Goal: Task Accomplishment & Management: Use online tool/utility

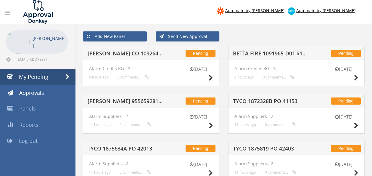
click at [113, 56] on h5 "[PERSON_NAME] CO 1092649-D01 $26.29" at bounding box center [125, 54] width 76 height 7
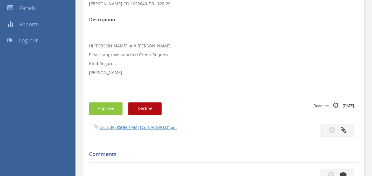
scroll to position [117, 0]
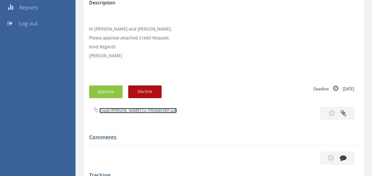
click at [124, 111] on link "Credit [PERSON_NAME] Co 1092649-D01.pdf" at bounding box center [137, 110] width 77 height 5
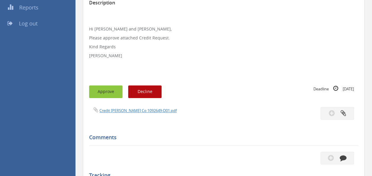
click at [113, 89] on button "Approve" at bounding box center [105, 91] width 33 height 13
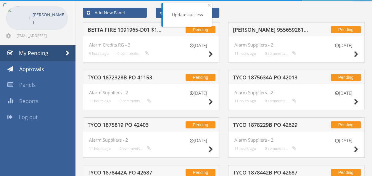
scroll to position [117, 0]
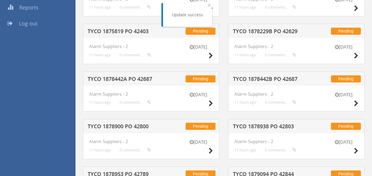
click at [252, 32] on h5 "TYCO 1878229B PO 42629" at bounding box center [271, 31] width 76 height 7
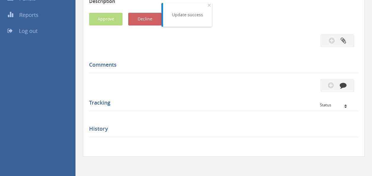
scroll to position [117, 0]
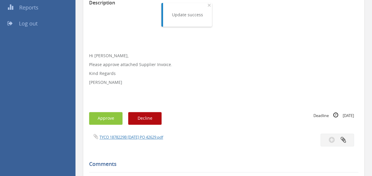
click at [134, 140] on div "TYCO 1878229B [DATE] PO 42629.pdf" at bounding box center [224, 139] width 278 height 13
click at [127, 137] on link "TYCO 1878229B [DATE] PO 42629.pdf" at bounding box center [131, 136] width 64 height 5
click at [109, 112] on button "Approve" at bounding box center [105, 118] width 33 height 13
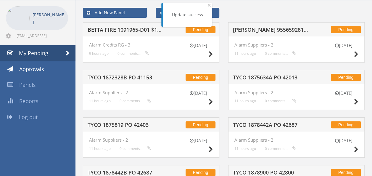
scroll to position [117, 0]
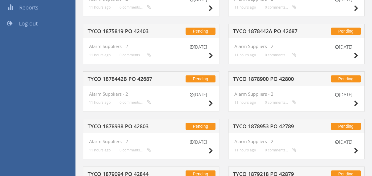
click at [143, 79] on h5 "TYCO 1878442B PO 42687" at bounding box center [125, 79] width 76 height 7
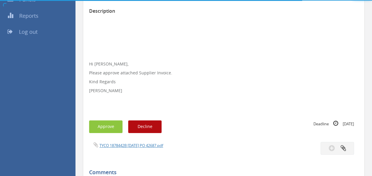
scroll to position [117, 0]
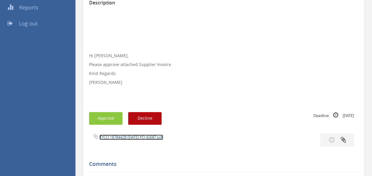
click at [130, 134] on link "TYCO 1878442B [DATE] PO 42687.pdf" at bounding box center [131, 136] width 64 height 5
click at [106, 120] on button "Approve" at bounding box center [105, 118] width 33 height 13
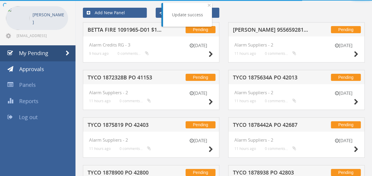
scroll to position [117, 0]
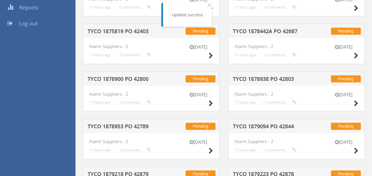
click at [253, 78] on h5 "TYCO 1878938 PO 42803" at bounding box center [271, 79] width 76 height 7
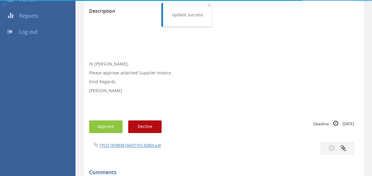
scroll to position [117, 0]
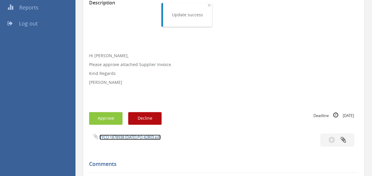
click at [130, 137] on link "TYCO 1878938 [DATE] PO 42803.pdf" at bounding box center [129, 136] width 61 height 5
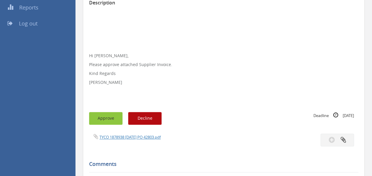
click at [109, 118] on button "Approve" at bounding box center [105, 118] width 33 height 13
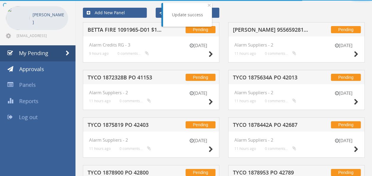
scroll to position [117, 0]
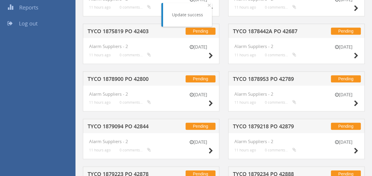
click at [276, 80] on h5 "TYCO 1878953 PO 42789" at bounding box center [271, 79] width 76 height 7
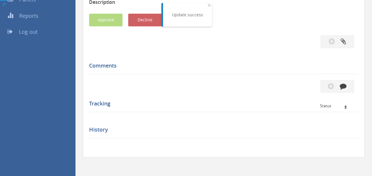
scroll to position [117, 0]
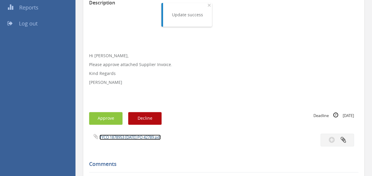
click at [139, 134] on link "TYCO 1878953 [DATE] PO 42789.pdf" at bounding box center [129, 136] width 61 height 5
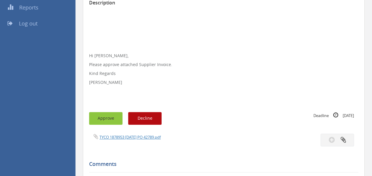
click at [106, 119] on button "Approve" at bounding box center [105, 118] width 33 height 13
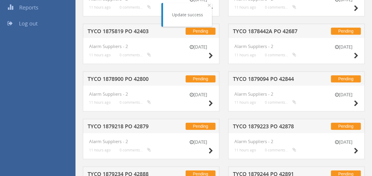
click at [268, 33] on h5 "TYCO 1878442A PO 42687" at bounding box center [271, 31] width 76 height 7
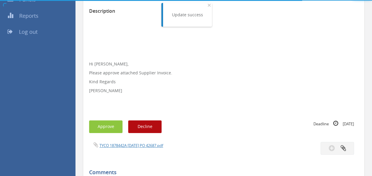
scroll to position [117, 0]
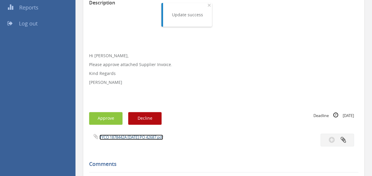
click at [128, 137] on link "TYCO 1878442A [DATE] PO 42687.pdf" at bounding box center [131, 136] width 64 height 5
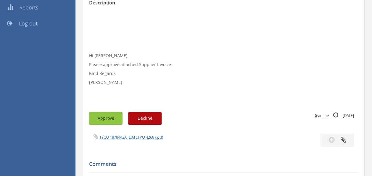
click at [106, 122] on button "Approve" at bounding box center [105, 118] width 33 height 13
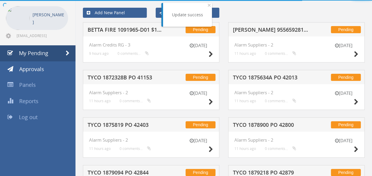
scroll to position [117, 0]
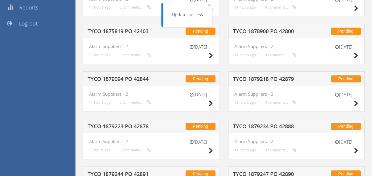
click at [280, 80] on h5 "TYCO 1879218 PO 42879" at bounding box center [271, 79] width 76 height 7
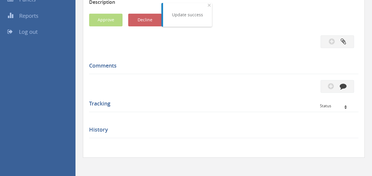
scroll to position [117, 0]
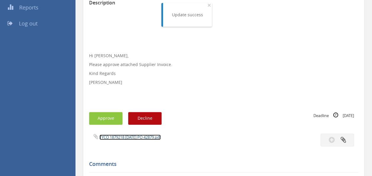
click at [130, 136] on link "TYCO 1879218 [DATE] PO 42879.pdf" at bounding box center [129, 136] width 61 height 5
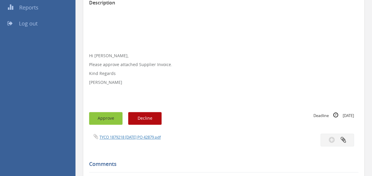
click at [113, 116] on button "Approve" at bounding box center [105, 118] width 33 height 13
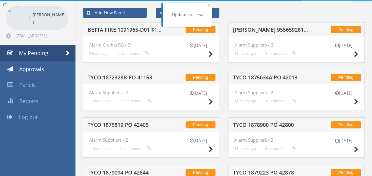
scroll to position [117, 0]
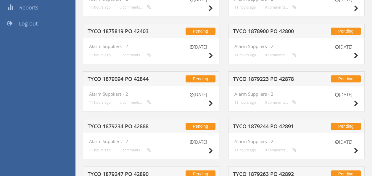
click at [231, 64] on div "Pending TYCO 1878900 PO 42800 [DATE] Alarm Suppliers - 2 11 hours ago 0 comment…" at bounding box center [295, 48] width 145 height 48
click at [248, 76] on h5 "TYCO 1879223 PO 42878" at bounding box center [271, 79] width 76 height 7
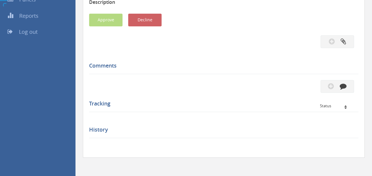
scroll to position [117, 0]
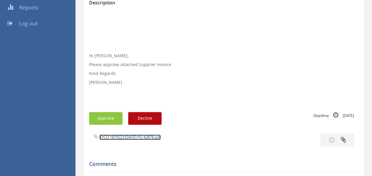
click at [137, 137] on link "TYCO 1879223 [DATE] PO 42878.pdf" at bounding box center [129, 136] width 61 height 5
click at [102, 117] on button "Approve" at bounding box center [105, 118] width 33 height 13
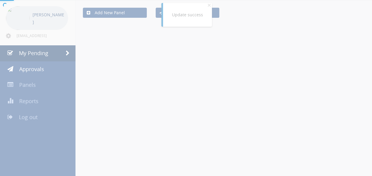
scroll to position [117, 0]
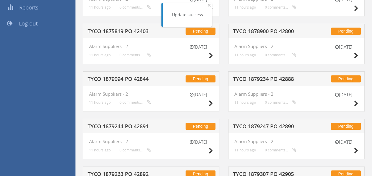
click at [264, 79] on h5 "TYCO 1879234 PO 42888" at bounding box center [271, 79] width 76 height 7
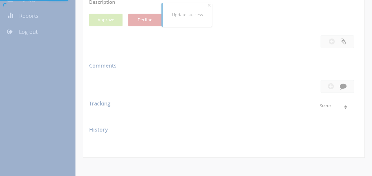
scroll to position [117, 0]
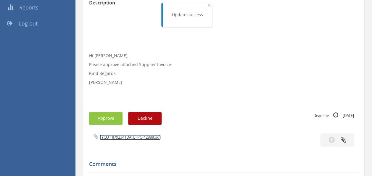
click at [129, 137] on link "TYCO 1879234 [DATE] PO 42888.pdf" at bounding box center [129, 136] width 61 height 5
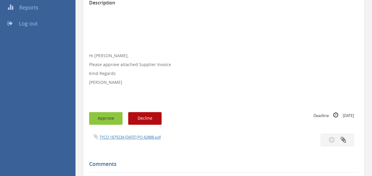
click at [110, 118] on button "Approve" at bounding box center [105, 118] width 33 height 13
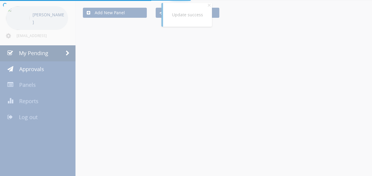
scroll to position [117, 0]
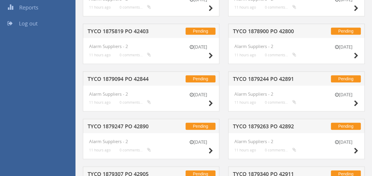
click at [262, 76] on h5 "TYCO 1879244 PO 42891" at bounding box center [271, 79] width 76 height 7
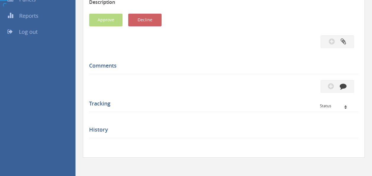
scroll to position [117, 0]
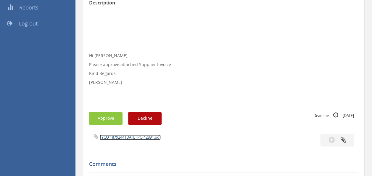
click at [128, 134] on link "TYCO 1879244 [DATE] PO 42891.pdf" at bounding box center [129, 136] width 61 height 5
click at [108, 113] on button "Approve" at bounding box center [105, 118] width 33 height 13
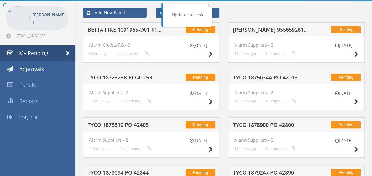
scroll to position [117, 0]
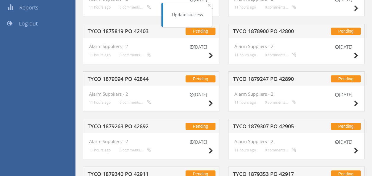
click at [270, 79] on h5 "TYCO 1879247 PO 42890" at bounding box center [271, 79] width 76 height 7
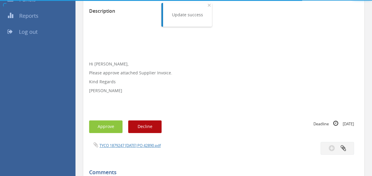
scroll to position [117, 0]
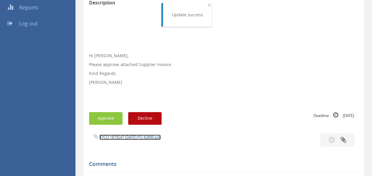
click at [126, 137] on link "TYCO 1879247 [DATE] PO 42890.pdf" at bounding box center [129, 136] width 61 height 5
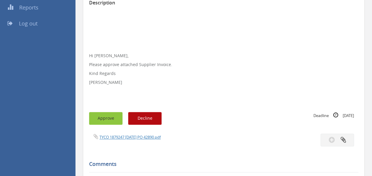
click at [103, 124] on button "Approve" at bounding box center [105, 118] width 33 height 13
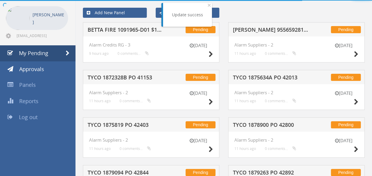
scroll to position [117, 0]
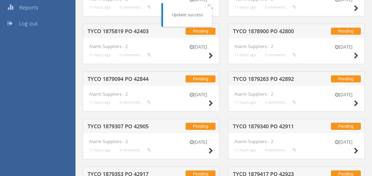
click at [266, 77] on h5 "TYCO 1879263 PO 42892" at bounding box center [271, 79] width 76 height 7
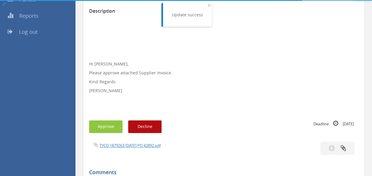
scroll to position [117, 0]
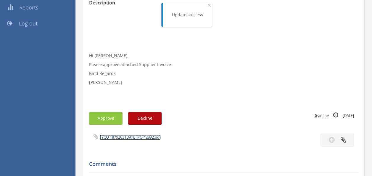
click at [120, 138] on link "TYCO 1879263 [DATE] PO 42892.pdf" at bounding box center [129, 136] width 61 height 5
click at [99, 107] on div "Subject TYCO 1879263 PO 42892 Description Hi [PERSON_NAME], Please approve atta…" at bounding box center [223, 127] width 269 height 314
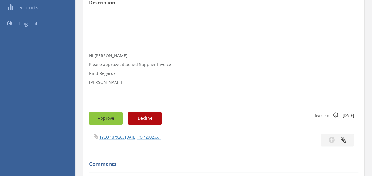
click at [105, 114] on button "Approve" at bounding box center [105, 118] width 33 height 13
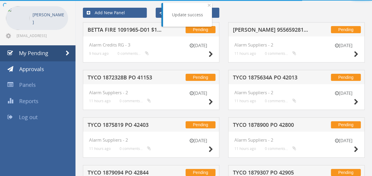
scroll to position [117, 0]
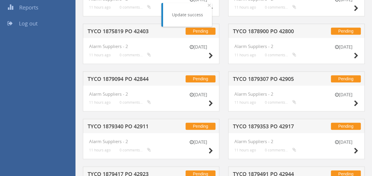
click at [262, 77] on h5 "TYCO 1879307 PO 42905" at bounding box center [271, 79] width 76 height 7
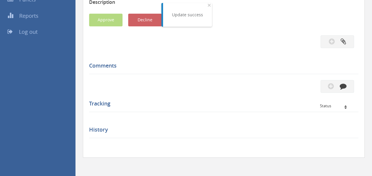
scroll to position [117, 0]
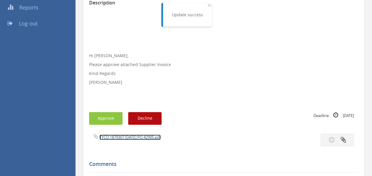
click at [130, 136] on link "TYCO 1879307 [DATE] PO 42905.pdf" at bounding box center [129, 136] width 61 height 5
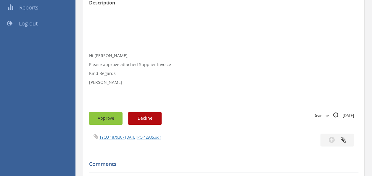
click at [107, 115] on button "Approve" at bounding box center [105, 118] width 33 height 13
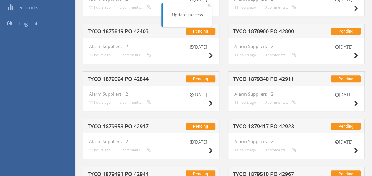
click at [263, 79] on h5 "TYCO 1879340 PO 42911" at bounding box center [271, 79] width 76 height 7
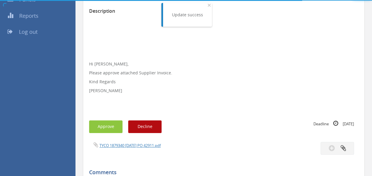
scroll to position [117, 0]
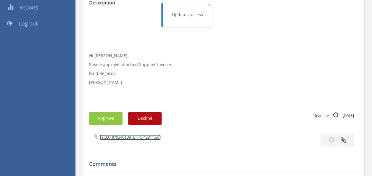
click at [120, 137] on link "TYCO 1879340 [DATE] PO 42911.pdf" at bounding box center [129, 136] width 61 height 5
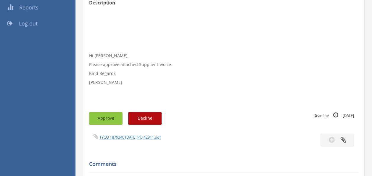
click at [109, 118] on button "Approve" at bounding box center [105, 118] width 33 height 13
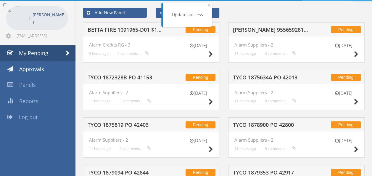
scroll to position [117, 0]
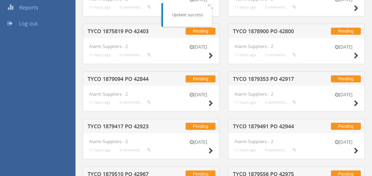
click at [144, 77] on h5 "TYCO 1879094 PO 42844" at bounding box center [125, 79] width 76 height 7
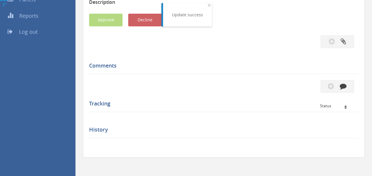
scroll to position [117, 0]
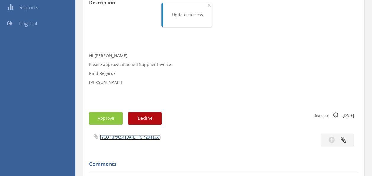
click at [128, 136] on link "TYCO 1879094 [DATE] PO 42844.pdf" at bounding box center [129, 136] width 61 height 5
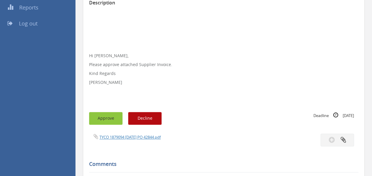
click at [103, 119] on button "Approve" at bounding box center [105, 118] width 33 height 13
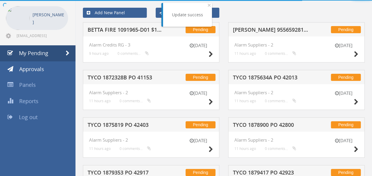
scroll to position [117, 0]
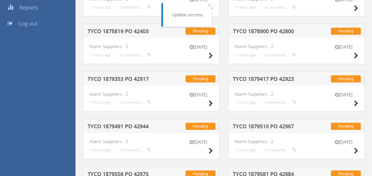
click at [278, 78] on h5 "TYCO 1879417 PO 42923" at bounding box center [271, 79] width 76 height 7
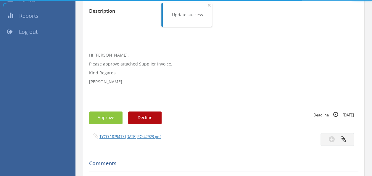
scroll to position [117, 0]
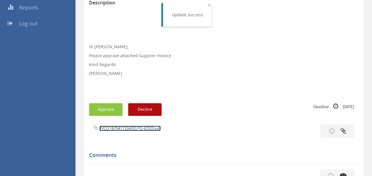
click at [146, 127] on link "TYCO 1879417 [DATE] PO 42923.pdf" at bounding box center [129, 127] width 61 height 5
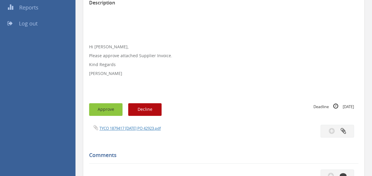
click at [105, 103] on button "Approve" at bounding box center [105, 109] width 33 height 13
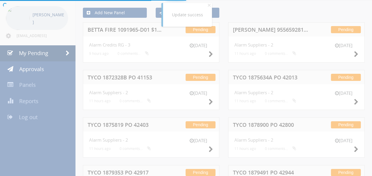
scroll to position [117, 0]
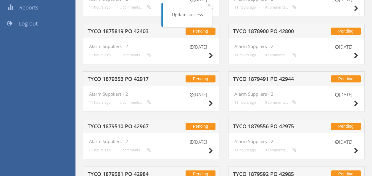
click at [125, 80] on h5 "TYCO 1879353 PO 42917" at bounding box center [125, 79] width 76 height 7
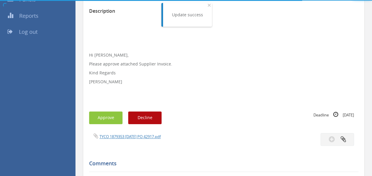
scroll to position [117, 0]
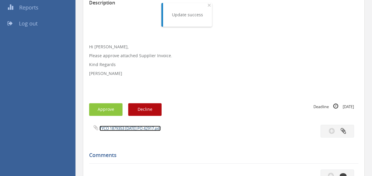
click at [135, 129] on link "TYCO 1879353 [DATE] PO 42917.pdf" at bounding box center [129, 127] width 61 height 5
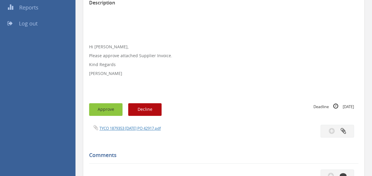
click at [103, 113] on button "Approve" at bounding box center [105, 109] width 33 height 13
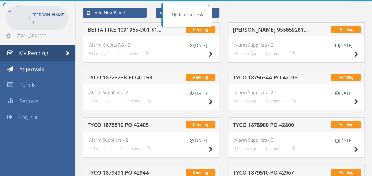
scroll to position [117, 0]
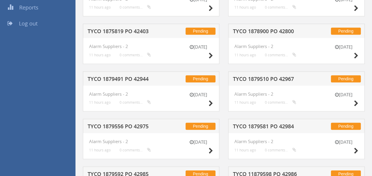
click at [276, 81] on h5 "TYCO 1879510 PO 42967" at bounding box center [271, 79] width 76 height 7
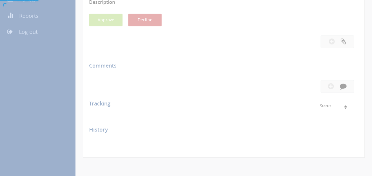
scroll to position [117, 0]
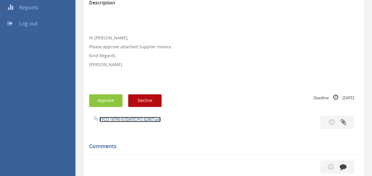
click at [123, 118] on link "TYCO 1879510 [DATE] PO 42967.pdf" at bounding box center [129, 118] width 61 height 5
click at [104, 98] on button "Approve" at bounding box center [105, 100] width 33 height 13
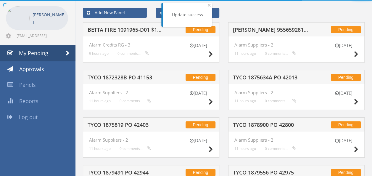
scroll to position [117, 0]
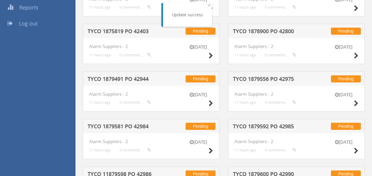
click at [273, 80] on h5 "TYCO 1879556 PO 42975" at bounding box center [271, 79] width 76 height 7
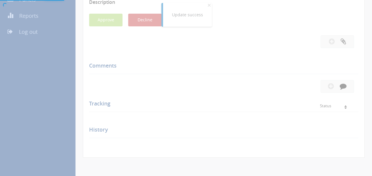
scroll to position [117, 0]
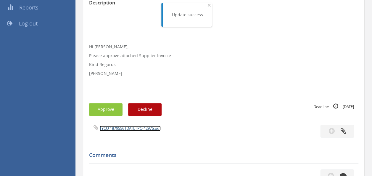
click at [129, 126] on link "TYCO 1879556 [DATE] PO 42975.pdf" at bounding box center [129, 127] width 61 height 5
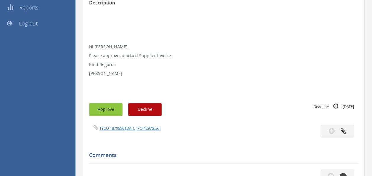
click at [108, 108] on button "Approve" at bounding box center [105, 109] width 33 height 13
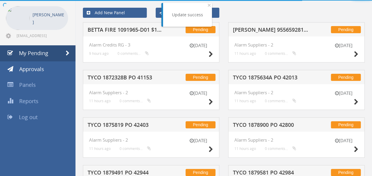
scroll to position [117, 0]
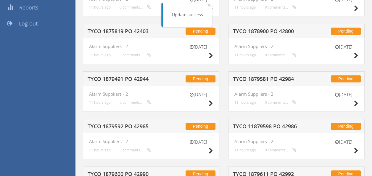
click at [251, 81] on h5 "TYCO 1879581 PO 42984" at bounding box center [271, 79] width 76 height 7
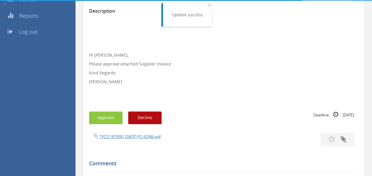
scroll to position [117, 0]
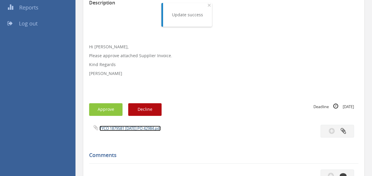
click at [138, 130] on link "TYCO 1879581 [DATE] PO 42984.pdf" at bounding box center [129, 127] width 61 height 5
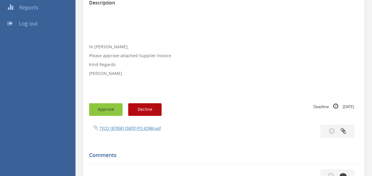
click at [106, 108] on button "Approve" at bounding box center [105, 109] width 33 height 13
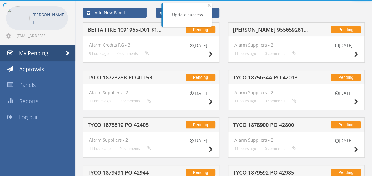
scroll to position [117, 0]
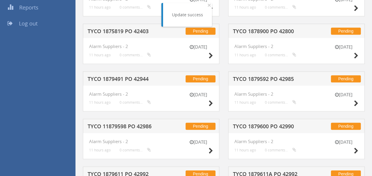
click at [261, 80] on h5 "TYCO 1879592 PO 42985" at bounding box center [271, 79] width 76 height 7
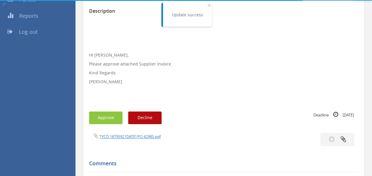
scroll to position [117, 0]
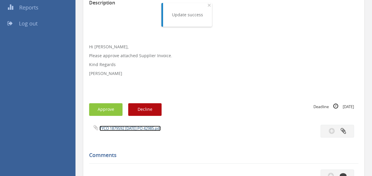
click at [142, 128] on link "TYCO 1879592 [DATE] PO 42985.pdf" at bounding box center [129, 127] width 61 height 5
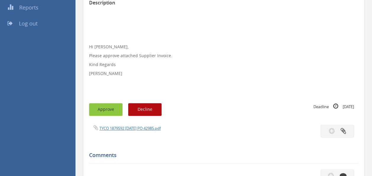
click at [110, 105] on button "Approve" at bounding box center [105, 109] width 33 height 13
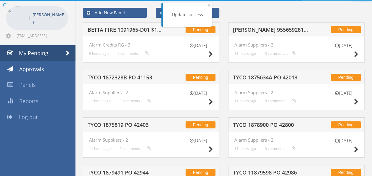
scroll to position [117, 0]
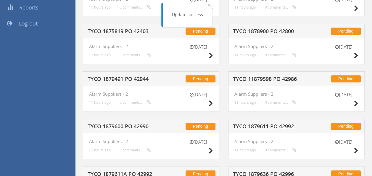
click at [248, 77] on h5 "TYCO 11879598 PO 42986" at bounding box center [271, 79] width 76 height 7
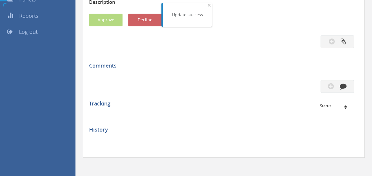
scroll to position [117, 0]
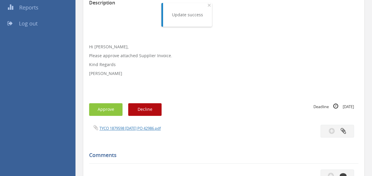
click at [122, 131] on div "TYCO 1879598 [DATE] PO 42986.pdf" at bounding box center [154, 127] width 139 height 7
click at [126, 129] on link "TYCO 1879598 [DATE] PO 42986.pdf" at bounding box center [129, 127] width 61 height 5
click at [104, 109] on button "Approve" at bounding box center [105, 109] width 33 height 13
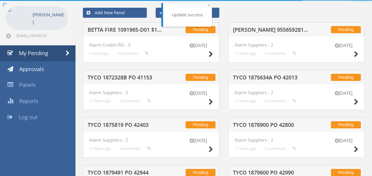
scroll to position [117, 0]
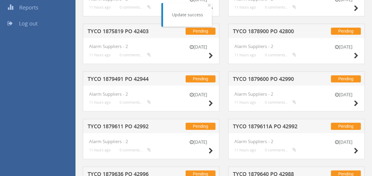
click at [249, 77] on h5 "TYCO 1879600 PO 42990" at bounding box center [271, 79] width 76 height 7
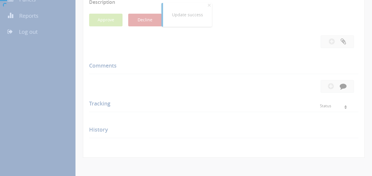
scroll to position [117, 0]
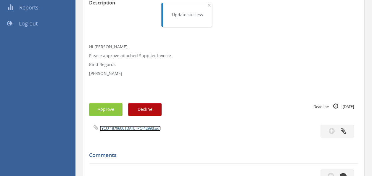
click at [128, 129] on link "TYCO 1879600 [DATE] PO 42990.pdf" at bounding box center [129, 127] width 61 height 5
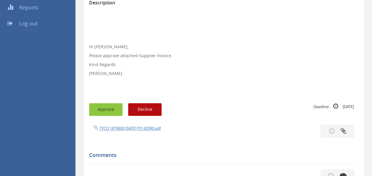
click at [104, 109] on button "Approve" at bounding box center [105, 109] width 33 height 13
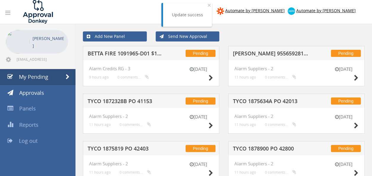
click at [263, 55] on h5 "[PERSON_NAME] 955659281 PO 42837" at bounding box center [271, 54] width 76 height 7
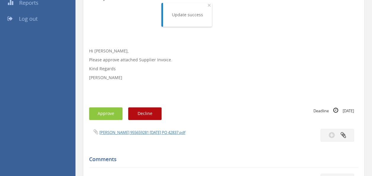
scroll to position [169, 0]
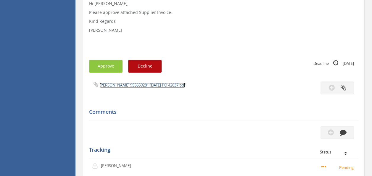
click at [132, 85] on link "[PERSON_NAME] 955659281 [DATE] PO 42837.pdf" at bounding box center [142, 84] width 86 height 5
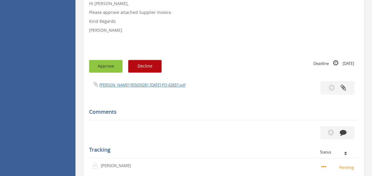
click at [102, 63] on button "Approve" at bounding box center [105, 66] width 33 height 13
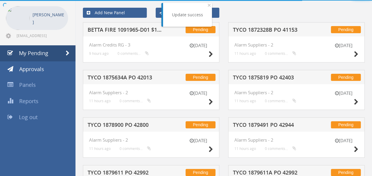
scroll to position [169, 0]
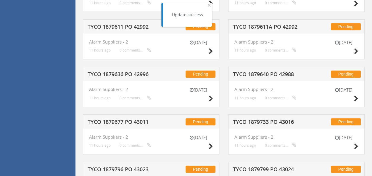
click at [257, 73] on h5 "TYCO 1879640 PO 42988" at bounding box center [271, 74] width 76 height 7
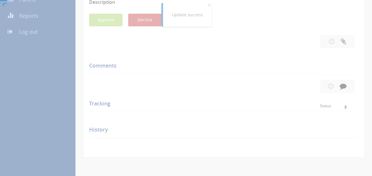
scroll to position [169, 0]
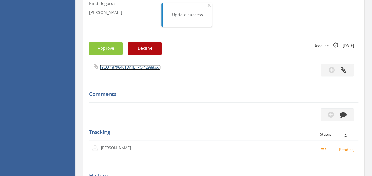
click at [129, 66] on link "TYCO 1879640 [DATE] PO 42988.pdf" at bounding box center [129, 66] width 61 height 5
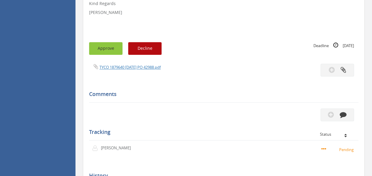
click at [109, 46] on button "Approve" at bounding box center [105, 48] width 33 height 13
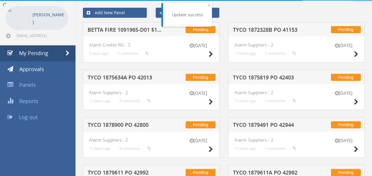
scroll to position [169, 0]
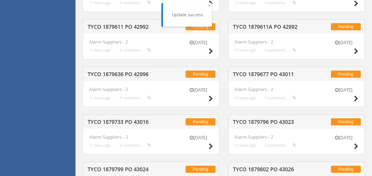
click at [277, 75] on h5 "TYCO 1879677 PO 43011" at bounding box center [271, 74] width 76 height 7
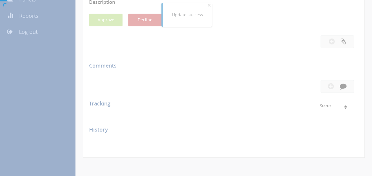
scroll to position [169, 0]
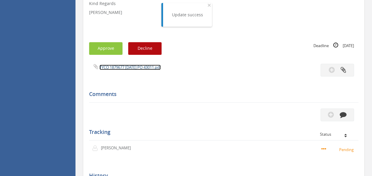
click at [129, 67] on link "TYCO 1879677 [DATE] PO 43011.pdf" at bounding box center [129, 66] width 61 height 5
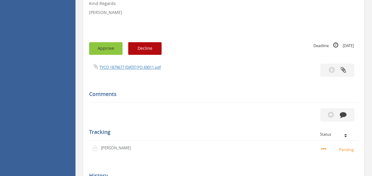
click at [99, 51] on button "Approve" at bounding box center [105, 48] width 33 height 13
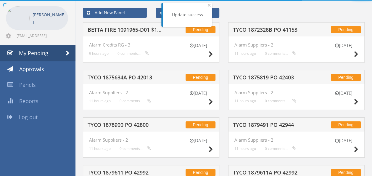
scroll to position [169, 0]
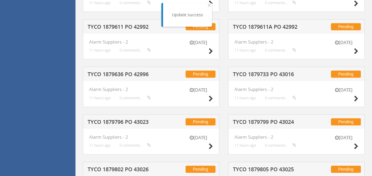
click at [273, 75] on h5 "TYCO 1879733 PO 43016" at bounding box center [271, 74] width 76 height 7
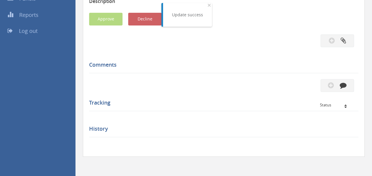
scroll to position [169, 0]
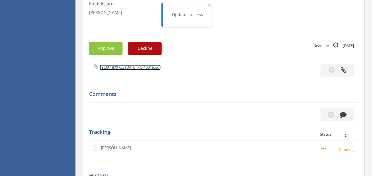
click at [127, 69] on link "TYCO 1879733 [DATE] PO 43016.pdf" at bounding box center [129, 66] width 61 height 5
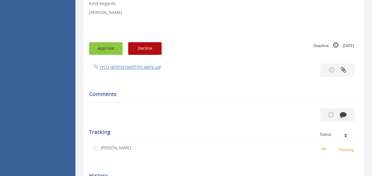
click at [101, 48] on button "Approve" at bounding box center [105, 48] width 33 height 13
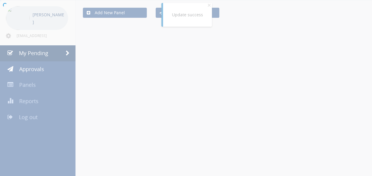
scroll to position [169, 0]
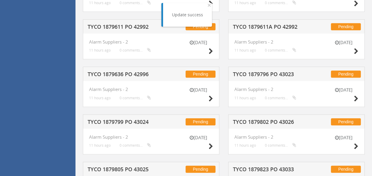
click at [274, 73] on h5 "TYCO 1879796 PO 43023" at bounding box center [271, 74] width 76 height 7
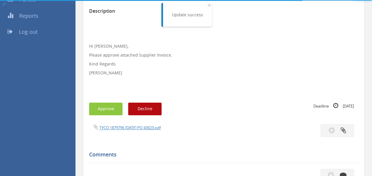
scroll to position [169, 0]
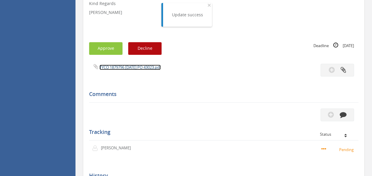
click at [140, 66] on link "TYCO 1879796 [DATE] PO 43023.pdf" at bounding box center [129, 66] width 61 height 5
click at [104, 40] on div "Subject TYCO 1879796 PO 43023 Description Hi [PERSON_NAME], Please approve atta…" at bounding box center [223, 66] width 269 height 297
click at [103, 42] on button "Approve" at bounding box center [105, 48] width 33 height 13
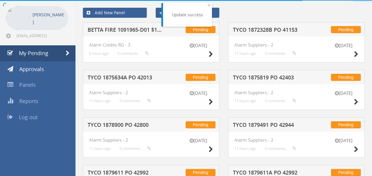
scroll to position [169, 0]
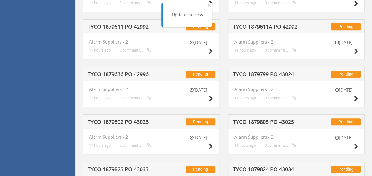
click at [256, 68] on div "Pending TYCO 1879799 PO 43024" at bounding box center [296, 74] width 136 height 14
click at [254, 73] on h5 "TYCO 1879799 PO 43024" at bounding box center [271, 74] width 76 height 7
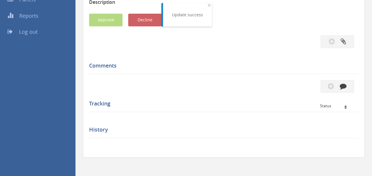
scroll to position [169, 0]
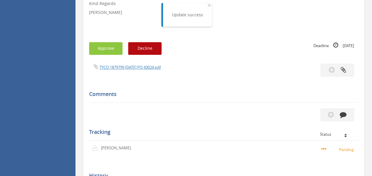
click at [113, 62] on div "Subject TYCO 1879799 PO 43024 Description Hi [PERSON_NAME], Please approve atta…" at bounding box center [223, 66] width 269 height 297
drag, startPoint x: 113, startPoint y: 62, endPoint x: 134, endPoint y: 66, distance: 21.1
click at [134, 66] on link "TYCO 1879799 [DATE] PO 43024.pdf" at bounding box center [129, 66] width 61 height 5
click at [101, 49] on button "Approve" at bounding box center [105, 48] width 33 height 13
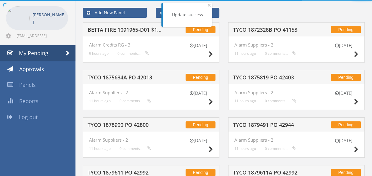
scroll to position [169, 0]
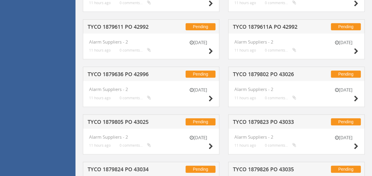
click at [263, 73] on h5 "TYCO 1879802 PO 43026" at bounding box center [271, 74] width 76 height 7
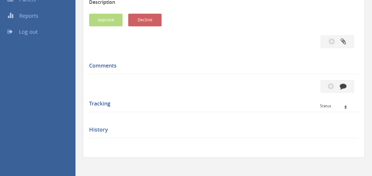
scroll to position [169, 0]
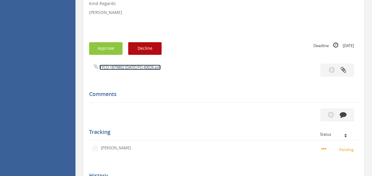
click at [137, 68] on link "TYCO 1879802 [DATE] PO 43026.pdf" at bounding box center [129, 66] width 61 height 5
click at [98, 49] on button "Approve" at bounding box center [105, 48] width 33 height 13
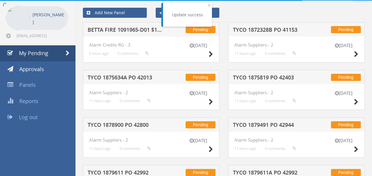
scroll to position [169, 0]
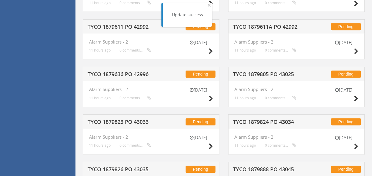
click at [128, 74] on h5 "TYCO 1879636 PO 42996" at bounding box center [125, 74] width 76 height 7
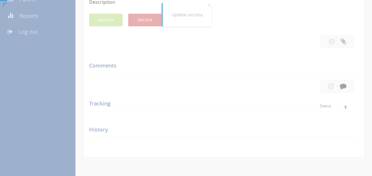
scroll to position [169, 0]
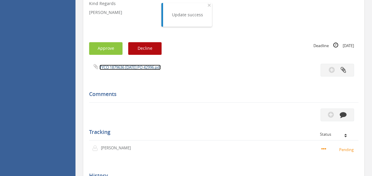
click at [127, 67] on link "TYCO 1879636 [DATE] PO 42996.pdf" at bounding box center [129, 66] width 61 height 5
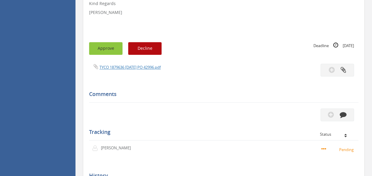
click at [109, 47] on button "Approve" at bounding box center [105, 48] width 33 height 13
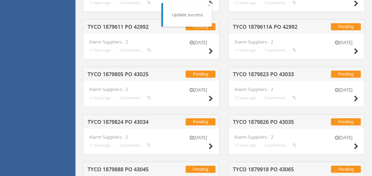
click at [261, 74] on h5 "TYCO 1879823 PO 43033" at bounding box center [271, 74] width 76 height 7
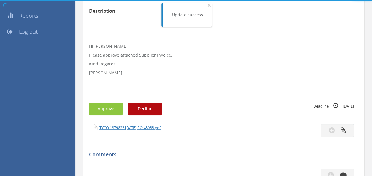
scroll to position [169, 0]
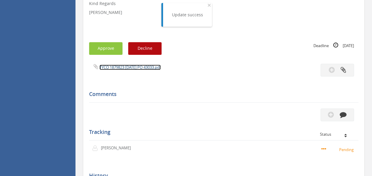
click at [121, 68] on link "TYCO 1879823 [DATE] PO 43033.pdf" at bounding box center [129, 66] width 61 height 5
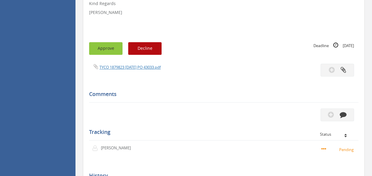
click at [102, 48] on button "Approve" at bounding box center [105, 48] width 33 height 13
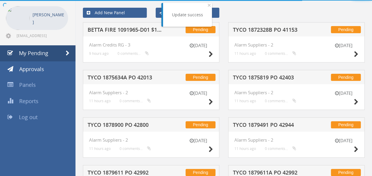
scroll to position [169, 0]
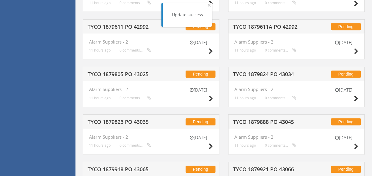
click at [273, 72] on h5 "TYCO 1879824 PO 43034" at bounding box center [271, 74] width 76 height 7
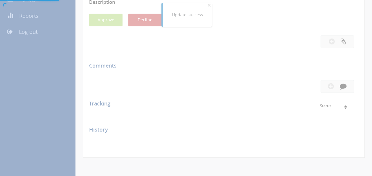
scroll to position [169, 0]
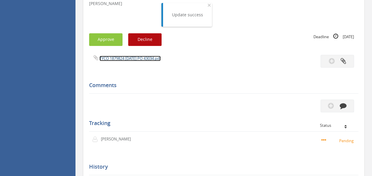
click at [136, 59] on link "TYCO 1879824 [DATE] PO 43034.pdf" at bounding box center [129, 58] width 61 height 5
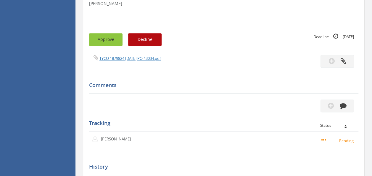
click at [102, 37] on button "Approve" at bounding box center [105, 39] width 33 height 13
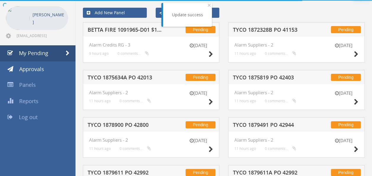
scroll to position [169, 0]
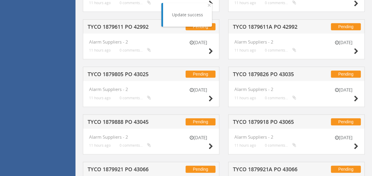
click at [288, 73] on h5 "TYCO 1879826 PO 43035" at bounding box center [271, 74] width 76 height 7
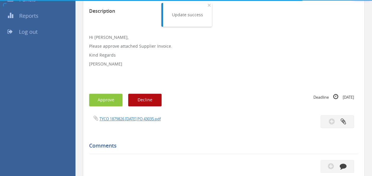
scroll to position [169, 0]
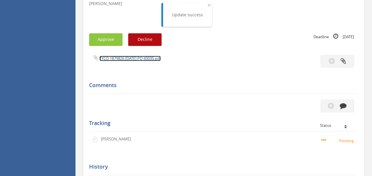
click at [132, 57] on link "TYCO 1879826 [DATE] PO 43035.pdf" at bounding box center [129, 58] width 61 height 5
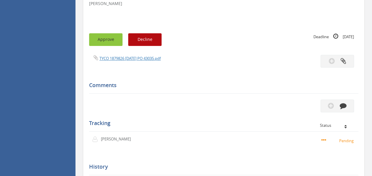
click at [106, 39] on button "Approve" at bounding box center [105, 39] width 33 height 13
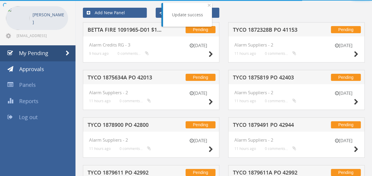
scroll to position [169, 0]
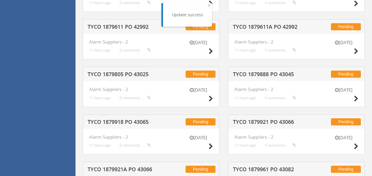
click at [252, 74] on h5 "TYCO 1879888 PO 43045" at bounding box center [271, 74] width 76 height 7
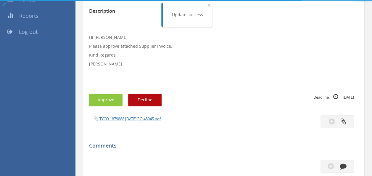
scroll to position [169, 0]
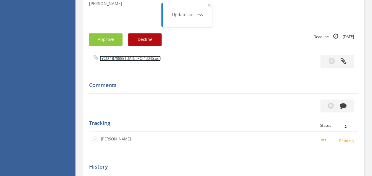
click at [148, 61] on link "TYCO 1879888 [DATE] PO 43045.pdf" at bounding box center [129, 58] width 61 height 5
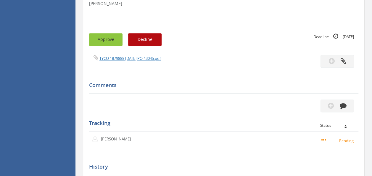
click at [106, 39] on button "Approve" at bounding box center [105, 39] width 33 height 13
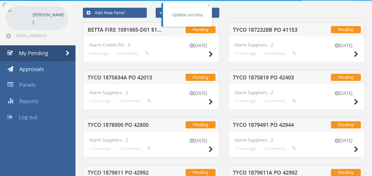
scroll to position [169, 0]
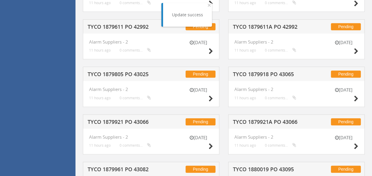
click at [249, 74] on h5 "TYCO 1879918 PO 43065" at bounding box center [271, 74] width 76 height 7
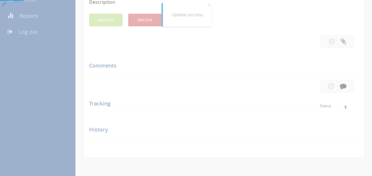
scroll to position [169, 0]
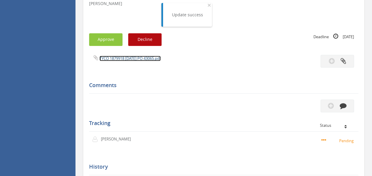
click at [142, 59] on link "TYCO 1879918 [DATE] PO 43065.pdf" at bounding box center [129, 58] width 61 height 5
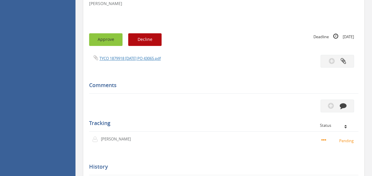
click at [103, 35] on button "Approve" at bounding box center [105, 39] width 33 height 13
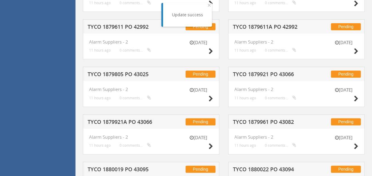
click at [275, 75] on h5 "TYCO 1879921 PO 43066" at bounding box center [271, 74] width 76 height 7
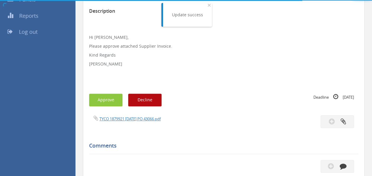
scroll to position [169, 0]
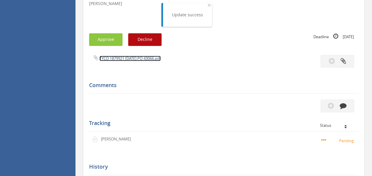
click at [134, 60] on link "TYCO 1879921 [DATE] PO 43066.pdf" at bounding box center [129, 58] width 61 height 5
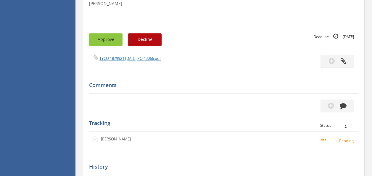
click at [102, 39] on button "Approve" at bounding box center [105, 39] width 33 height 13
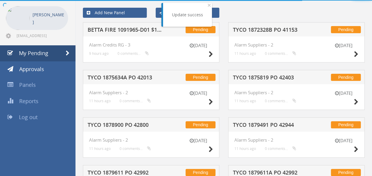
scroll to position [169, 0]
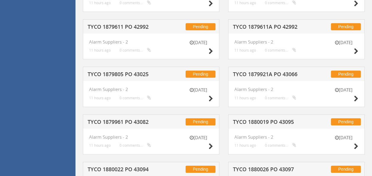
click at [270, 74] on h5 "TYCO 1879921A PO 43066" at bounding box center [271, 74] width 76 height 7
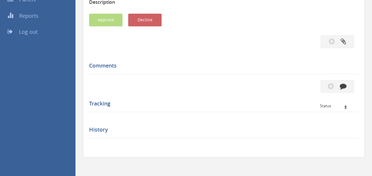
scroll to position [169, 0]
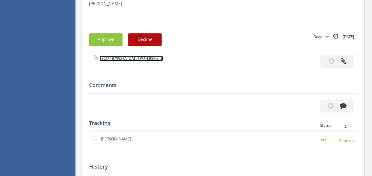
click at [118, 60] on link "TYCO 1879921A [DATE] PO 43066.pdf" at bounding box center [131, 58] width 64 height 5
click at [105, 38] on button "Approve" at bounding box center [105, 39] width 33 height 13
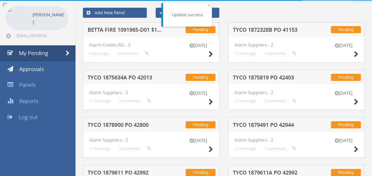
scroll to position [169, 0]
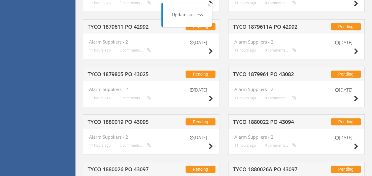
click at [283, 72] on h5 "TYCO 1879961 PO 43082" at bounding box center [271, 74] width 76 height 7
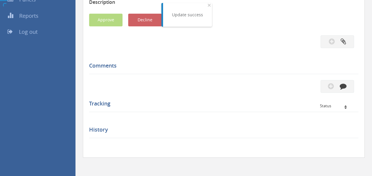
scroll to position [169, 0]
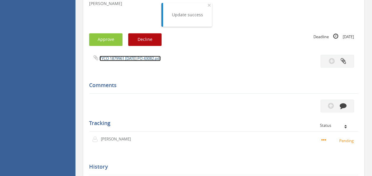
click at [154, 59] on link "TYCO 1879961 [DATE] PO 43082.pdf" at bounding box center [129, 58] width 61 height 5
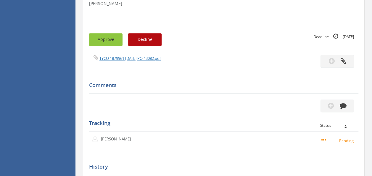
click at [100, 37] on button "Approve" at bounding box center [105, 39] width 33 height 13
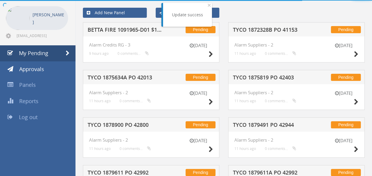
scroll to position [169, 0]
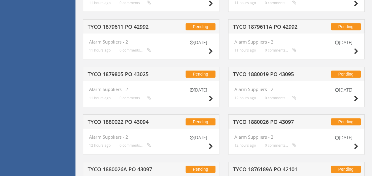
click at [274, 71] on h5 "TYCO 1880019 PO 43095" at bounding box center [271, 74] width 76 height 7
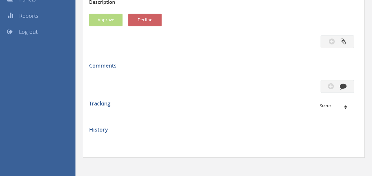
scroll to position [169, 0]
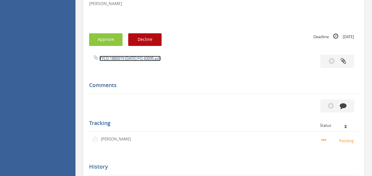
click at [152, 59] on link "TYCO 1880019 [DATE] PO 43095.pdf" at bounding box center [129, 58] width 61 height 5
click at [107, 43] on button "Approve" at bounding box center [105, 39] width 33 height 13
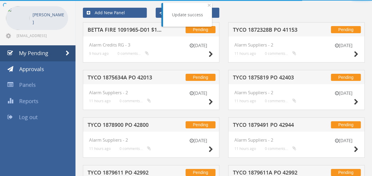
scroll to position [169, 0]
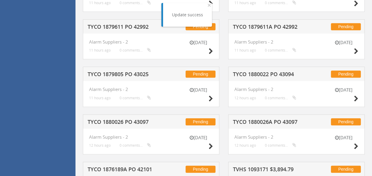
click at [274, 72] on h5 "TYCO 1880022 PO 43094" at bounding box center [271, 74] width 76 height 7
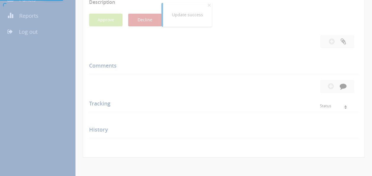
scroll to position [169, 0]
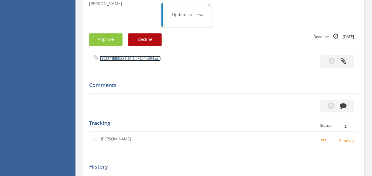
click at [131, 58] on link "TYCO 1880022 [DATE] PO 43094.pdf" at bounding box center [129, 58] width 61 height 5
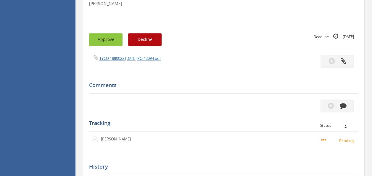
click at [96, 40] on button "Approve" at bounding box center [105, 39] width 33 height 13
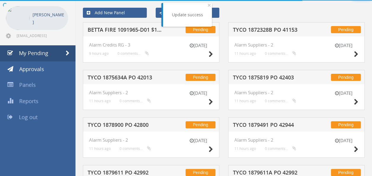
scroll to position [169, 0]
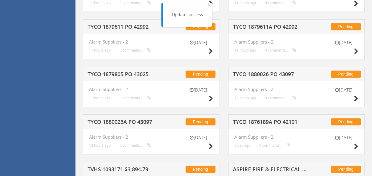
click at [272, 72] on h5 "TYCO 1880026 PO 43097" at bounding box center [271, 74] width 76 height 7
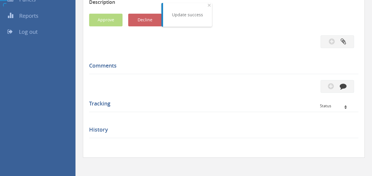
scroll to position [169, 0]
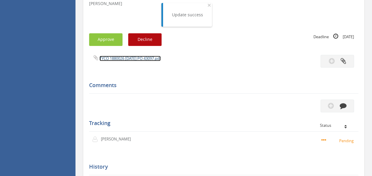
click at [142, 57] on link "TYCO 1880026 [DATE] PO 43097.pdf" at bounding box center [129, 58] width 61 height 5
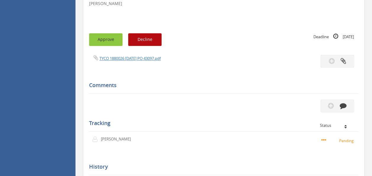
click at [109, 36] on button "Approve" at bounding box center [105, 39] width 33 height 13
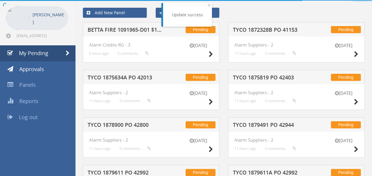
scroll to position [169, 0]
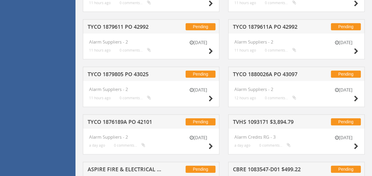
click at [277, 75] on h5 "TYCO 1880026A PO 43097" at bounding box center [271, 74] width 76 height 7
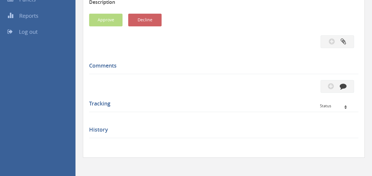
scroll to position [169, 0]
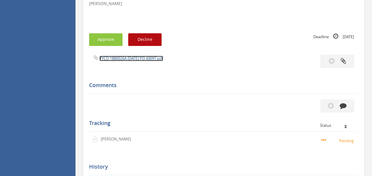
click at [134, 56] on link "TYCO 1880026A [DATE] PO 43097.pdf" at bounding box center [131, 58] width 64 height 5
click at [107, 37] on button "Approve" at bounding box center [105, 39] width 33 height 13
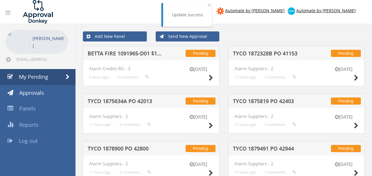
click at [279, 51] on h5 "TYCO 1872328B PO 41153" at bounding box center [271, 54] width 76 height 7
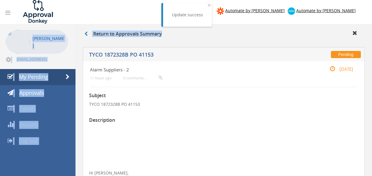
drag, startPoint x: 371, startPoint y: 18, endPoint x: 372, endPoint y: 60, distance: 42.3
click at [371, 60] on html "Automate by [PERSON_NAME] Automate by [PERSON_NAME] [PERSON_NAME] [EMAIL_ADDRES…" at bounding box center [186, 88] width 372 height 176
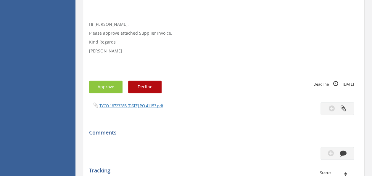
scroll to position [149, 0]
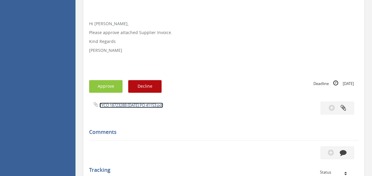
click at [124, 106] on link "TYCO 1872328B [DATE] PO 41153.pdf" at bounding box center [131, 104] width 64 height 5
click at [111, 89] on button "Approve" at bounding box center [105, 86] width 33 height 13
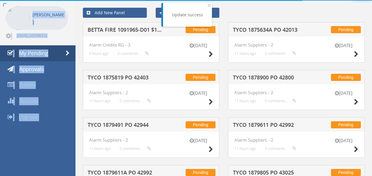
scroll to position [149, 0]
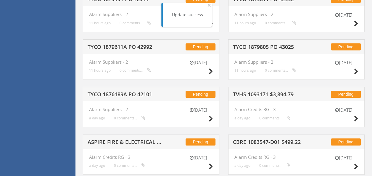
click at [225, 83] on div "Pending TYCO 1879805 PO 43025 [DATE] Alarm Suppliers - 2 11 hours ago 0 comment…" at bounding box center [295, 63] width 145 height 48
click at [127, 48] on h5 "TYCO 1879611A PO 42992" at bounding box center [125, 47] width 76 height 7
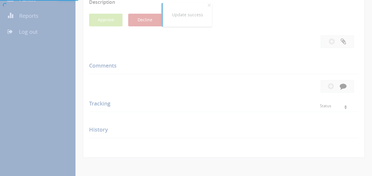
scroll to position [149, 0]
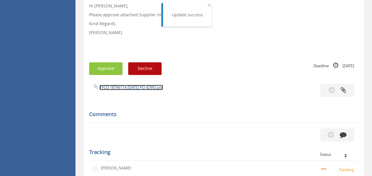
click at [133, 88] on link "TYCO 1879611A [DATE] PO 42992.pdf" at bounding box center [131, 87] width 64 height 5
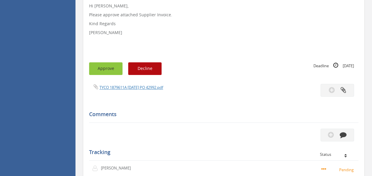
click at [107, 69] on button "Approve" at bounding box center [105, 68] width 33 height 13
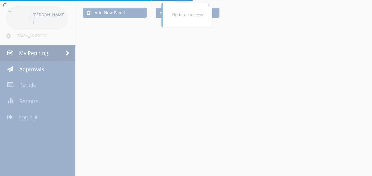
scroll to position [149, 0]
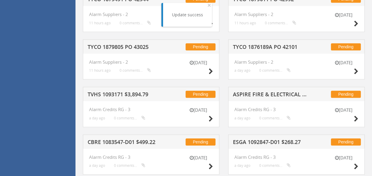
click at [133, 93] on h5 "TVHS 1093171 $3,894.79" at bounding box center [125, 94] width 76 height 7
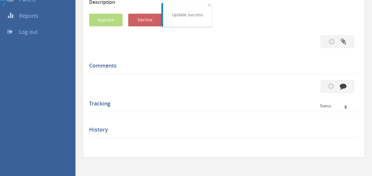
scroll to position [149, 0]
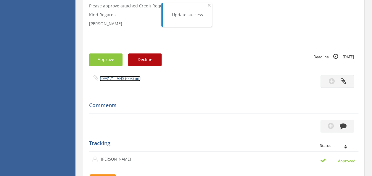
click at [119, 79] on link "1093171 TVHS (003).pdf" at bounding box center [119, 78] width 41 height 5
click at [101, 56] on button "Approve" at bounding box center [105, 59] width 33 height 13
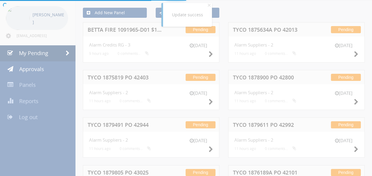
scroll to position [149, 0]
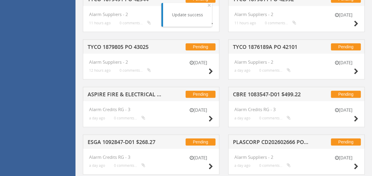
click at [130, 46] on h5 "TYCO 1879805 PO 43025" at bounding box center [125, 47] width 76 height 7
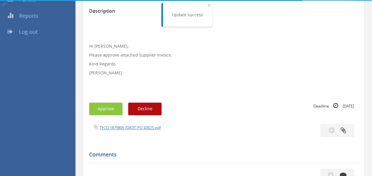
scroll to position [149, 0]
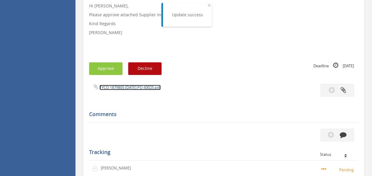
click at [129, 88] on link "TYCO 1879805 [DATE] PO 43025.pdf" at bounding box center [129, 87] width 61 height 5
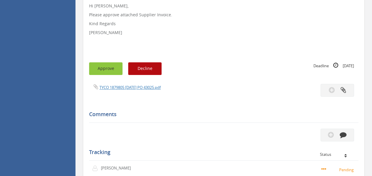
click at [105, 69] on button "Approve" at bounding box center [105, 68] width 33 height 13
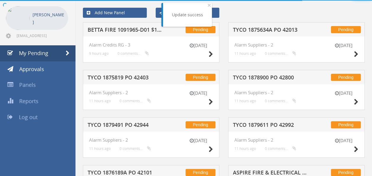
scroll to position [149, 0]
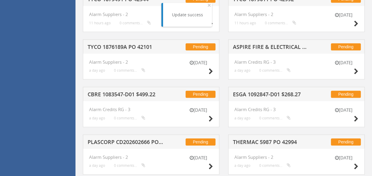
click at [274, 48] on h5 "ASPIRE FIRE & ELECTRICAL 1092199-D01 $431.20" at bounding box center [271, 47] width 76 height 7
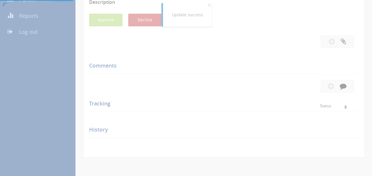
scroll to position [149, 0]
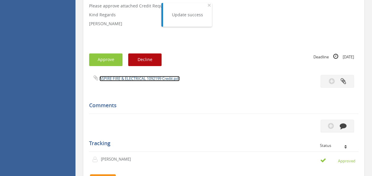
click at [137, 79] on link "ASPIRE FIRE & ELECTRICAL 1092199 Credit.pdf" at bounding box center [139, 78] width 80 height 5
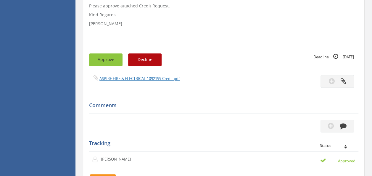
click at [98, 57] on button "Approve" at bounding box center [105, 59] width 33 height 13
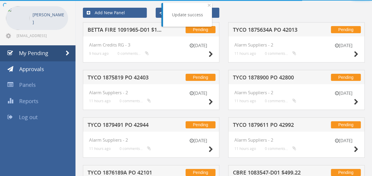
scroll to position [149, 0]
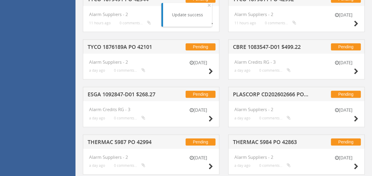
click at [262, 51] on div "Pending CBRE 1083547-D01 $499.22" at bounding box center [296, 46] width 136 height 14
click at [265, 48] on h5 "CBRE 1083547-D01 $499.22" at bounding box center [271, 47] width 76 height 7
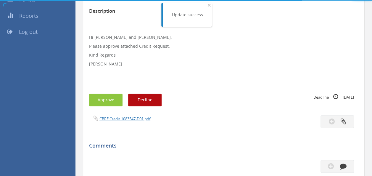
scroll to position [149, 0]
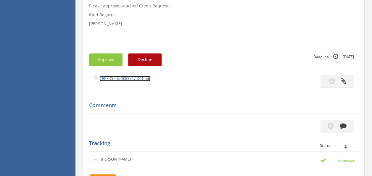
click at [126, 79] on link "CBRE Credit 1083547-D01.pdf" at bounding box center [124, 78] width 51 height 5
click at [102, 63] on button "Approve" at bounding box center [105, 59] width 33 height 13
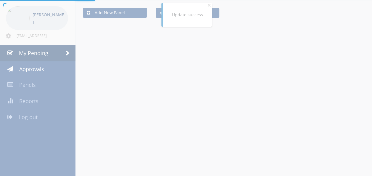
scroll to position [149, 0]
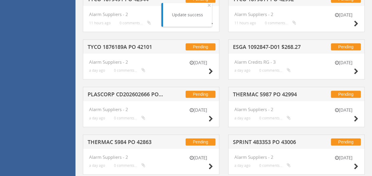
click at [258, 95] on h5 "THERMAC 5987 PO 42994" at bounding box center [271, 94] width 76 height 7
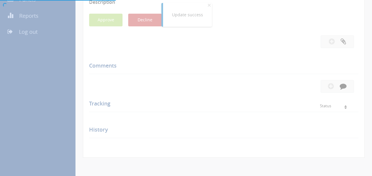
scroll to position [149, 0]
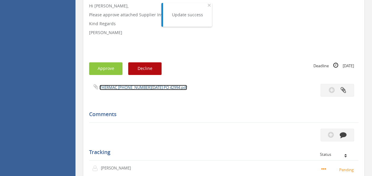
click at [124, 87] on link "THERMAC [PHONE_NUMBER][DATE] PO 42994.pdf" at bounding box center [142, 87] width 87 height 5
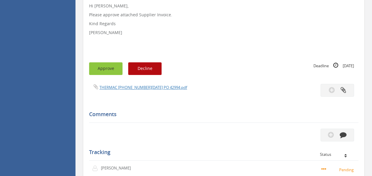
click at [103, 68] on button "Approve" at bounding box center [105, 68] width 33 height 13
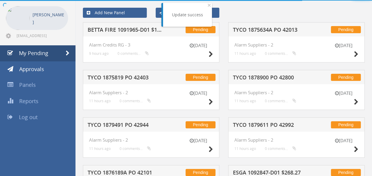
scroll to position [149, 0]
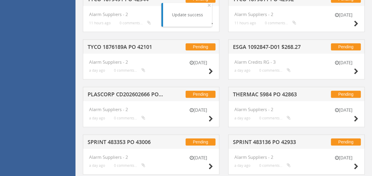
click at [265, 44] on h5 "ESGA 1092847-D01 $268.27" at bounding box center [271, 47] width 76 height 7
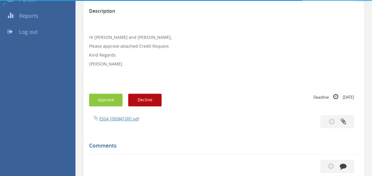
scroll to position [149, 0]
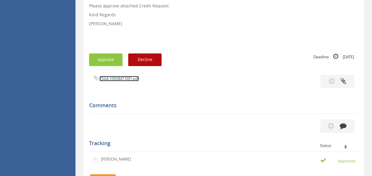
click at [120, 81] on link "ESGA 1092847-D01.pdf" at bounding box center [118, 78] width 39 height 5
click at [107, 57] on button "Approve" at bounding box center [105, 59] width 33 height 13
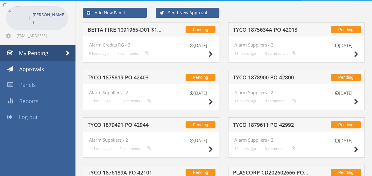
scroll to position [149, 0]
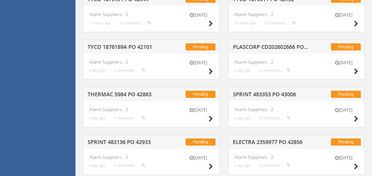
click at [272, 95] on h5 "SPRINT 483353 PO 43006" at bounding box center [271, 94] width 76 height 7
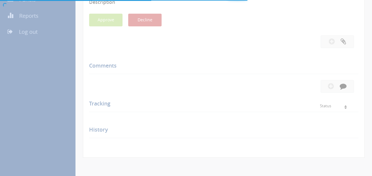
scroll to position [149, 0]
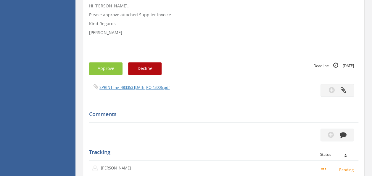
click at [139, 82] on div "Subject SPRINT 483353 PO 43006 Description Hi [PERSON_NAME], Please approve att…" at bounding box center [223, 86] width 269 height 297
click at [130, 86] on link "SPRINT Inv_483353 [DATE] PO 43006.pdf" at bounding box center [134, 87] width 70 height 5
click at [106, 65] on button "Approve" at bounding box center [105, 68] width 33 height 13
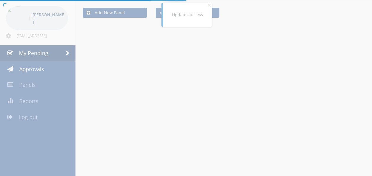
scroll to position [149, 0]
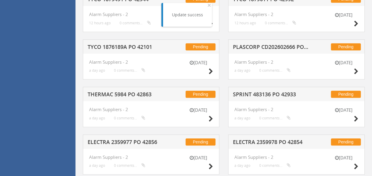
click at [260, 44] on h5 "PLASCORP CD202602666 PO 42889" at bounding box center [271, 47] width 76 height 7
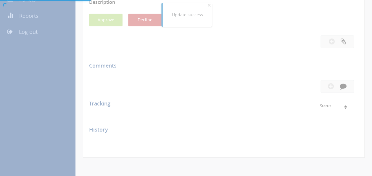
scroll to position [149, 0]
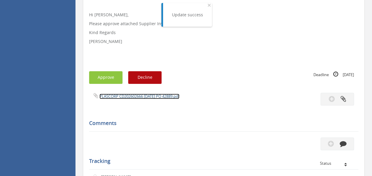
click at [145, 96] on link "PLASCORP CD202602666 [DATE] PO 42889.pdf" at bounding box center [139, 95] width 80 height 5
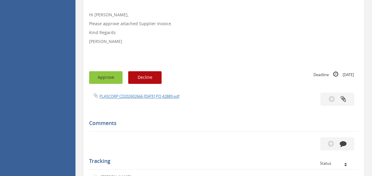
click at [101, 77] on button "Approve" at bounding box center [105, 77] width 33 height 13
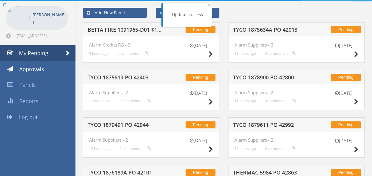
scroll to position [149, 0]
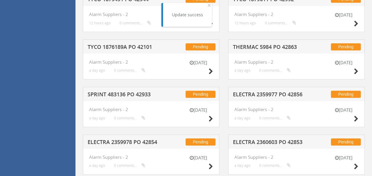
click at [256, 95] on h5 "ELECTRA 2359977 PO 42856" at bounding box center [271, 94] width 76 height 7
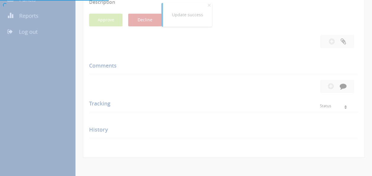
scroll to position [149, 0]
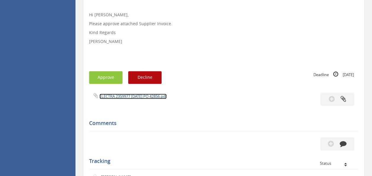
click at [138, 95] on link "ELECTRA 2359977 [DATE] PO 42856.pdf" at bounding box center [132, 95] width 67 height 5
click at [103, 78] on button "Approve" at bounding box center [105, 77] width 33 height 13
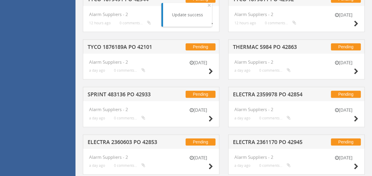
click at [140, 45] on h5 "TYCO 1876189A PO 42101" at bounding box center [125, 47] width 76 height 7
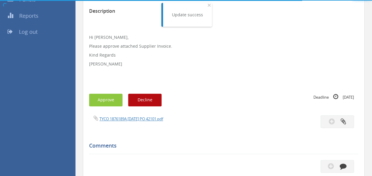
scroll to position [149, 0]
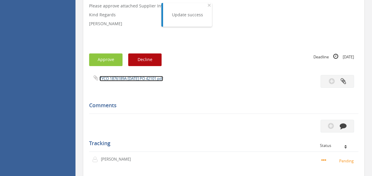
click at [127, 77] on link "TYCO 1876189A [DATE] PO 42101.pdf" at bounding box center [131, 78] width 64 height 5
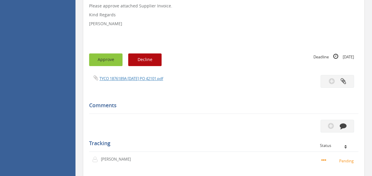
click at [102, 55] on button "Approve" at bounding box center [105, 59] width 33 height 13
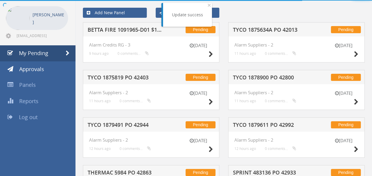
scroll to position [149, 0]
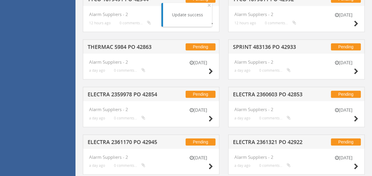
click at [268, 93] on h5 "ELECTRA 2360603 PO 42853" at bounding box center [271, 94] width 76 height 7
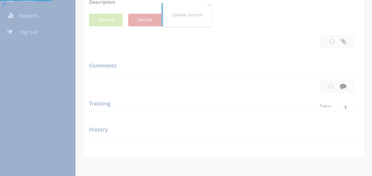
scroll to position [149, 0]
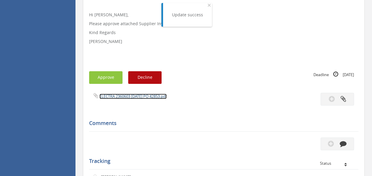
click at [138, 98] on link "ELECTRA 2360603 [DATE] PO 42853.pdf" at bounding box center [132, 95] width 67 height 5
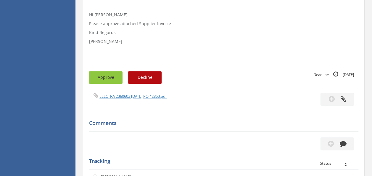
click at [108, 74] on button "Approve" at bounding box center [105, 77] width 33 height 13
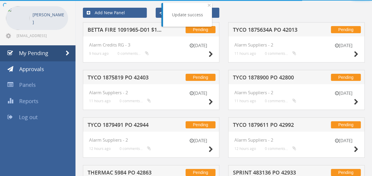
scroll to position [149, 0]
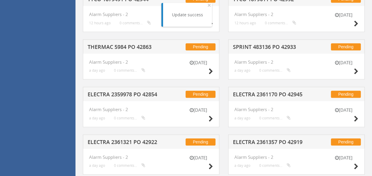
click at [264, 45] on h5 "SPRINT 483136 PO 42933" at bounding box center [271, 47] width 76 height 7
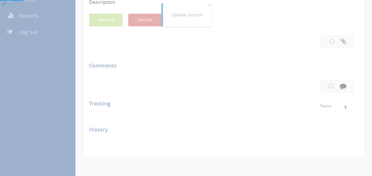
scroll to position [149, 0]
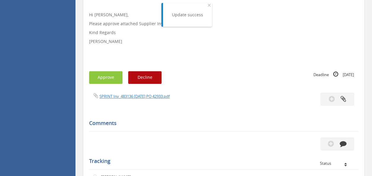
click at [144, 93] on div "SPRINT Inv_483136 [DATE] PO 42933.pdf" at bounding box center [154, 96] width 139 height 7
click at [142, 94] on link "SPRINT Inv_483136 [DATE] PO 42933.pdf" at bounding box center [134, 95] width 70 height 5
click at [112, 74] on button "Approve" at bounding box center [105, 77] width 33 height 13
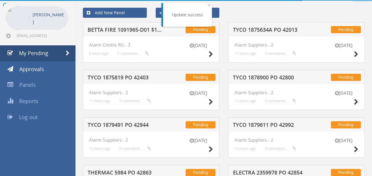
scroll to position [149, 0]
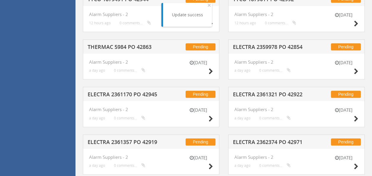
click at [266, 45] on h5 "ELECTRA 2359978 PO 42854" at bounding box center [271, 47] width 76 height 7
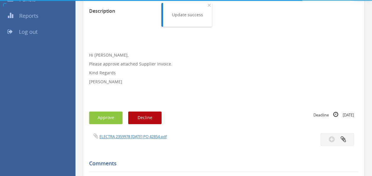
scroll to position [149, 0]
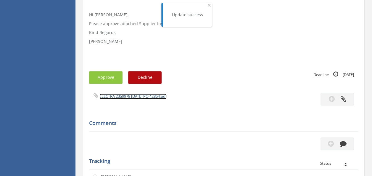
click at [134, 97] on link "ELECTRA 2359978 [DATE] PO 42854.pdf" at bounding box center [132, 95] width 67 height 5
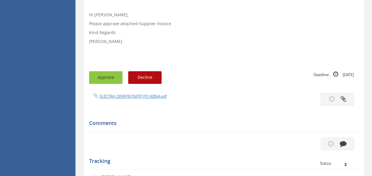
click at [97, 79] on button "Approve" at bounding box center [105, 77] width 33 height 13
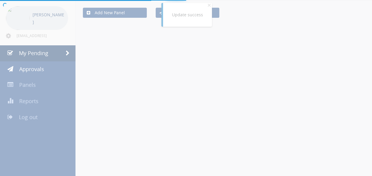
scroll to position [149, 0]
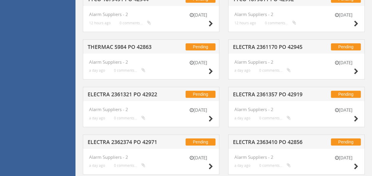
click at [283, 46] on h5 "ELECTRA 2361170 PO 42945" at bounding box center [271, 47] width 76 height 7
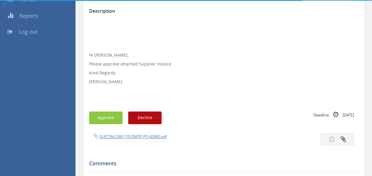
scroll to position [149, 0]
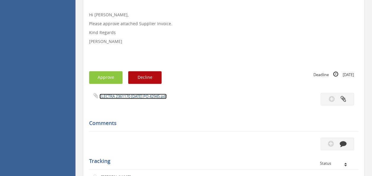
click at [134, 97] on link "ELECTRA 2361170 [DATE] PO 42945.pdf" at bounding box center [132, 95] width 67 height 5
click at [102, 76] on button "Approve" at bounding box center [105, 77] width 33 height 13
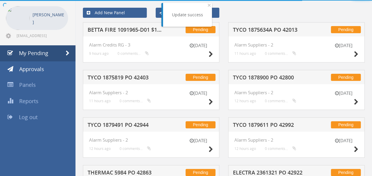
scroll to position [149, 0]
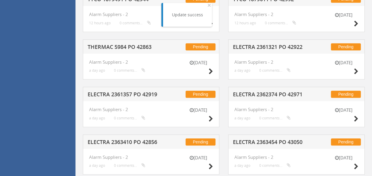
click at [261, 91] on h5 "ELECTRA 2362374 PO 42971" at bounding box center [271, 94] width 76 height 7
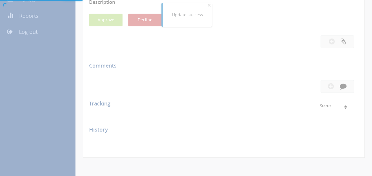
scroll to position [149, 0]
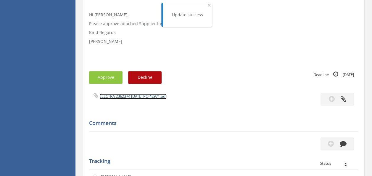
click at [134, 98] on link "ELECTRA 2362374 [DATE] PO 42971.pdf" at bounding box center [132, 95] width 67 height 5
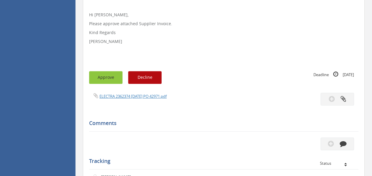
click at [108, 83] on button "Approve" at bounding box center [105, 77] width 33 height 13
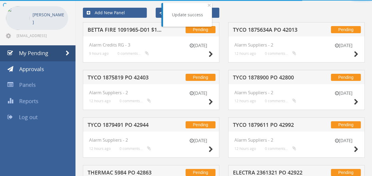
scroll to position [149, 0]
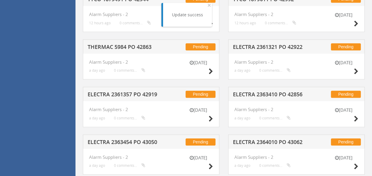
click at [281, 97] on h5 "ELECTRA 2363410 PO 42856" at bounding box center [271, 94] width 76 height 7
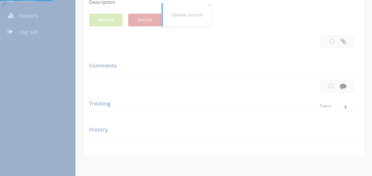
scroll to position [149, 0]
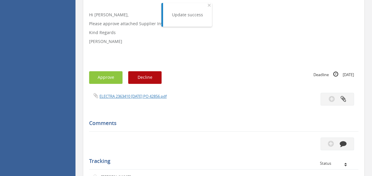
click at [136, 99] on div "ELECTRA 2363410 [DATE] PO 42856.pdf" at bounding box center [154, 96] width 139 height 7
click at [144, 98] on link "ELECTRA 2363410 [DATE] PO 42856.pdf" at bounding box center [132, 95] width 67 height 5
click at [107, 73] on button "Approve" at bounding box center [105, 77] width 33 height 13
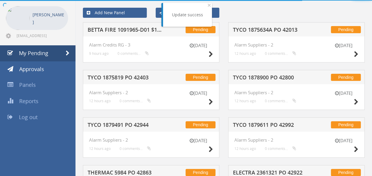
scroll to position [149, 0]
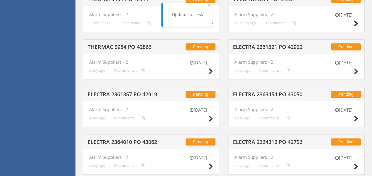
click at [286, 96] on h5 "ELECTRA 2363454 PO 43050" at bounding box center [271, 94] width 76 height 7
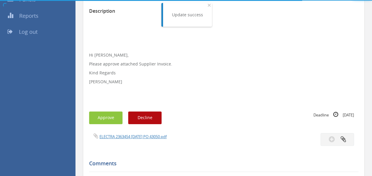
scroll to position [149, 0]
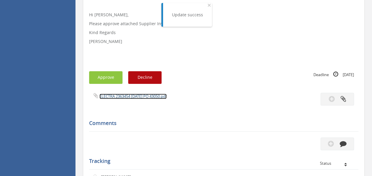
click at [128, 96] on link "ELECTRA 2363454 [DATE] PO 43050.pdf" at bounding box center [132, 95] width 67 height 5
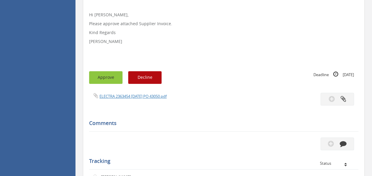
click at [111, 78] on button "Approve" at bounding box center [105, 77] width 33 height 13
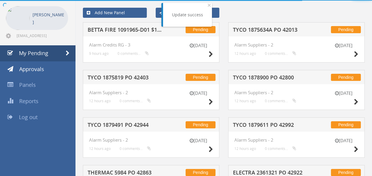
scroll to position [149, 0]
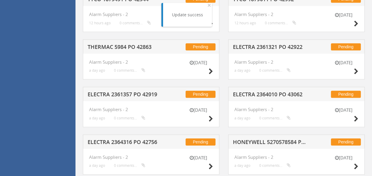
click at [260, 92] on h5 "ELECTRA 2364010 PO 43062" at bounding box center [271, 94] width 76 height 7
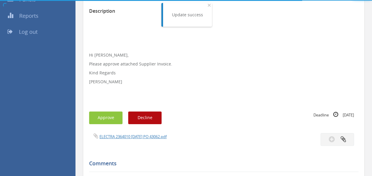
scroll to position [149, 0]
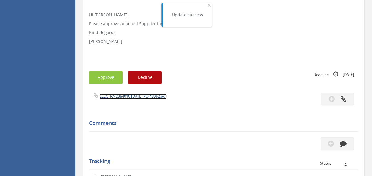
click at [130, 94] on link "ELECTRA 2364010 [DATE] PO 43062.pdf" at bounding box center [132, 95] width 67 height 5
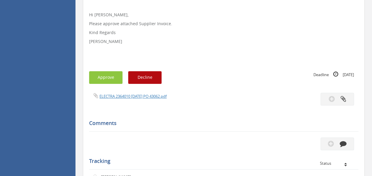
click at [102, 85] on div "Subject ELECTRA 2364010 PO 43062 Description Hi [PERSON_NAME], Please approve a…" at bounding box center [223, 91] width 269 height 306
click at [105, 77] on button "Approve" at bounding box center [105, 77] width 33 height 13
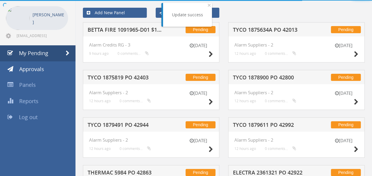
scroll to position [149, 0]
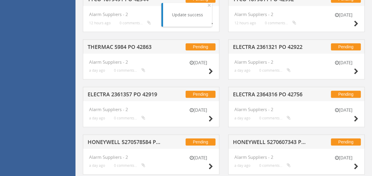
click at [267, 45] on h5 "ELECTRA 2361321 PO 42922" at bounding box center [271, 47] width 76 height 7
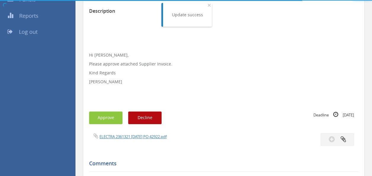
scroll to position [149, 0]
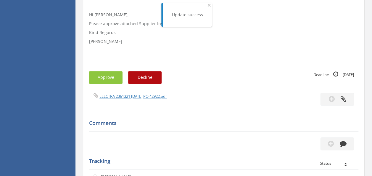
click at [135, 91] on div "Subject ELECTRA 2361321 PO 42922 Description Hi [PERSON_NAME], Please approve a…" at bounding box center [223, 91] width 269 height 306
click at [133, 93] on div "ELECTRA 2361321 [DATE] PO 42922.pdf" at bounding box center [154, 96] width 139 height 7
click at [131, 95] on link "ELECTRA 2361321 [DATE] PO 42922.pdf" at bounding box center [132, 95] width 67 height 5
click at [108, 79] on button "Approve" at bounding box center [105, 77] width 33 height 13
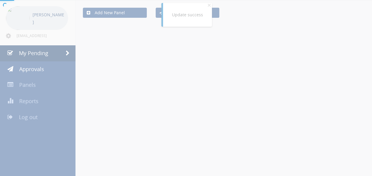
scroll to position [149, 0]
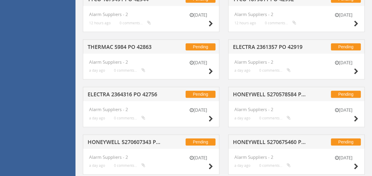
click at [293, 46] on h5 "ELECTRA 2361357 PO 42919" at bounding box center [271, 47] width 76 height 7
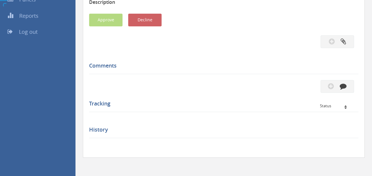
scroll to position [149, 0]
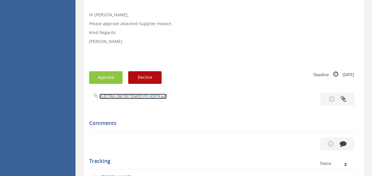
click at [127, 95] on link "ELECTRA 2361357 [DATE] PO 42919.pdf" at bounding box center [132, 95] width 67 height 5
click at [102, 77] on button "Approve" at bounding box center [105, 77] width 33 height 13
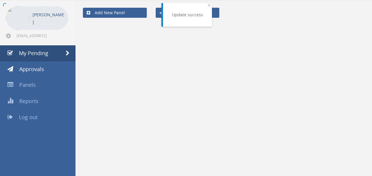
scroll to position [149, 0]
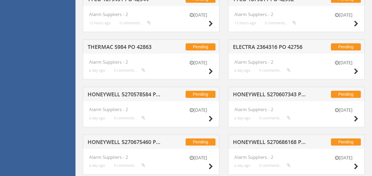
click at [270, 46] on h5 "ELECTRA 2364316 PO 42756" at bounding box center [271, 47] width 76 height 7
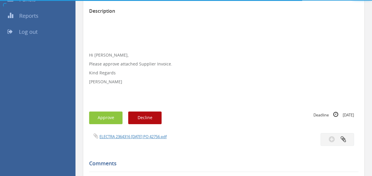
scroll to position [149, 0]
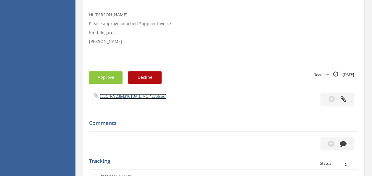
click at [126, 95] on link "ELECTRA 2364316 [DATE] PO 42756.pdf" at bounding box center [132, 95] width 67 height 5
click at [108, 77] on button "Approve" at bounding box center [105, 77] width 33 height 13
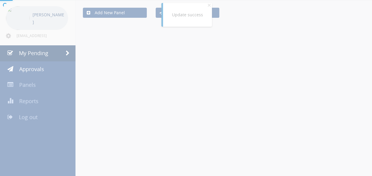
scroll to position [149, 0]
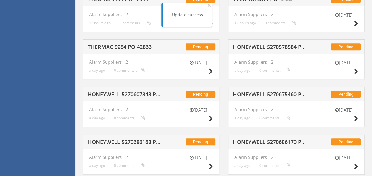
click at [246, 48] on h5 "HONEYWELL 5270578584 PO 41607" at bounding box center [271, 47] width 76 height 7
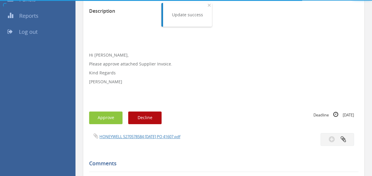
scroll to position [149, 0]
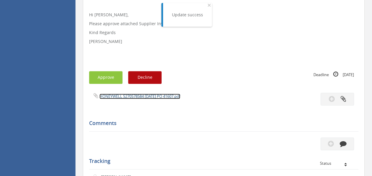
click at [137, 97] on link "HONEYWELL 5270578584 [DATE] PO 41607.pdf" at bounding box center [139, 95] width 81 height 5
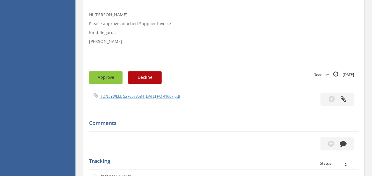
click at [100, 79] on button "Approve" at bounding box center [105, 77] width 33 height 13
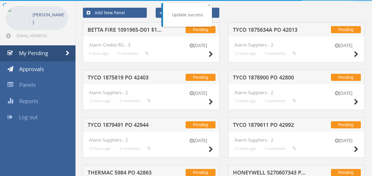
scroll to position [149, 0]
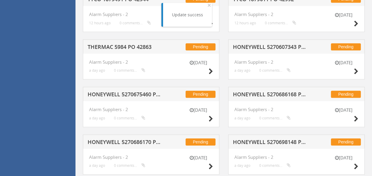
click at [135, 44] on h5 "THERMAC 5984 PO 42863" at bounding box center [125, 47] width 76 height 7
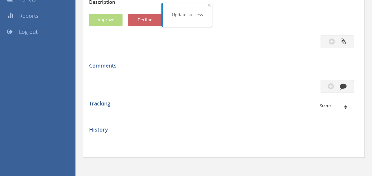
scroll to position [149, 0]
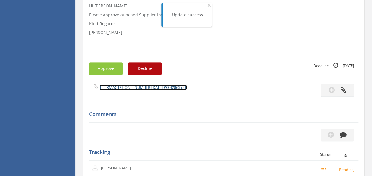
click at [127, 86] on link "THERMAC [PHONE_NUMBER][DATE] PO 42863.pdf" at bounding box center [142, 87] width 87 height 5
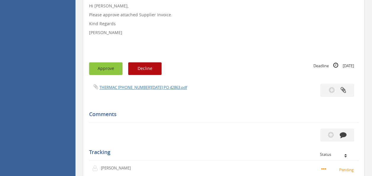
click at [109, 69] on button "Approve" at bounding box center [105, 68] width 33 height 13
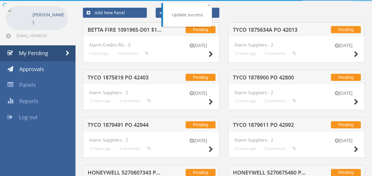
scroll to position [149, 0]
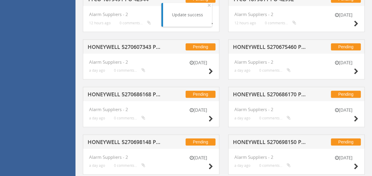
click at [280, 46] on h5 "HONEYWELL 5270675460 PO 42699" at bounding box center [271, 47] width 76 height 7
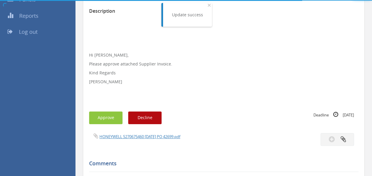
scroll to position [149, 0]
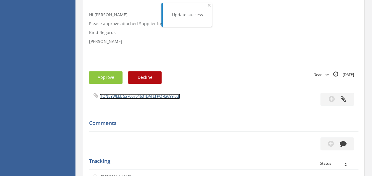
click at [134, 98] on link "HONEYWELL 5270675460 [DATE] PO 42699.pdf" at bounding box center [139, 95] width 81 height 5
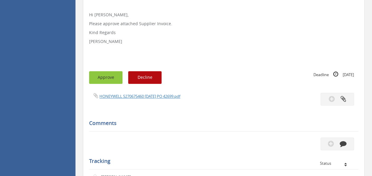
click at [109, 75] on button "Approve" at bounding box center [105, 77] width 33 height 13
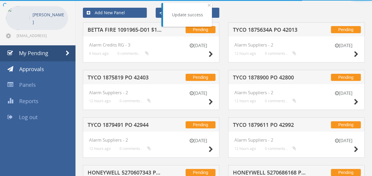
scroll to position [149, 0]
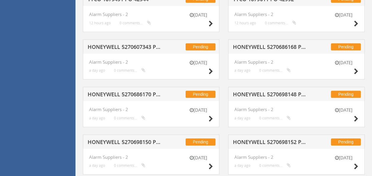
click at [269, 45] on h5 "HONEYWELL 5270686168 PO 42401" at bounding box center [271, 47] width 76 height 7
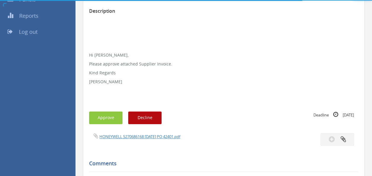
scroll to position [149, 0]
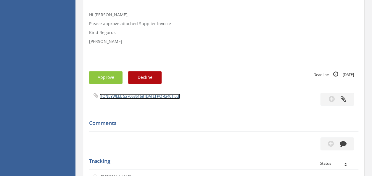
click at [134, 96] on link "HONEYWELL 5270686168 [DATE] PO 42401.pdf" at bounding box center [139, 95] width 81 height 5
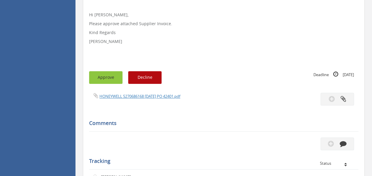
click at [96, 80] on button "Approve" at bounding box center [105, 77] width 33 height 13
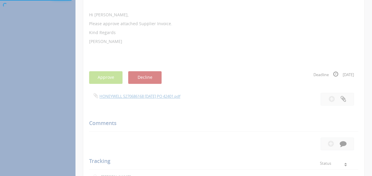
scroll to position [24, 0]
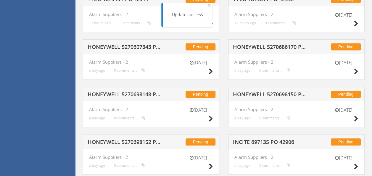
click at [128, 47] on h5 "HONEYWELL 5270607343 PO 42389" at bounding box center [125, 47] width 76 height 7
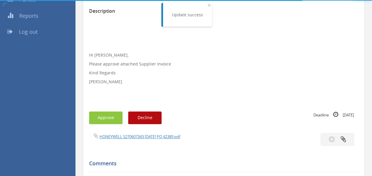
scroll to position [149, 0]
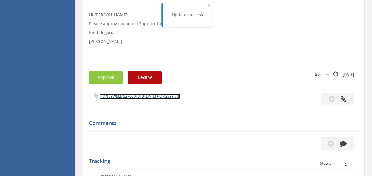
click at [139, 94] on link "HONEYWELL 5270607343 [DATE] PO 42389.pdf" at bounding box center [139, 95] width 81 height 5
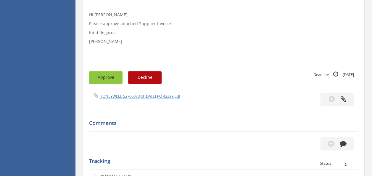
click at [113, 82] on button "Approve" at bounding box center [105, 77] width 33 height 13
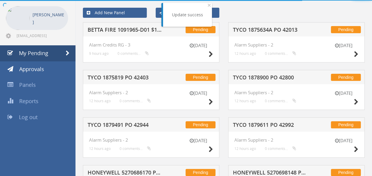
scroll to position [149, 0]
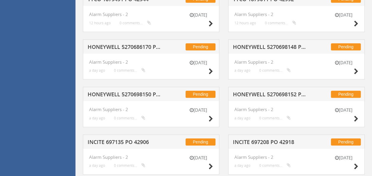
click at [135, 98] on div "Pending HONEYWELL 5270698150 PO 41778" at bounding box center [151, 94] width 136 height 14
click at [135, 98] on h5 "HONEYWELL 5270698150 PO 41778" at bounding box center [125, 94] width 76 height 7
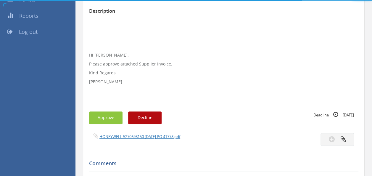
scroll to position [149, 0]
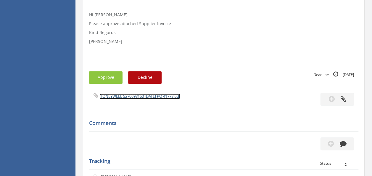
click at [137, 97] on link "HONEYWELL 5270698150 [DATE] PO 41778.pdf" at bounding box center [139, 95] width 81 height 5
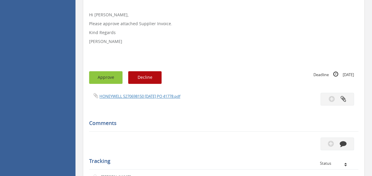
click at [102, 79] on button "Approve" at bounding box center [105, 77] width 33 height 13
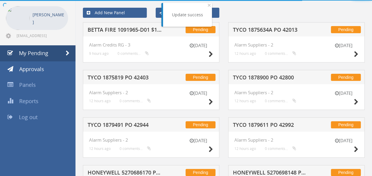
scroll to position [149, 0]
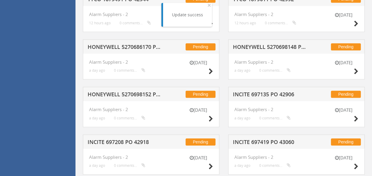
click at [133, 50] on h5 "HONEYWELL 5270686170 PO 42045" at bounding box center [125, 47] width 76 height 7
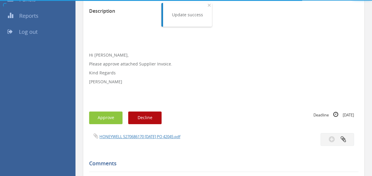
scroll to position [149, 0]
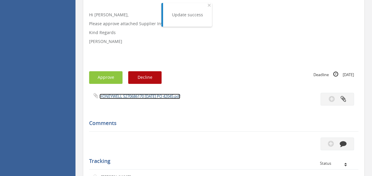
click at [139, 94] on link "HONEYWELL 5270686170 [DATE] PO 42045.pdf" at bounding box center [139, 95] width 81 height 5
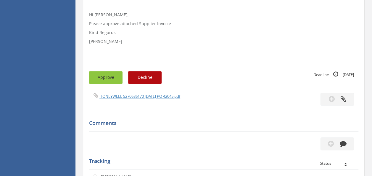
click at [105, 75] on button "Approve" at bounding box center [105, 77] width 33 height 13
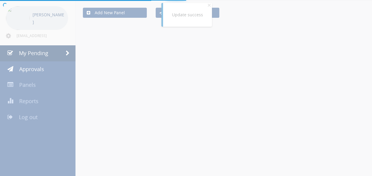
scroll to position [149, 0]
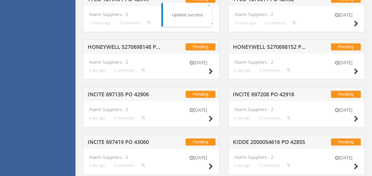
click at [129, 91] on h5 "INCITE 697135 PO 42906" at bounding box center [125, 94] width 76 height 7
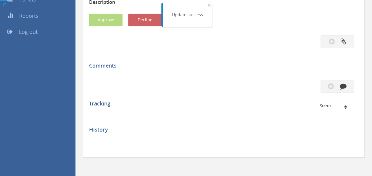
scroll to position [149, 0]
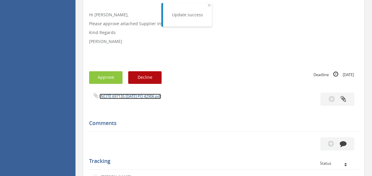
click at [135, 97] on link "INCITE 697135 [DATE] PO 42906.pdf" at bounding box center [129, 95] width 61 height 5
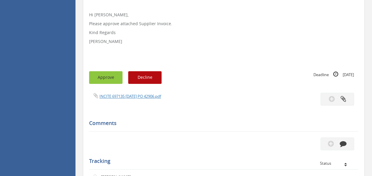
click at [105, 77] on button "Approve" at bounding box center [105, 77] width 33 height 13
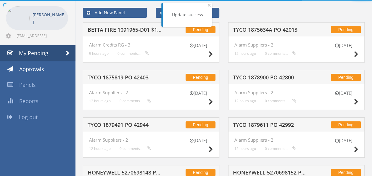
scroll to position [149, 0]
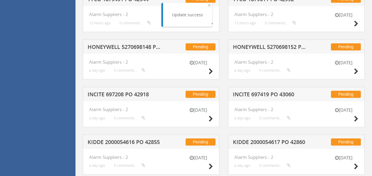
click at [261, 46] on h5 "HONEYWELL 5270698152 PO 42570" at bounding box center [271, 47] width 76 height 7
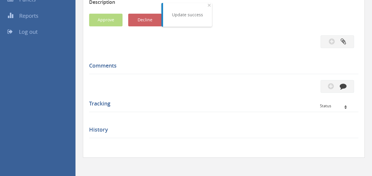
scroll to position [149, 0]
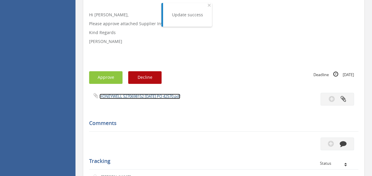
click at [126, 95] on link "HONEYWELL 5270698152 [DATE] PO 42570.pdf" at bounding box center [139, 95] width 81 height 5
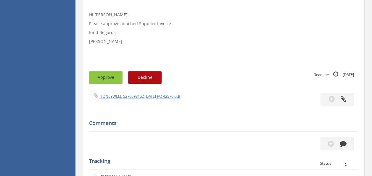
click at [100, 77] on button "Approve" at bounding box center [105, 77] width 33 height 13
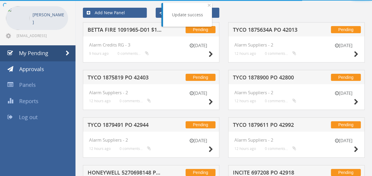
scroll to position [149, 0]
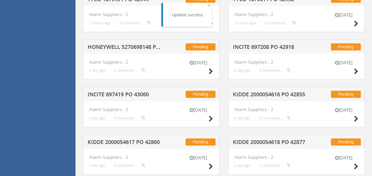
click at [252, 97] on h5 "KIDDE 2000054616 PO 42855" at bounding box center [271, 94] width 76 height 7
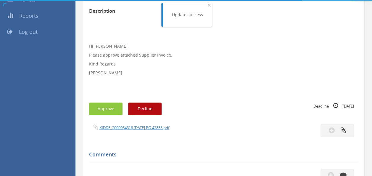
scroll to position [149, 0]
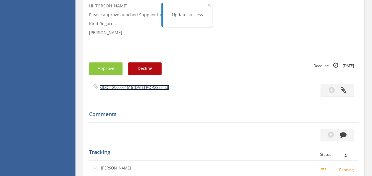
click at [132, 89] on link "KIDDE_2000054616 [DATE] PO 42855.pdf" at bounding box center [134, 87] width 70 height 5
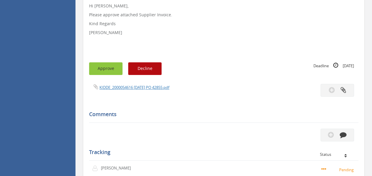
click at [106, 70] on button "Approve" at bounding box center [105, 68] width 33 height 13
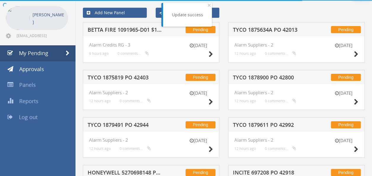
scroll to position [149, 0]
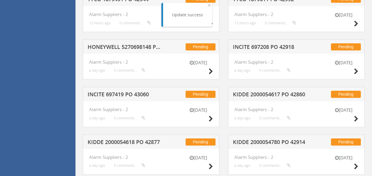
click at [253, 91] on h5 "KIDDE 2000054617 PO 42860" at bounding box center [271, 94] width 76 height 7
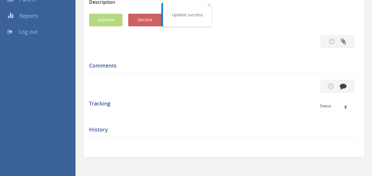
scroll to position [149, 0]
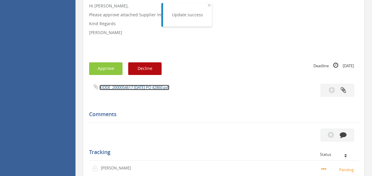
click at [141, 88] on link "KIDDE_2000054617 [DATE] PO 42860.pdf" at bounding box center [134, 87] width 70 height 5
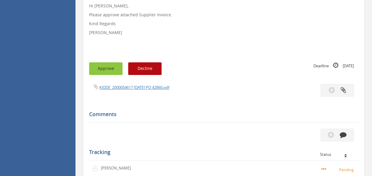
click at [108, 67] on button "Approve" at bounding box center [105, 68] width 33 height 13
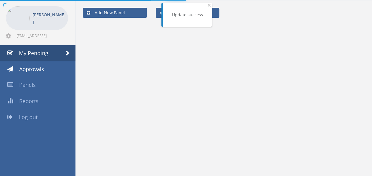
scroll to position [149, 0]
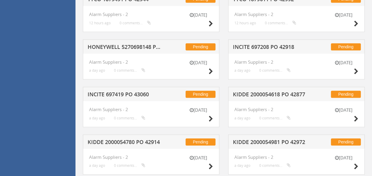
click at [273, 92] on h5 "KIDDE 2000054618 PO 42877" at bounding box center [271, 94] width 76 height 7
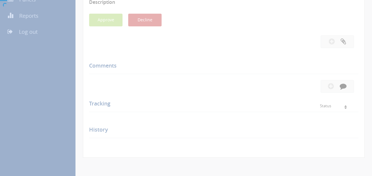
scroll to position [149, 0]
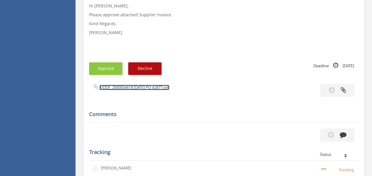
click at [124, 86] on link "KIDDE_2000054618 [DATE] PO 42877.pdf" at bounding box center [134, 87] width 70 height 5
click at [109, 70] on button "Approve" at bounding box center [105, 68] width 33 height 13
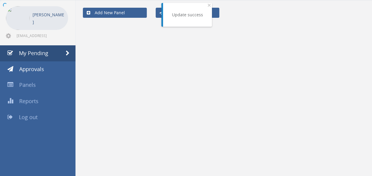
scroll to position [149, 0]
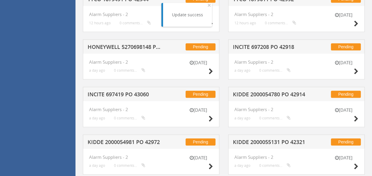
click at [261, 49] on h5 "INCITE 697208 PO 42918" at bounding box center [271, 47] width 76 height 7
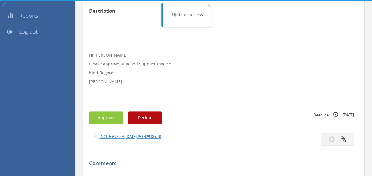
scroll to position [149, 0]
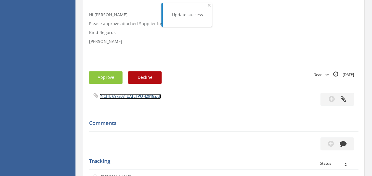
click at [124, 94] on link "INCITE 697208 [DATE] PO 42918.pdf" at bounding box center [129, 95] width 61 height 5
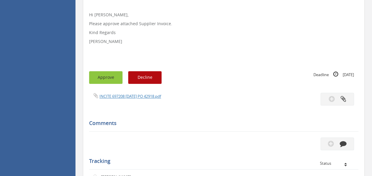
click at [103, 77] on button "Approve" at bounding box center [105, 77] width 33 height 13
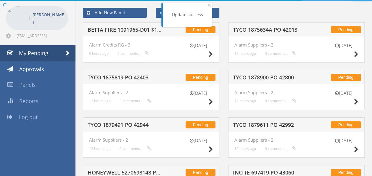
scroll to position [149, 0]
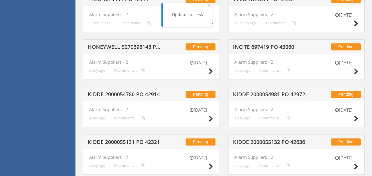
click at [261, 46] on h5 "INCITE 697419 PO 43060" at bounding box center [271, 47] width 76 height 7
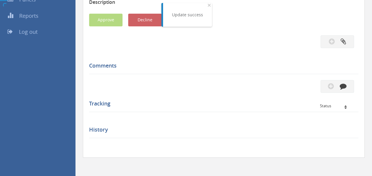
scroll to position [149, 0]
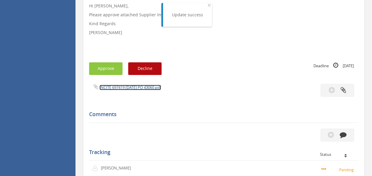
click at [124, 89] on link "INCITE 697419 [DATE] PO 43060.pdf" at bounding box center [129, 87] width 61 height 5
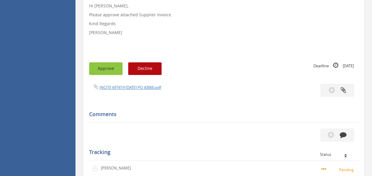
click at [106, 67] on button "Approve" at bounding box center [105, 68] width 33 height 13
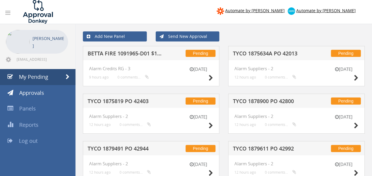
click at [280, 98] on h5 "TYCO 1878900 PO 42800" at bounding box center [271, 101] width 76 height 7
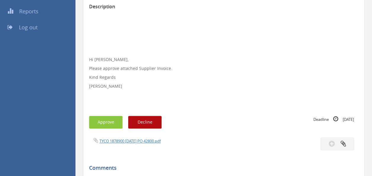
scroll to position [113, 0]
click at [120, 141] on link "TYCO 1878900 [DATE] PO 42800.pdf" at bounding box center [129, 140] width 61 height 5
click at [108, 120] on button "Approve" at bounding box center [105, 121] width 33 height 13
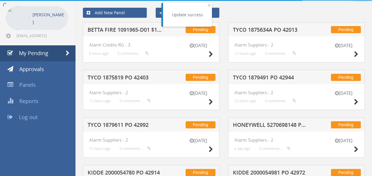
scroll to position [113, 0]
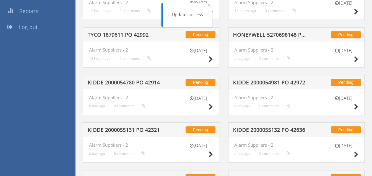
click at [266, 83] on h5 "KIDDE 2000054981 PO 42972" at bounding box center [271, 83] width 76 height 7
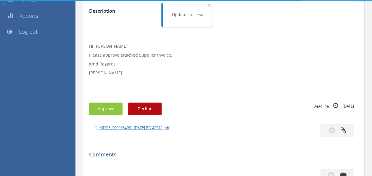
scroll to position [113, 0]
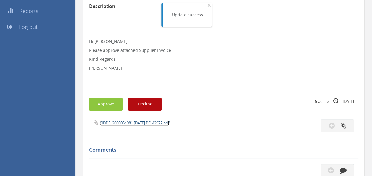
click at [137, 124] on link "KIDDE_2000054981 [DATE] PO 42972.pdf" at bounding box center [134, 122] width 70 height 5
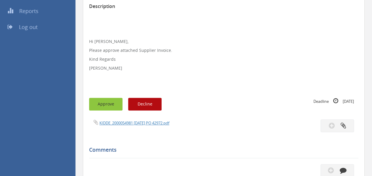
click at [99, 107] on button "Approve" at bounding box center [105, 104] width 33 height 13
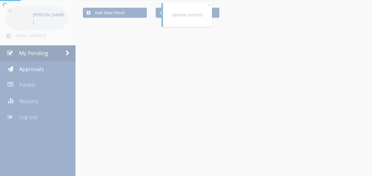
scroll to position [113, 0]
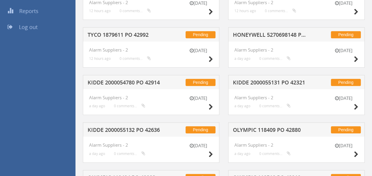
click at [261, 34] on h5 "HONEYWELL 5270698148 PO 41980" at bounding box center [271, 35] width 76 height 7
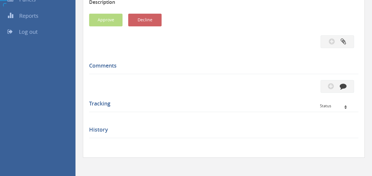
scroll to position [113, 0]
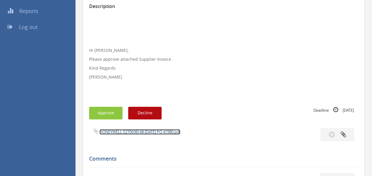
click at [141, 131] on link "HONEYWELL 5270698148 [DATE] PO 41980.pdf" at bounding box center [139, 131] width 81 height 5
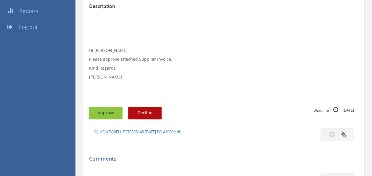
click at [103, 113] on button "Approve" at bounding box center [105, 112] width 33 height 13
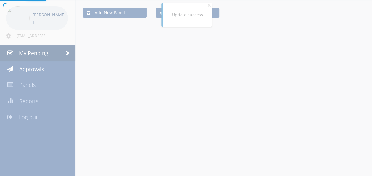
scroll to position [113, 0]
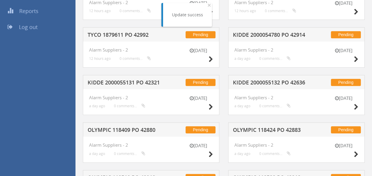
click at [278, 81] on h5 "KIDDE 2000055132 PO 42636" at bounding box center [271, 83] width 76 height 7
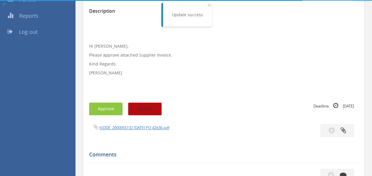
scroll to position [113, 0]
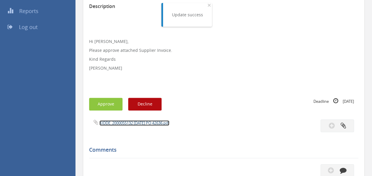
click at [124, 122] on link "KIDDE_2000055132 [DATE] PO 42636.pdf" at bounding box center [134, 122] width 70 height 5
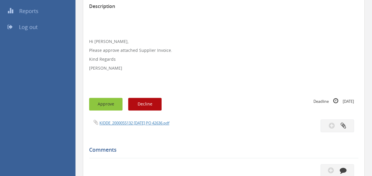
click at [107, 106] on button "Approve" at bounding box center [105, 104] width 33 height 13
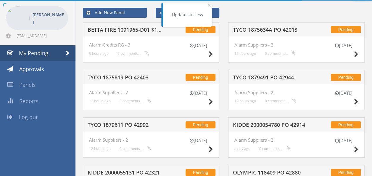
scroll to position [113, 0]
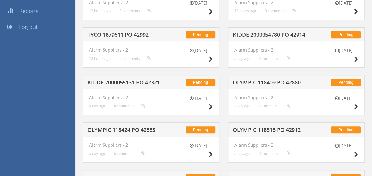
click at [280, 82] on h5 "OLYMPIC 118409 PO 42880" at bounding box center [271, 83] width 76 height 7
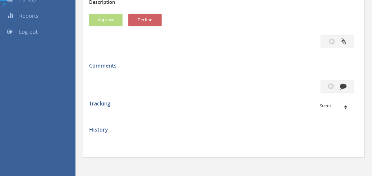
scroll to position [113, 0]
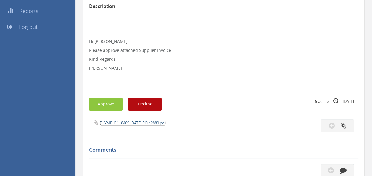
click at [125, 125] on link "OLYMPIC 118409 [DATE] PO 42880.pdf" at bounding box center [132, 122] width 66 height 5
click at [107, 98] on button "Approve" at bounding box center [105, 104] width 33 height 13
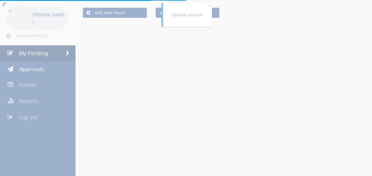
scroll to position [113, 0]
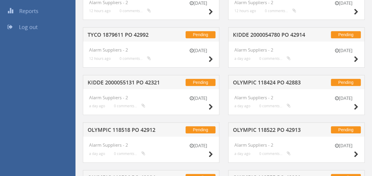
click at [254, 80] on h5 "OLYMPIC 118424 PO 42883" at bounding box center [271, 83] width 76 height 7
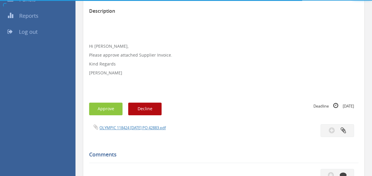
scroll to position [113, 0]
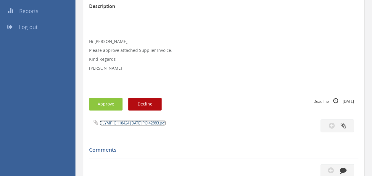
click at [133, 121] on link "OLYMPIC 118424 [DATE] PO 42883.pdf" at bounding box center [132, 122] width 66 height 5
click at [102, 104] on button "Approve" at bounding box center [105, 104] width 33 height 13
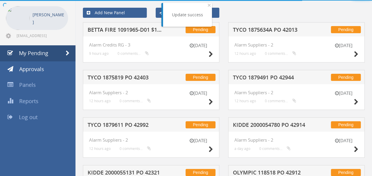
scroll to position [113, 0]
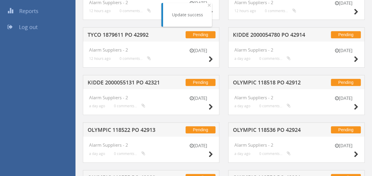
click at [135, 77] on div "Pending KIDDE 2000055131 PO 42321" at bounding box center [151, 82] width 136 height 14
click at [125, 80] on h5 "KIDDE 2000055131 PO 42321" at bounding box center [125, 83] width 76 height 7
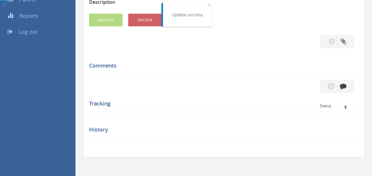
scroll to position [113, 0]
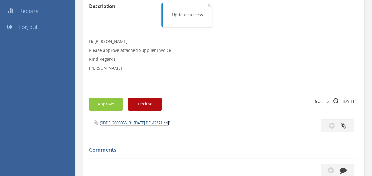
click at [139, 122] on link "KIDDE_2000055131 [DATE] PO 42321.pdf" at bounding box center [134, 122] width 70 height 5
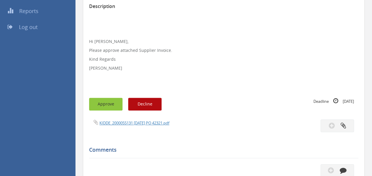
click at [105, 100] on button "Approve" at bounding box center [105, 104] width 33 height 13
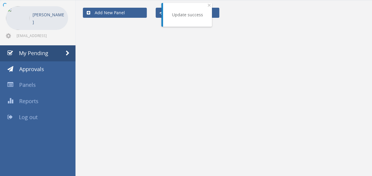
scroll to position [113, 0]
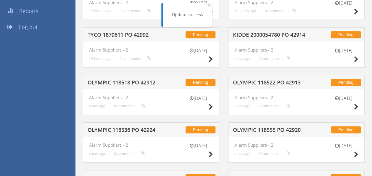
click at [281, 86] on h5 "OLYMPIC 118522 PO 42913" at bounding box center [271, 83] width 76 height 7
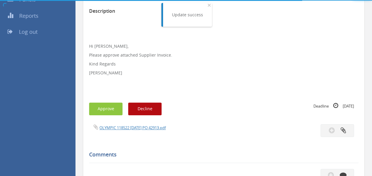
scroll to position [113, 0]
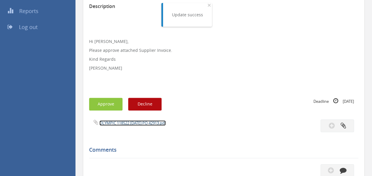
click at [133, 123] on link "OLYMPIC 118522 [DATE] PO 42913.pdf" at bounding box center [132, 122] width 66 height 5
click at [99, 101] on button "Approve" at bounding box center [105, 104] width 33 height 13
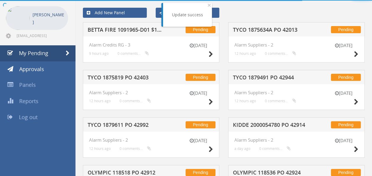
scroll to position [113, 0]
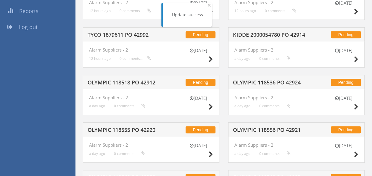
click at [258, 83] on h5 "OLYMPIC 118536 PO 42924" at bounding box center [271, 83] width 76 height 7
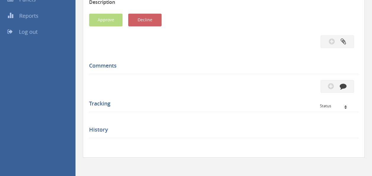
scroll to position [113, 0]
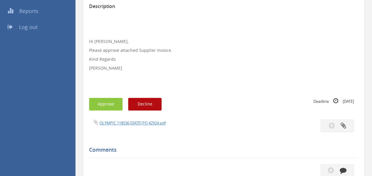
click at [123, 125] on div "OLYMPIC 118536 [DATE] PO 42924.pdf" at bounding box center [224, 125] width 278 height 13
click at [124, 121] on link "OLYMPIC 118536 [DATE] PO 42924.pdf" at bounding box center [132, 122] width 66 height 5
click at [108, 108] on button "Approve" at bounding box center [105, 104] width 33 height 13
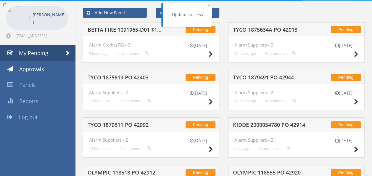
scroll to position [113, 0]
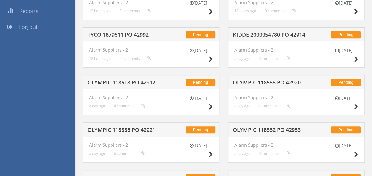
click at [249, 76] on div "Pending OLYMPIC 118555 PO 42920" at bounding box center [296, 82] width 136 height 14
click at [250, 80] on h5 "OLYMPIC 118555 PO 42920" at bounding box center [271, 83] width 76 height 7
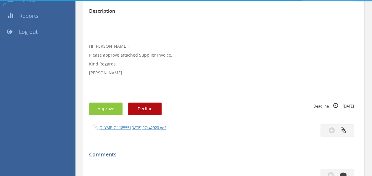
scroll to position [113, 0]
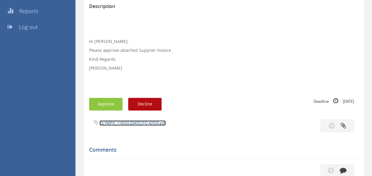
click at [152, 123] on link "OLYMPIC 118555 [DATE] PO 42920.pdf" at bounding box center [132, 122] width 66 height 5
click at [106, 107] on button "Approve" at bounding box center [105, 104] width 33 height 13
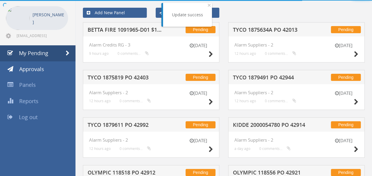
scroll to position [113, 0]
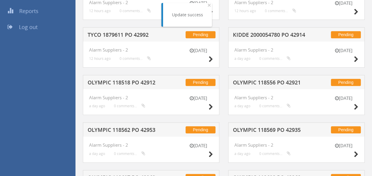
click at [255, 38] on h5 "KIDDE 2000054780 PO 42914" at bounding box center [271, 35] width 76 height 7
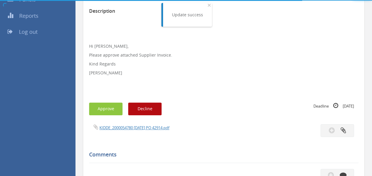
scroll to position [113, 0]
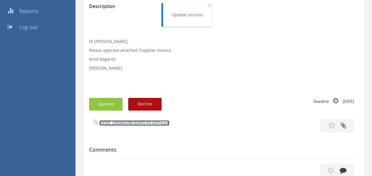
click at [137, 124] on link "KIDDE_2000054780 [DATE] PO 42914.pdf" at bounding box center [134, 122] width 70 height 5
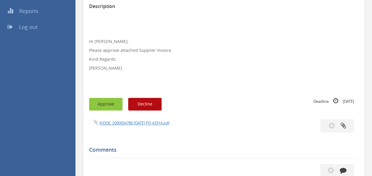
click at [105, 103] on button "Approve" at bounding box center [105, 104] width 33 height 13
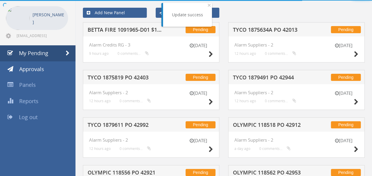
scroll to position [113, 0]
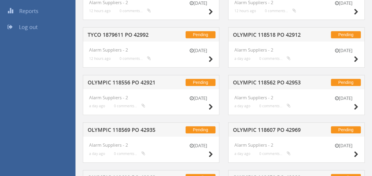
click at [249, 81] on h5 "OLYMPIC 118562 PO 42953" at bounding box center [271, 83] width 76 height 7
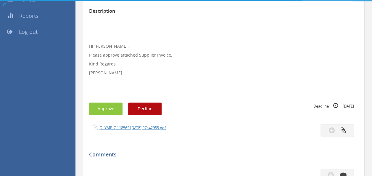
scroll to position [113, 0]
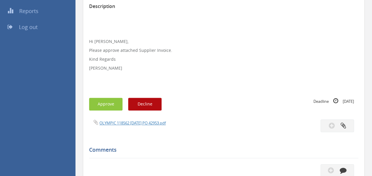
click at [125, 127] on div "OLYMPIC 118562 [DATE] PO 42953.pdf" at bounding box center [224, 125] width 278 height 13
click at [132, 121] on link "OLYMPIC 118562 [DATE] PO 42953.pdf" at bounding box center [132, 122] width 66 height 5
click at [106, 103] on button "Approve" at bounding box center [105, 104] width 33 height 13
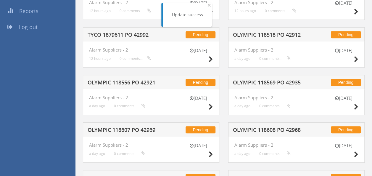
click at [131, 33] on h5 "TYCO 1879611 PO 42992" at bounding box center [125, 35] width 76 height 7
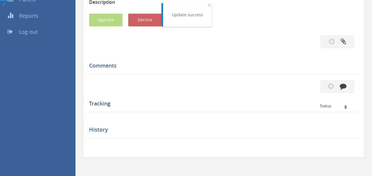
scroll to position [113, 0]
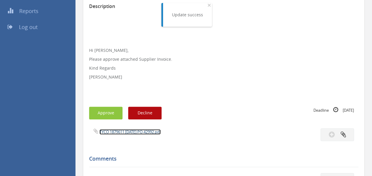
click at [131, 131] on link "TYCO 1879611 [DATE] PO 42992.pdf" at bounding box center [129, 131] width 61 height 5
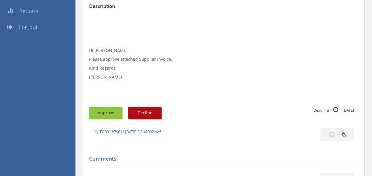
click at [108, 107] on button "Approve" at bounding box center [105, 112] width 33 height 13
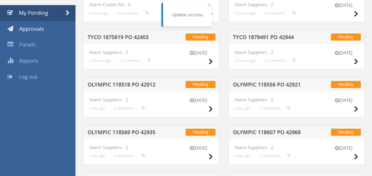
scroll to position [21, 0]
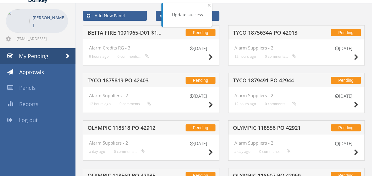
click at [274, 34] on h5 "TYCO 1875634A PO 42013" at bounding box center [271, 33] width 76 height 7
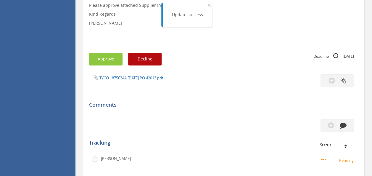
scroll to position [177, 0]
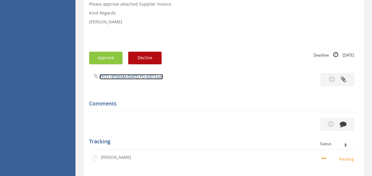
click at [132, 74] on link "TYCO 1875634A [DATE] PO 42013.pdf" at bounding box center [131, 76] width 64 height 5
click at [109, 53] on button "Approve" at bounding box center [105, 57] width 33 height 13
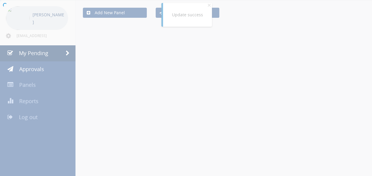
scroll to position [177, 0]
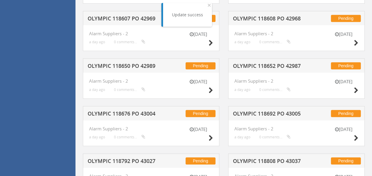
click at [129, 67] on h5 "OLYMPIC 118650 PO 42989" at bounding box center [125, 66] width 76 height 7
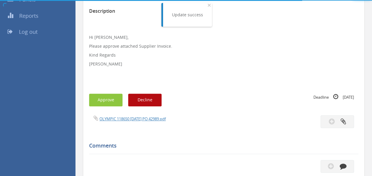
scroll to position [177, 0]
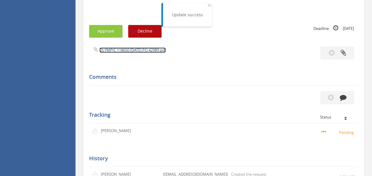
click at [136, 50] on link "OLYMPIC 118650 [DATE] PO 42989.pdf" at bounding box center [132, 49] width 66 height 5
click at [106, 31] on button "Approve" at bounding box center [105, 31] width 33 height 13
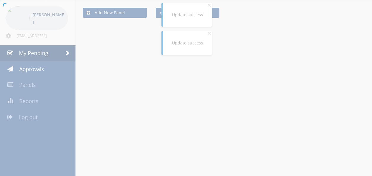
scroll to position [177, 0]
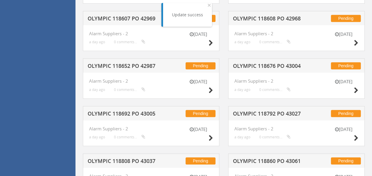
click at [145, 60] on div "Pending OLYMPIC 118652 PO 42987" at bounding box center [151, 65] width 136 height 14
click at [133, 67] on h5 "OLYMPIC 118652 PO 42987" at bounding box center [125, 66] width 76 height 7
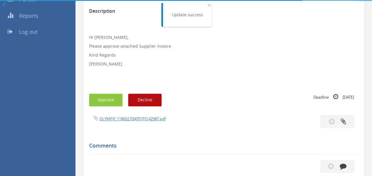
scroll to position [177, 0]
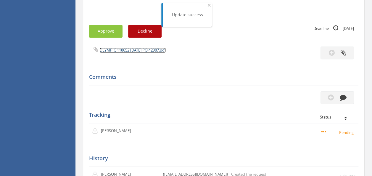
click at [133, 52] on link "OLYMPIC 118652 [DATE] PO 42987.pdf" at bounding box center [132, 49] width 66 height 5
click at [101, 29] on button "Approve" at bounding box center [105, 31] width 33 height 13
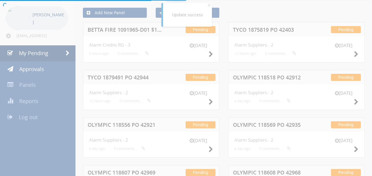
scroll to position [177, 0]
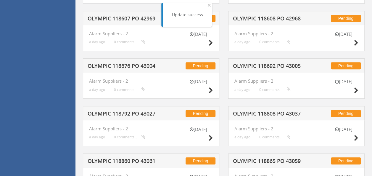
click at [257, 53] on div "Pending OLYMPIC 118608 PO 42968 [DATE] Alarm Suppliers - 2 a day ago 0 comments…" at bounding box center [295, 35] width 145 height 48
click at [250, 63] on h5 "OLYMPIC 118692 PO 43005" at bounding box center [271, 66] width 76 height 7
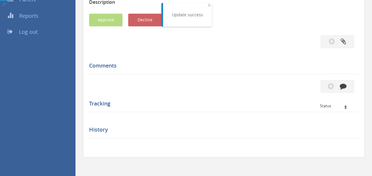
scroll to position [177, 0]
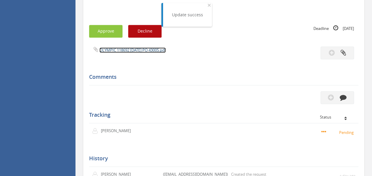
click at [129, 51] on link "OLYMPIC 118692 [DATE] PO 43005.pdf" at bounding box center [132, 49] width 66 height 5
click at [105, 32] on button "Approve" at bounding box center [105, 31] width 33 height 13
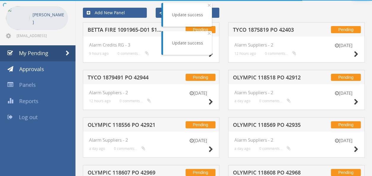
scroll to position [177, 0]
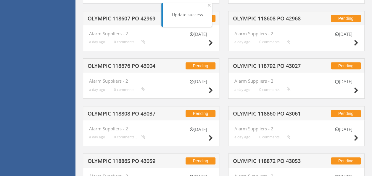
click at [273, 68] on h5 "OLYMPIC 118792 PO 43027" at bounding box center [271, 66] width 76 height 7
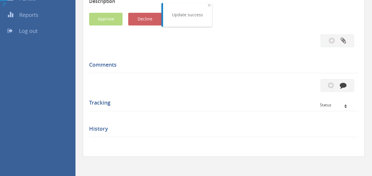
scroll to position [177, 0]
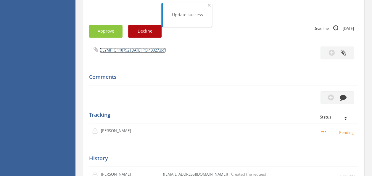
click at [136, 47] on link "OLYMPIC 118792 [DATE] PO 43027.pdf" at bounding box center [132, 49] width 66 height 5
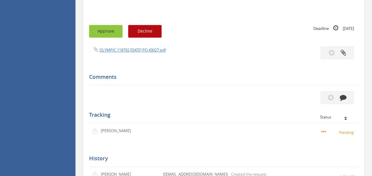
click at [108, 30] on button "Approve" at bounding box center [105, 31] width 33 height 13
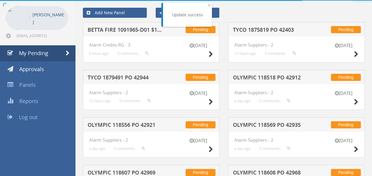
scroll to position [177, 0]
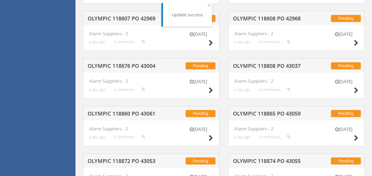
click at [142, 64] on h5 "OLYMPIC 118676 PO 43004" at bounding box center [125, 66] width 76 height 7
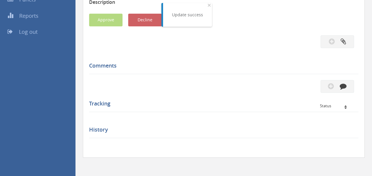
scroll to position [177, 0]
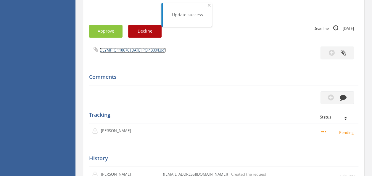
click at [131, 50] on link "OLYMPIC 118676 [DATE] PO 43004.pdf" at bounding box center [132, 49] width 66 height 5
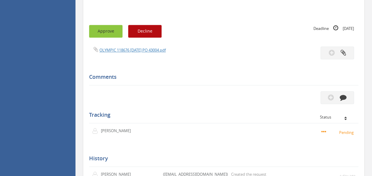
click at [107, 28] on button "Approve" at bounding box center [105, 31] width 33 height 13
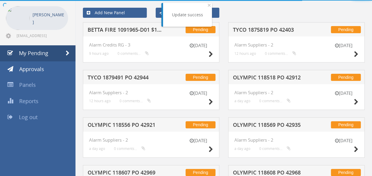
scroll to position [177, 0]
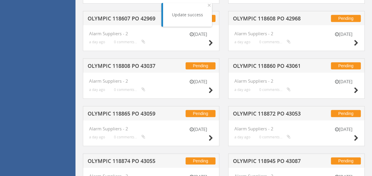
click at [262, 66] on h5 "OLYMPIC 118860 PO 43061" at bounding box center [271, 66] width 76 height 7
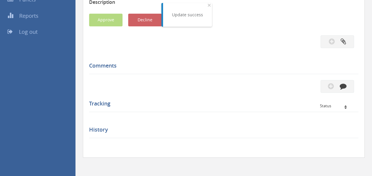
scroll to position [177, 0]
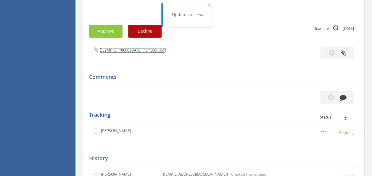
click at [145, 49] on link "OLYMPIC 118860 [DATE] PO 43061.pdf" at bounding box center [132, 49] width 66 height 5
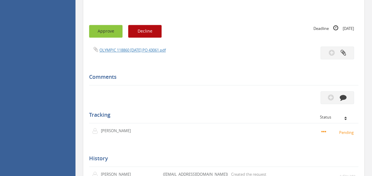
click at [100, 25] on button "Approve" at bounding box center [105, 31] width 33 height 13
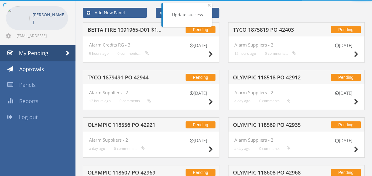
scroll to position [177, 0]
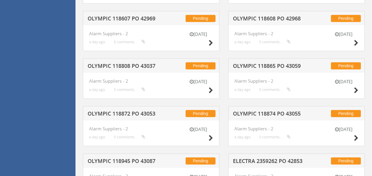
click at [280, 66] on h5 "OLYMPIC 118865 PO 43059" at bounding box center [271, 66] width 76 height 7
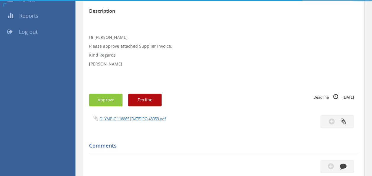
scroll to position [177, 0]
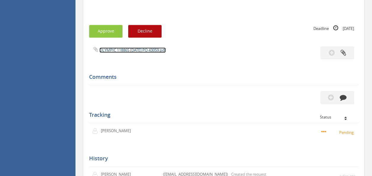
click at [140, 52] on link "OLYMPIC 118865 [DATE] PO 43059.pdf" at bounding box center [132, 49] width 66 height 5
click at [106, 25] on button "Approve" at bounding box center [105, 31] width 33 height 13
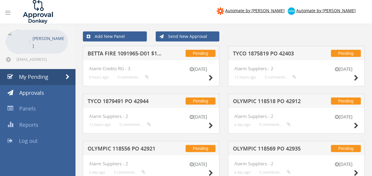
click at [119, 56] on h5 "BETTA FIRE 1091965-D01 $114.40" at bounding box center [125, 54] width 76 height 7
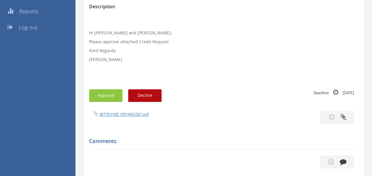
scroll to position [120, 0]
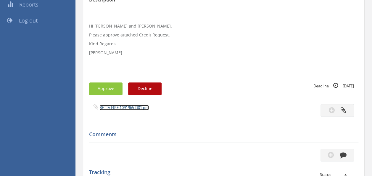
click at [115, 108] on link "BETTA FIRE 1091965-D01.pdf" at bounding box center [123, 107] width 49 height 5
click at [106, 93] on button "Approve" at bounding box center [105, 88] width 33 height 13
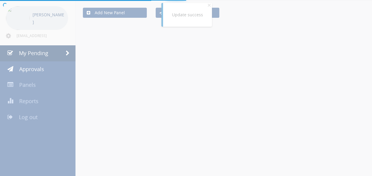
scroll to position [120, 0]
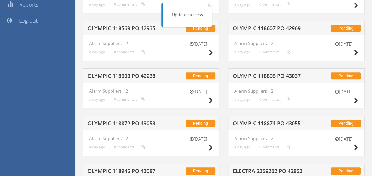
click at [253, 73] on h5 "OLYMPIC 118808 PO 43037" at bounding box center [271, 76] width 76 height 7
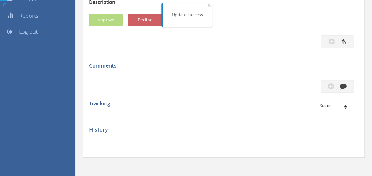
scroll to position [120, 0]
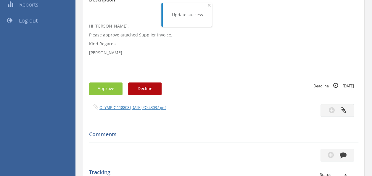
click at [127, 104] on div "OLYMPIC 118808 [DATE] PO 43037.pdf" at bounding box center [154, 107] width 139 height 7
click at [125, 105] on link "OLYMPIC 118808 [DATE] PO 43037.pdf" at bounding box center [132, 107] width 66 height 5
click at [103, 95] on div "Subject OLYMPIC 118808 PO 43037 Description Hi [PERSON_NAME], Please approve at…" at bounding box center [223, 111] width 269 height 288
click at [105, 89] on button "Approve" at bounding box center [105, 88] width 33 height 13
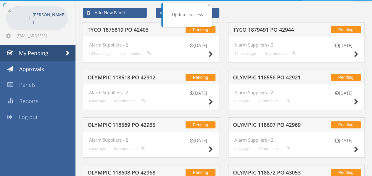
scroll to position [120, 0]
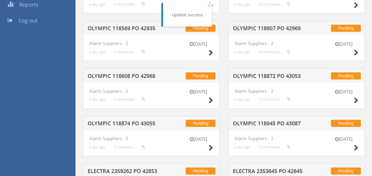
click at [287, 74] on h5 "OLYMPIC 118872 PO 43053" at bounding box center [271, 76] width 76 height 7
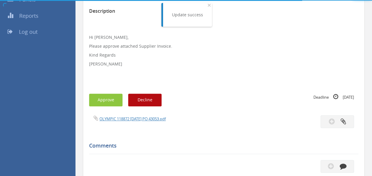
scroll to position [120, 0]
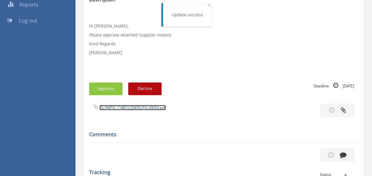
click at [136, 106] on link "OLYMPIC 118872 [DATE] PO 43053.pdf" at bounding box center [132, 107] width 66 height 5
click at [107, 82] on div "Subject OLYMPIC 118872 PO 43053 Description Hi [PERSON_NAME], Please approve at…" at bounding box center [223, 111] width 269 height 288
click at [106, 83] on button "Approve" at bounding box center [105, 88] width 33 height 13
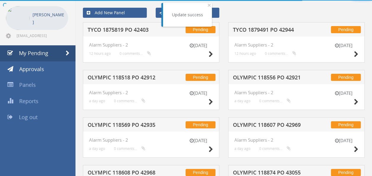
scroll to position [120, 0]
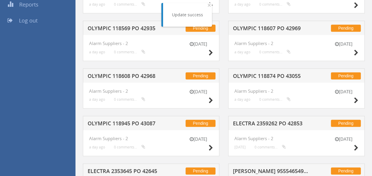
click at [267, 75] on h5 "OLYMPIC 118874 PO 43055" at bounding box center [271, 76] width 76 height 7
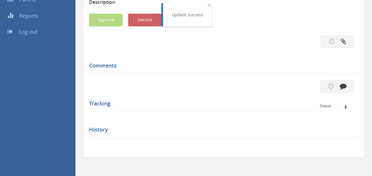
scroll to position [120, 0]
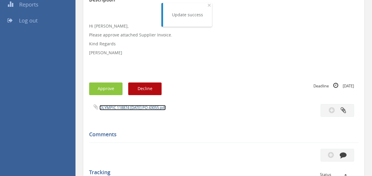
click at [133, 108] on link "OLYMPIC 118874 [DATE] PO 43055.pdf" at bounding box center [132, 107] width 66 height 5
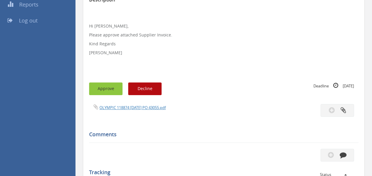
click at [105, 91] on button "Approve" at bounding box center [105, 88] width 33 height 13
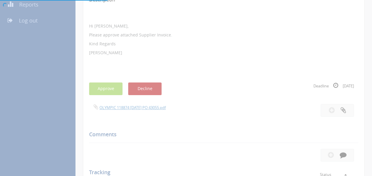
scroll to position [24, 0]
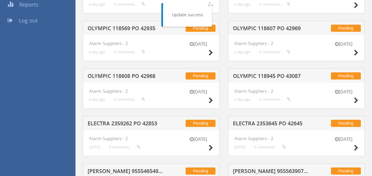
click at [124, 74] on h5 "OLYMPIC 118608 PO 42968" at bounding box center [125, 76] width 76 height 7
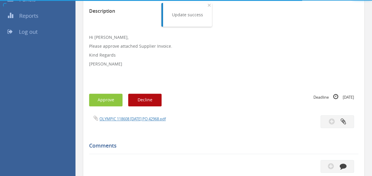
scroll to position [120, 0]
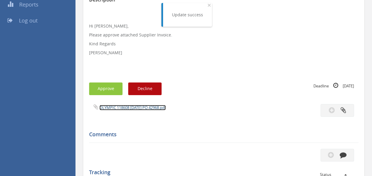
click at [124, 109] on link "OLYMPIC 118608 [DATE] PO 42968.pdf" at bounding box center [132, 107] width 66 height 5
click at [103, 89] on button "Approve" at bounding box center [105, 88] width 33 height 13
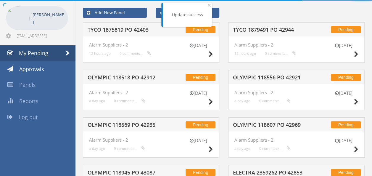
scroll to position [120, 0]
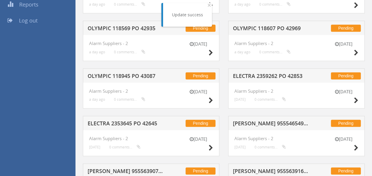
drag, startPoint x: 253, startPoint y: 77, endPoint x: 240, endPoint y: 81, distance: 13.8
click at [240, 81] on div "Pending ELECTRA 2359262 PO 42853" at bounding box center [296, 75] width 136 height 14
click at [251, 76] on h5 "ELECTRA 2359262 PO 42853" at bounding box center [271, 76] width 76 height 7
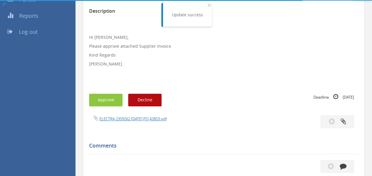
scroll to position [120, 0]
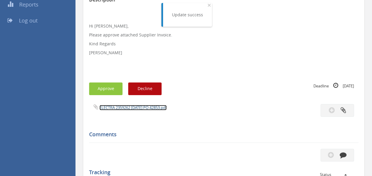
click at [135, 107] on link "ELECTRA 2359262 [DATE] PO 42853.pdf" at bounding box center [132, 107] width 67 height 5
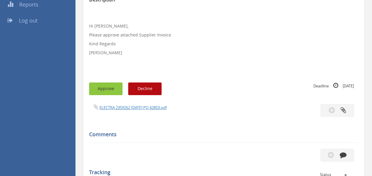
click at [110, 89] on button "Approve" at bounding box center [105, 88] width 33 height 13
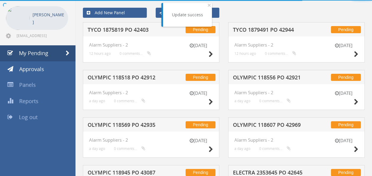
scroll to position [120, 0]
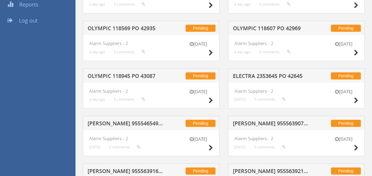
click at [254, 74] on h5 "ELECTRA 2353645 PO 42645" at bounding box center [271, 76] width 76 height 7
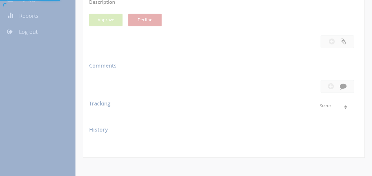
scroll to position [120, 0]
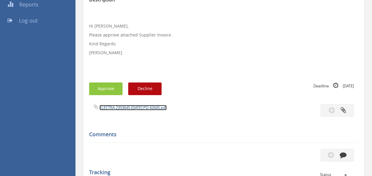
click at [142, 110] on link "ELECTRA 2353645 [DATE] PO 42645.pdf" at bounding box center [132, 107] width 67 height 5
click at [104, 89] on button "Approve" at bounding box center [105, 88] width 33 height 13
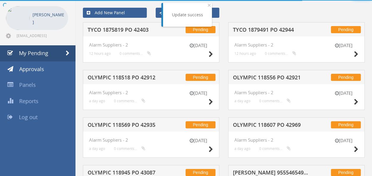
scroll to position [120, 0]
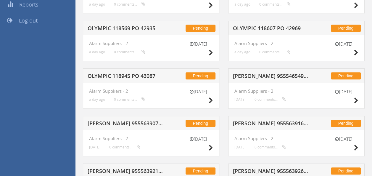
click at [279, 71] on div "Pending [PERSON_NAME] 955546549 PO 42871" at bounding box center [296, 75] width 136 height 14
click at [273, 73] on h5 "[PERSON_NAME] 955546549 PO 42871" at bounding box center [271, 76] width 76 height 7
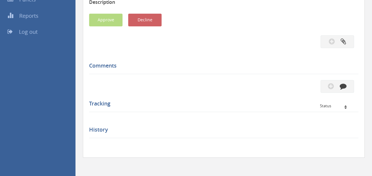
scroll to position [120, 0]
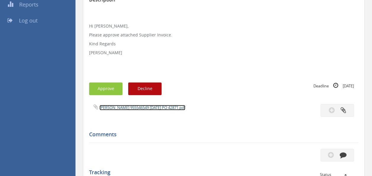
click at [146, 107] on link "[PERSON_NAME] 955546549 [DATE] PO 42871.pdf" at bounding box center [142, 107] width 86 height 5
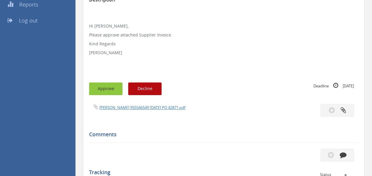
click at [100, 89] on button "Approve" at bounding box center [105, 88] width 33 height 13
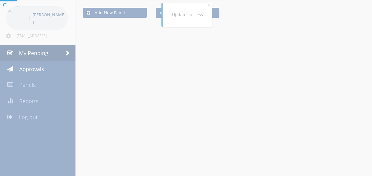
scroll to position [120, 0]
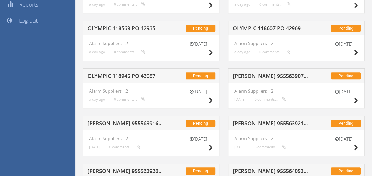
click at [127, 74] on h5 "OLYMPIC 118945 PO 43087" at bounding box center [125, 76] width 76 height 7
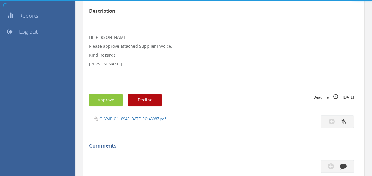
scroll to position [120, 0]
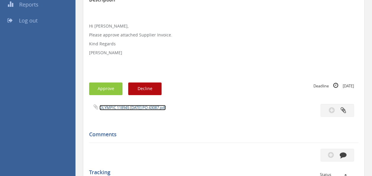
click at [141, 108] on link "OLYMPIC 118945 [DATE] PO 43087.pdf" at bounding box center [132, 107] width 66 height 5
click at [103, 88] on button "Approve" at bounding box center [105, 88] width 33 height 13
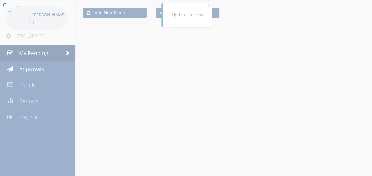
scroll to position [120, 0]
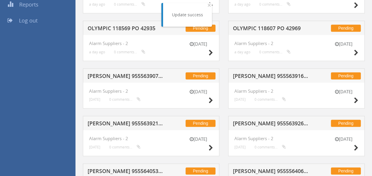
click at [140, 75] on h5 "[PERSON_NAME] 955563907 PO 42871" at bounding box center [125, 76] width 76 height 7
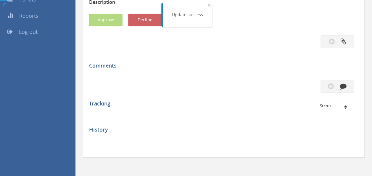
scroll to position [120, 0]
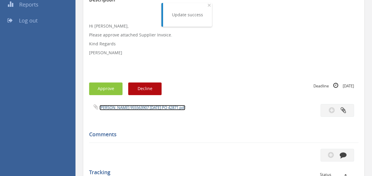
click at [131, 106] on link "[PERSON_NAME] 955563907 [DATE] PO 42871.pdf" at bounding box center [142, 107] width 86 height 5
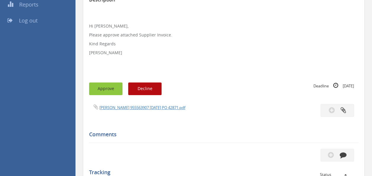
click at [105, 86] on button "Approve" at bounding box center [105, 88] width 33 height 13
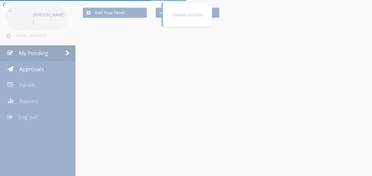
scroll to position [120, 0]
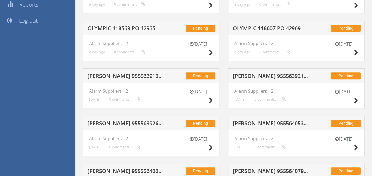
click at [251, 76] on h5 "[PERSON_NAME] 955563921 PO 42876" at bounding box center [271, 76] width 76 height 7
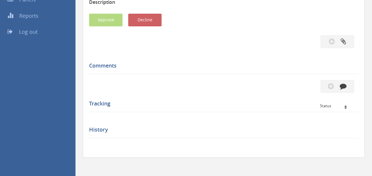
scroll to position [120, 0]
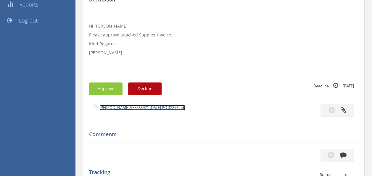
click at [138, 108] on link "[PERSON_NAME] 955563921 [DATE] PO 42876.pdf" at bounding box center [142, 107] width 86 height 5
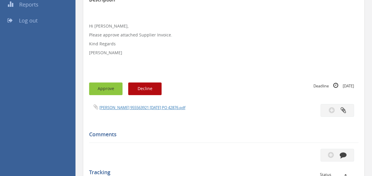
click at [106, 87] on button "Approve" at bounding box center [105, 88] width 33 height 13
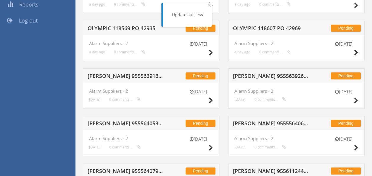
click at [133, 27] on h5 "OLYMPIC 118569 PO 42935" at bounding box center [125, 28] width 76 height 7
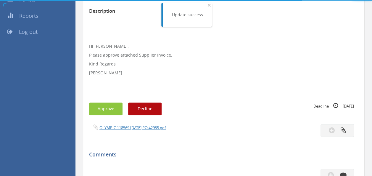
scroll to position [120, 0]
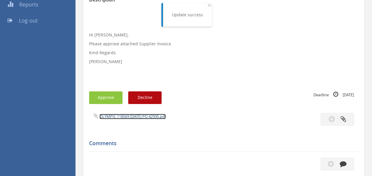
click at [122, 118] on link "OLYMPIC 118569 [DATE] PO 42935.pdf" at bounding box center [132, 115] width 66 height 5
click at [106, 95] on button "Approve" at bounding box center [105, 97] width 33 height 13
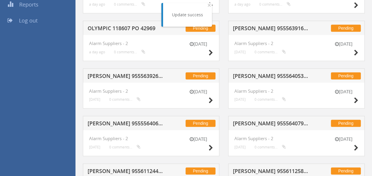
click at [247, 75] on h5 "[PERSON_NAME] 955564053 PO 42869" at bounding box center [271, 76] width 76 height 7
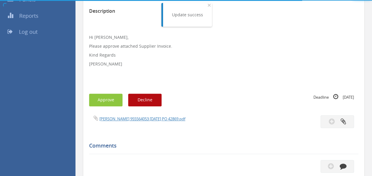
scroll to position [120, 0]
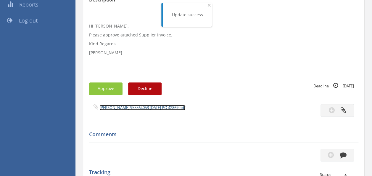
click at [143, 106] on link "[PERSON_NAME] 955564053 [DATE] PO 42869.pdf" at bounding box center [142, 107] width 86 height 5
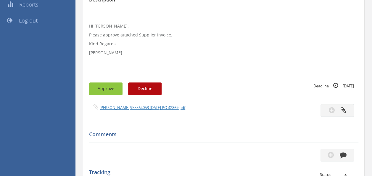
click at [107, 94] on button "Approve" at bounding box center [105, 88] width 33 height 13
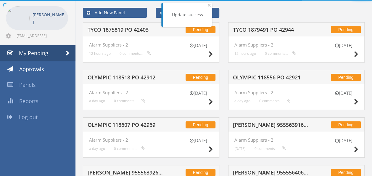
scroll to position [120, 0]
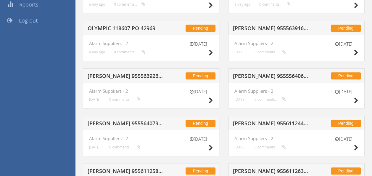
click at [277, 24] on div "Pending [PERSON_NAME] 955563916 PO 42874" at bounding box center [296, 28] width 136 height 14
click at [271, 26] on h5 "[PERSON_NAME] 955563916 PO 42874" at bounding box center [271, 28] width 76 height 7
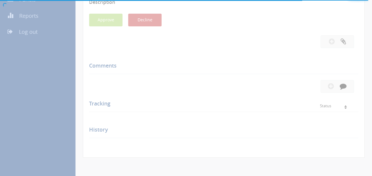
scroll to position [120, 0]
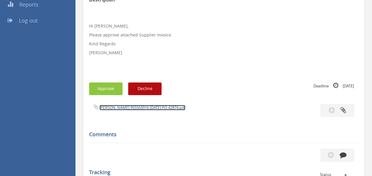
click at [150, 105] on link "[PERSON_NAME] 955563916 [DATE] PO 42874.pdf" at bounding box center [142, 107] width 86 height 5
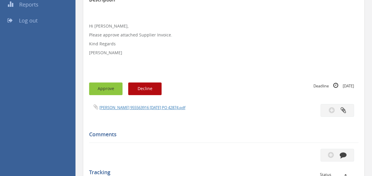
click at [106, 92] on button "Approve" at bounding box center [105, 88] width 33 height 13
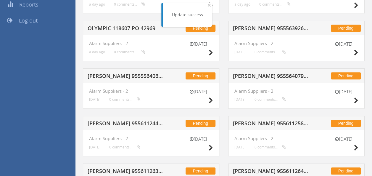
click at [268, 28] on h5 "[PERSON_NAME] 955563926 PO 42873" at bounding box center [271, 28] width 76 height 7
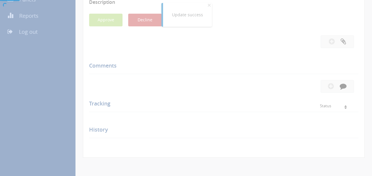
scroll to position [120, 0]
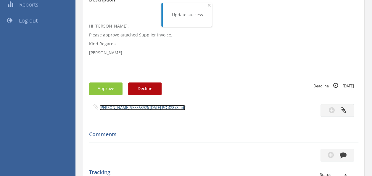
click at [153, 106] on link "[PERSON_NAME] 955563926 [DATE] PO 42873.pdf" at bounding box center [142, 107] width 86 height 5
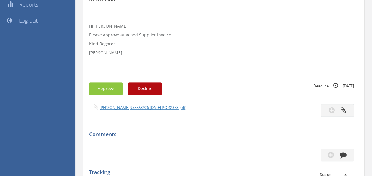
click at [104, 81] on div "Subject [PERSON_NAME] 955563926 PO 42873 Description Hi [PERSON_NAME], Please a…" at bounding box center [223, 111] width 269 height 288
click at [114, 89] on button "Approve" at bounding box center [105, 88] width 33 height 13
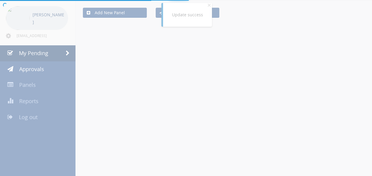
scroll to position [120, 0]
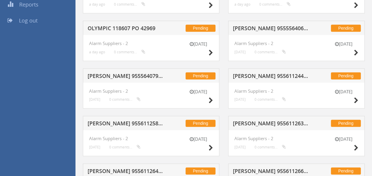
click at [267, 83] on div "[DATE] Alarm Suppliers - 2 [DATE] 0 comments..." at bounding box center [296, 95] width 136 height 26
click at [272, 78] on h5 "[PERSON_NAME] 955611244 PO 41922" at bounding box center [271, 76] width 76 height 7
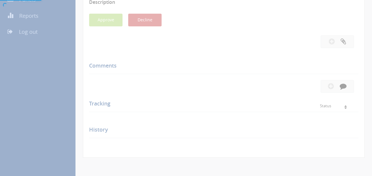
scroll to position [120, 0]
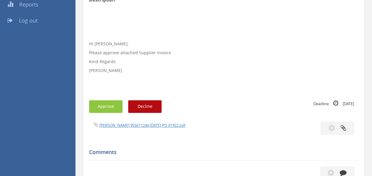
click at [144, 121] on div "[PERSON_NAME] 955611244 [DATE] PO 41922.pdf" at bounding box center [154, 124] width 139 height 7
click at [138, 124] on link "[PERSON_NAME] 955611244 [DATE] PO 41922.pdf" at bounding box center [142, 124] width 86 height 5
click at [108, 100] on button "Approve" at bounding box center [105, 106] width 33 height 13
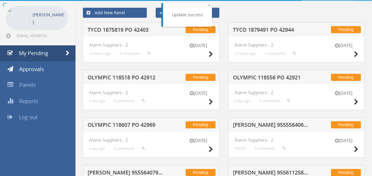
scroll to position [120, 0]
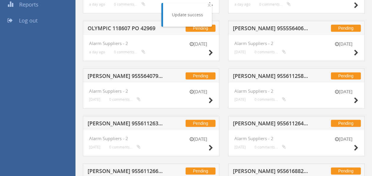
click at [256, 75] on h5 "[PERSON_NAME] 955611258 PO 41928" at bounding box center [271, 76] width 76 height 7
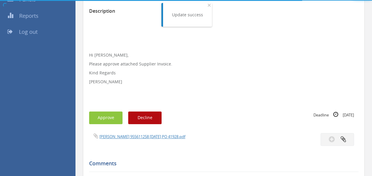
scroll to position [120, 0]
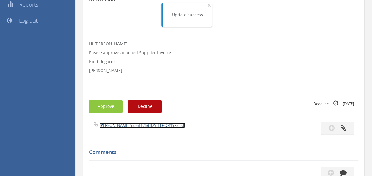
click at [148, 124] on link "[PERSON_NAME] 955611258 [DATE] PO 41928.pdf" at bounding box center [142, 124] width 86 height 5
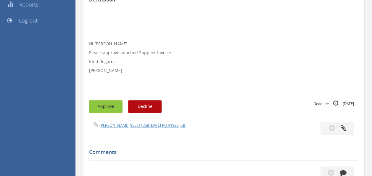
click at [105, 106] on button "Approve" at bounding box center [105, 106] width 33 height 13
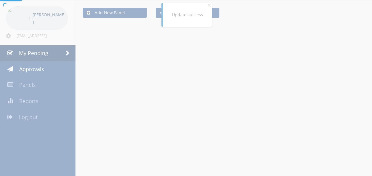
scroll to position [120, 0]
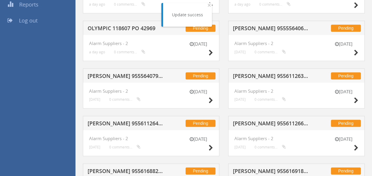
click at [254, 70] on div "Pending [PERSON_NAME] 955611263 PO 42318" at bounding box center [296, 75] width 136 height 14
click at [253, 74] on h5 "[PERSON_NAME] 955611263 PO 42318" at bounding box center [271, 76] width 76 height 7
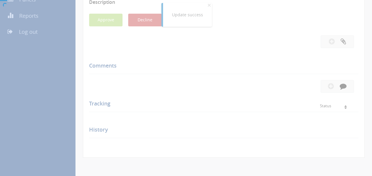
scroll to position [120, 0]
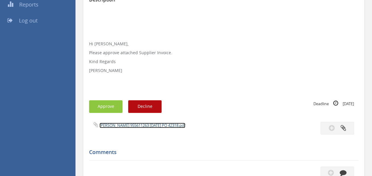
click at [128, 127] on link "[PERSON_NAME] 955611263 [DATE] PO 42318.pdf" at bounding box center [142, 124] width 86 height 5
click at [104, 102] on button "Approve" at bounding box center [105, 106] width 33 height 13
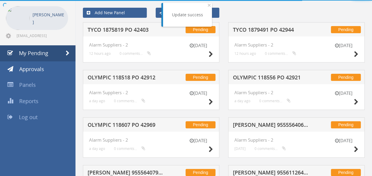
scroll to position [120, 0]
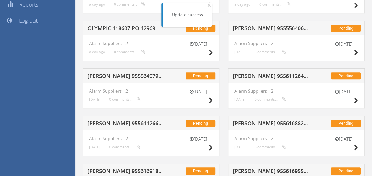
click at [262, 75] on h5 "[PERSON_NAME] 955611264 PO 42521" at bounding box center [271, 76] width 76 height 7
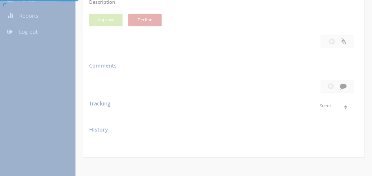
scroll to position [120, 0]
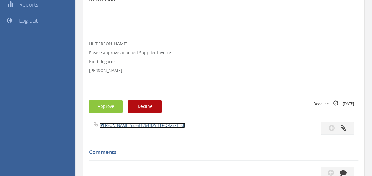
click at [140, 122] on link "[PERSON_NAME] 955611264 [DATE] PO 42521.pdf" at bounding box center [142, 124] width 86 height 5
click at [98, 109] on button "Approve" at bounding box center [105, 106] width 33 height 13
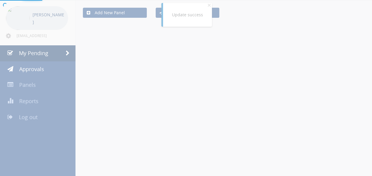
scroll to position [120, 0]
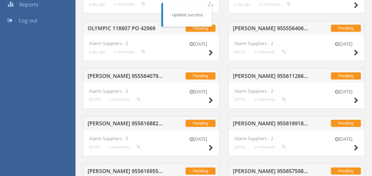
click at [261, 78] on h5 "[PERSON_NAME] 955611266 PO 42084" at bounding box center [271, 76] width 76 height 7
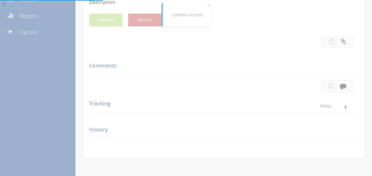
scroll to position [120, 0]
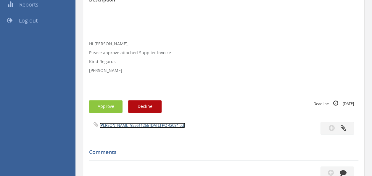
click at [139, 127] on link "[PERSON_NAME] 955611266 [DATE] PO 42084.pdf" at bounding box center [142, 124] width 86 height 5
click at [102, 106] on button "Approve" at bounding box center [105, 106] width 33 height 13
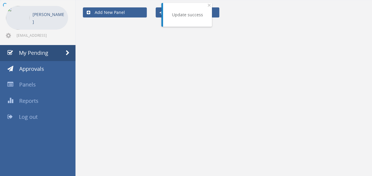
scroll to position [24, 0]
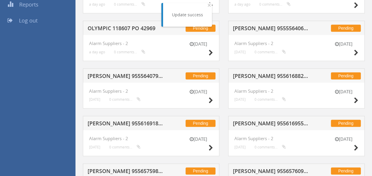
click at [258, 74] on h5 "[PERSON_NAME] 955616882 PO 42630" at bounding box center [271, 76] width 76 height 7
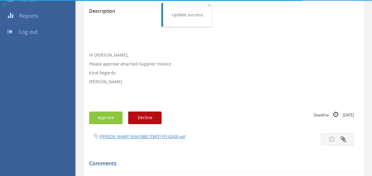
scroll to position [120, 0]
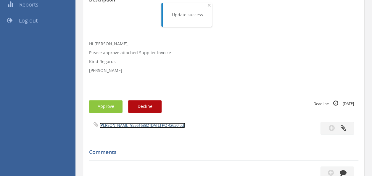
click at [128, 124] on link "[PERSON_NAME] 955616882 [DATE] PO 42630.pdf" at bounding box center [142, 124] width 86 height 5
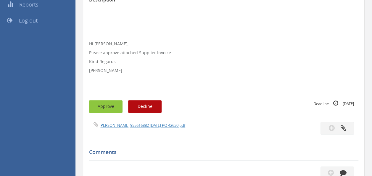
click at [104, 108] on button "Approve" at bounding box center [105, 106] width 33 height 13
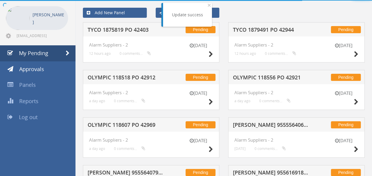
scroll to position [120, 0]
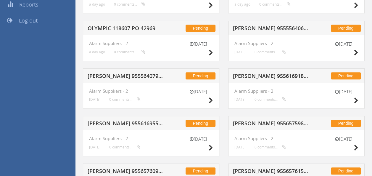
click at [142, 76] on h5 "[PERSON_NAME] 955564079 PO 42871" at bounding box center [125, 76] width 76 height 7
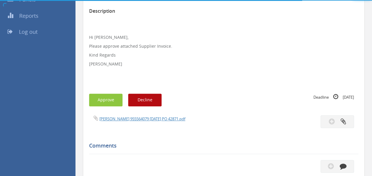
scroll to position [120, 0]
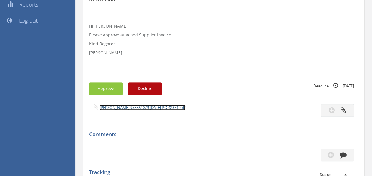
click at [137, 108] on link "[PERSON_NAME] 955564079 [DATE] PO 42871.pdf" at bounding box center [142, 107] width 86 height 5
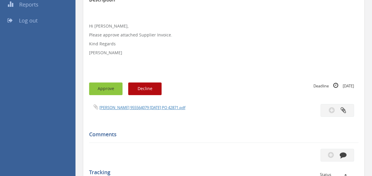
click at [104, 93] on button "Approve" at bounding box center [105, 88] width 33 height 13
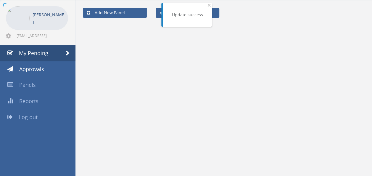
scroll to position [120, 0]
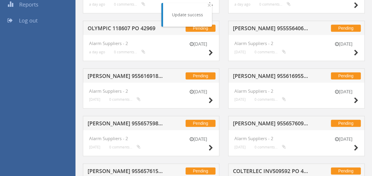
click at [268, 73] on h5 "[PERSON_NAME] 955616955 PO 42631" at bounding box center [271, 76] width 76 height 7
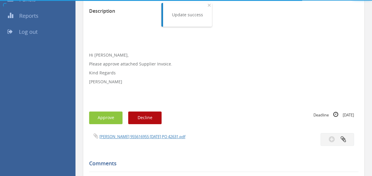
scroll to position [120, 0]
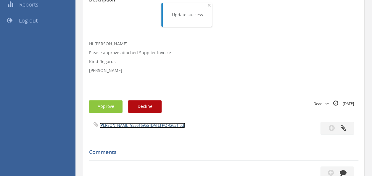
click at [143, 123] on link "[PERSON_NAME] 955616955 [DATE] PO 42631.pdf" at bounding box center [142, 124] width 86 height 5
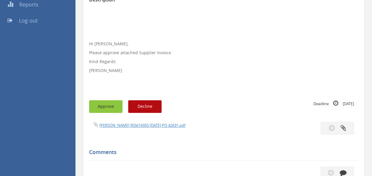
click at [111, 105] on button "Approve" at bounding box center [105, 106] width 33 height 13
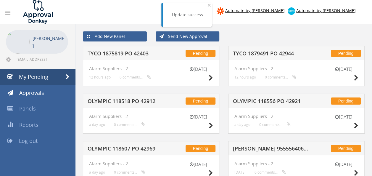
click at [267, 51] on h5 "TYCO 1879491 PO 42944" at bounding box center [271, 54] width 76 height 7
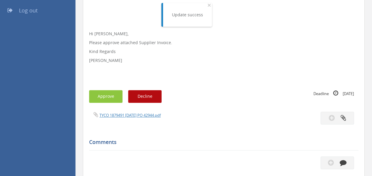
scroll to position [140, 0]
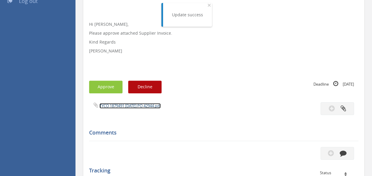
click at [129, 106] on link "TYCO 1879491 [DATE] PO 42944.pdf" at bounding box center [129, 105] width 61 height 5
click at [106, 93] on div "Subject TYCO 1879491 PO 42944 Description Hi [PERSON_NAME], Please approve atta…" at bounding box center [223, 100] width 269 height 306
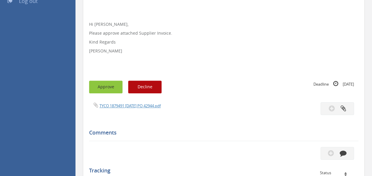
click at [103, 90] on button "Approve" at bounding box center [105, 86] width 33 height 13
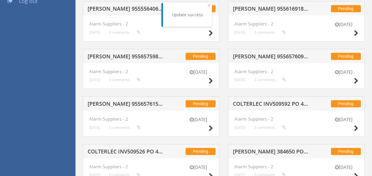
click at [260, 103] on h5 "COLTERLEC INV509592 PO 43020" at bounding box center [271, 104] width 76 height 7
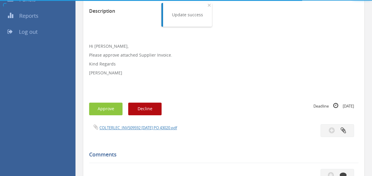
scroll to position [140, 0]
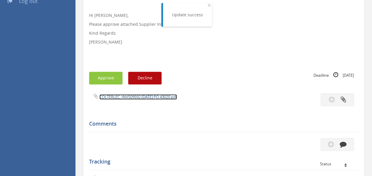
click at [133, 97] on link "COLTERLEC_INV509592 [DATE] PO 43020.pdf" at bounding box center [137, 96] width 77 height 5
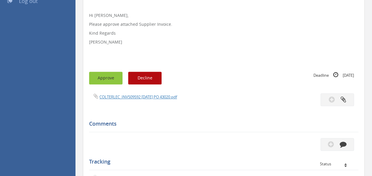
click at [101, 81] on button "Approve" at bounding box center [105, 78] width 33 height 13
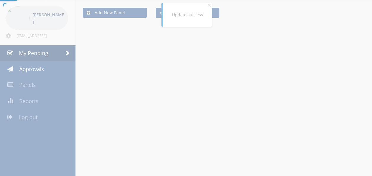
scroll to position [140, 0]
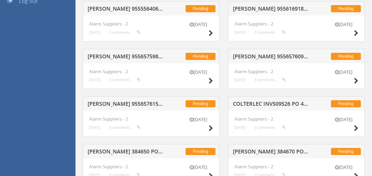
click at [278, 52] on div "Pending [PERSON_NAME] 955657609 PO 42084" at bounding box center [296, 56] width 136 height 14
click at [261, 53] on h5 "[PERSON_NAME] 955657609 PO 42084" at bounding box center [271, 56] width 76 height 7
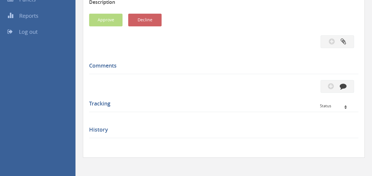
scroll to position [140, 0]
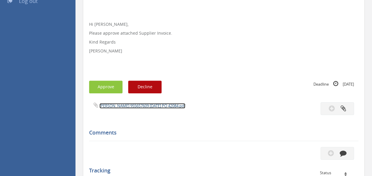
click at [147, 103] on link "[PERSON_NAME] 955657609 [DATE] PO 42084.pdf" at bounding box center [142, 105] width 86 height 5
click at [106, 86] on button "Approve" at bounding box center [105, 86] width 33 height 13
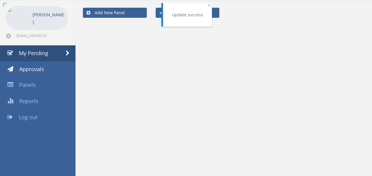
scroll to position [140, 0]
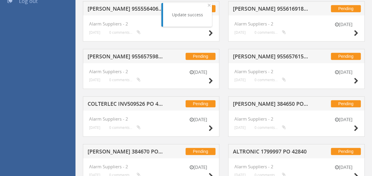
click at [252, 59] on h5 "[PERSON_NAME] 955657615 PO 41928" at bounding box center [271, 56] width 76 height 7
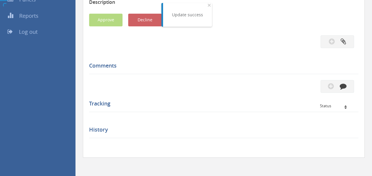
scroll to position [140, 0]
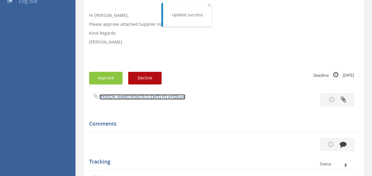
click at [134, 98] on link "[PERSON_NAME] 955657615 [DATE] PO 41928.pdf" at bounding box center [142, 96] width 86 height 5
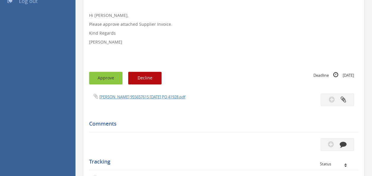
click at [97, 77] on button "Approve" at bounding box center [105, 78] width 33 height 13
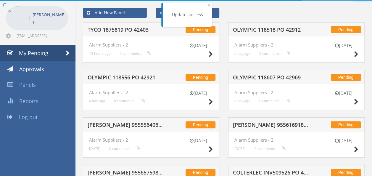
scroll to position [140, 0]
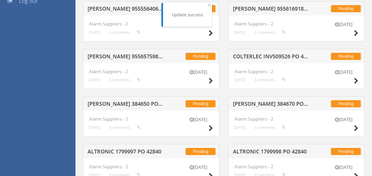
click at [278, 53] on h5 "COLTERLEC INV509526 PO 43017" at bounding box center [271, 56] width 76 height 7
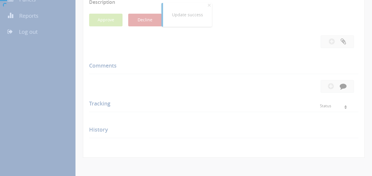
scroll to position [140, 0]
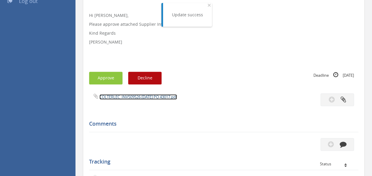
click at [157, 98] on link "COLTERLEC_INV509526 [DATE] PO 43017.pdf" at bounding box center [137, 96] width 77 height 5
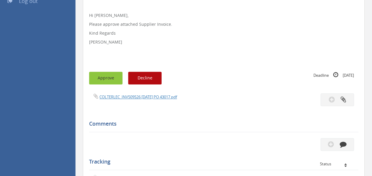
click at [107, 80] on button "Approve" at bounding box center [105, 78] width 33 height 13
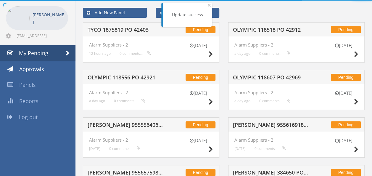
scroll to position [140, 0]
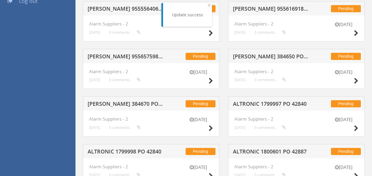
click at [133, 51] on div "Pending [PERSON_NAME] 955657598 PO 42085" at bounding box center [151, 56] width 136 height 14
click at [119, 57] on h5 "[PERSON_NAME] 955657598 PO 42085" at bounding box center [125, 56] width 76 height 7
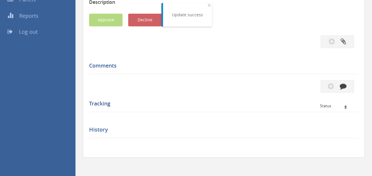
scroll to position [140, 0]
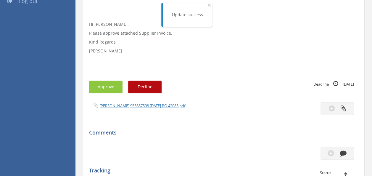
click at [137, 100] on div "Subject [PERSON_NAME] 955657598 PO 42085 Description Hi [PERSON_NAME], Please a…" at bounding box center [223, 100] width 269 height 306
click at [133, 102] on div "[PERSON_NAME] 955657598 [DATE] PO 42085.pdf" at bounding box center [154, 105] width 139 height 7
click at [130, 104] on link "[PERSON_NAME] 955657598 [DATE] PO 42085.pdf" at bounding box center [142, 105] width 86 height 5
click at [102, 87] on button "Approve" at bounding box center [105, 86] width 33 height 13
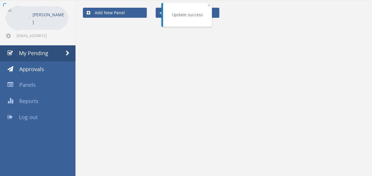
scroll to position [140, 0]
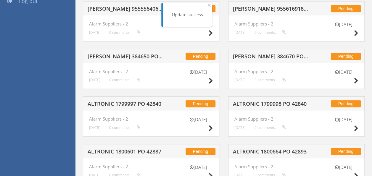
click at [275, 56] on h5 "[PERSON_NAME] 384670 PO 43086" at bounding box center [271, 56] width 76 height 7
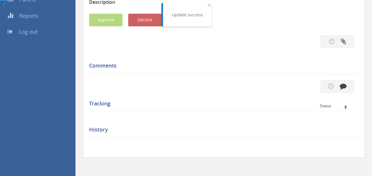
scroll to position [140, 0]
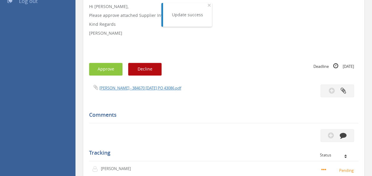
click at [128, 85] on span "[PERSON_NAME] - 384670 [DATE] PO 43086.pdf" at bounding box center [135, 88] width 92 height 6
click at [137, 89] on link "[PERSON_NAME] - 384670 [DATE] PO 43086.pdf" at bounding box center [140, 87] width 82 height 5
click at [100, 74] on button "Approve" at bounding box center [105, 69] width 33 height 13
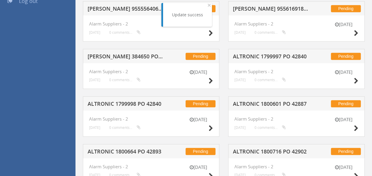
click at [115, 55] on h5 "[PERSON_NAME] 384650 PO 43070" at bounding box center [125, 56] width 76 height 7
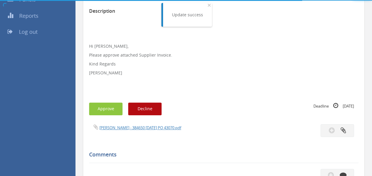
scroll to position [140, 0]
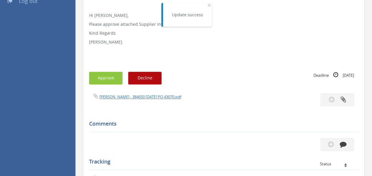
click at [130, 92] on div "Subject [PERSON_NAME] 384650 PO 43070 Description Hi [PERSON_NAME], Please appr…" at bounding box center [223, 95] width 269 height 297
click at [130, 98] on link "[PERSON_NAME] - 384650 [DATE] PO 43070.pdf" at bounding box center [140, 96] width 82 height 5
click at [106, 76] on button "Approve" at bounding box center [105, 78] width 33 height 13
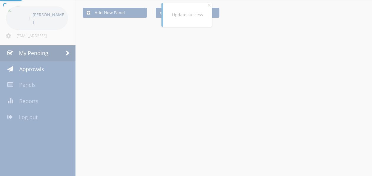
scroll to position [140, 0]
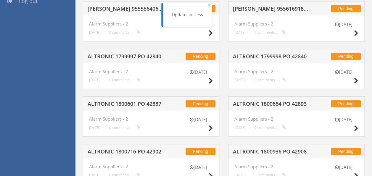
click at [258, 55] on h5 "ALTRONIC 1799998 PO 42840" at bounding box center [271, 56] width 76 height 7
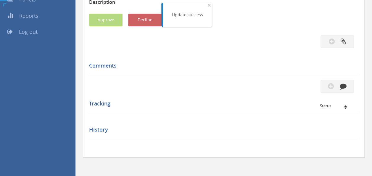
scroll to position [140, 0]
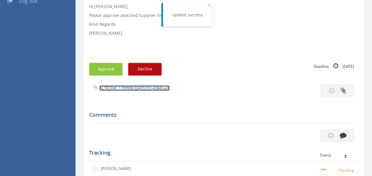
click at [129, 87] on link "ALTRONIC 1799998 [DATE] PO 42840.pdf" at bounding box center [134, 87] width 70 height 5
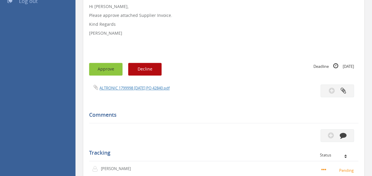
click at [94, 63] on button "Approve" at bounding box center [105, 69] width 33 height 13
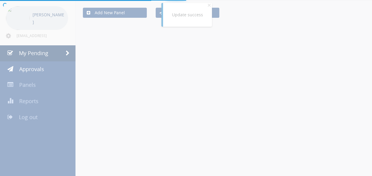
scroll to position [140, 0]
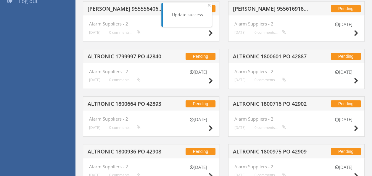
click at [267, 56] on h5 "ALTRONIC 1800601 PO 42887" at bounding box center [271, 56] width 76 height 7
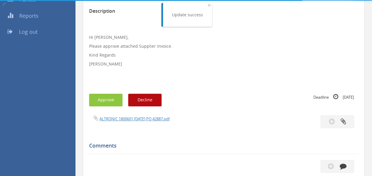
scroll to position [140, 0]
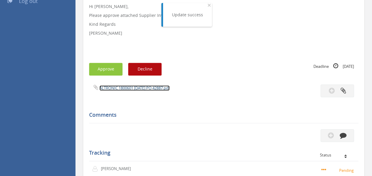
click at [131, 88] on link "ALTRONIC 1800601 [DATE] PO 42887.pdf" at bounding box center [134, 87] width 70 height 5
click at [106, 67] on button "Approve" at bounding box center [105, 69] width 33 height 13
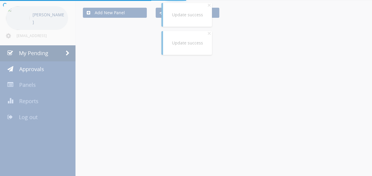
scroll to position [140, 0]
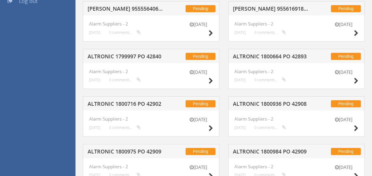
click at [238, 54] on h5 "ALTRONIC 1800664 PO 42893" at bounding box center [271, 56] width 76 height 7
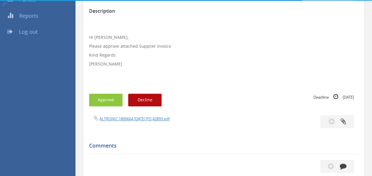
scroll to position [140, 0]
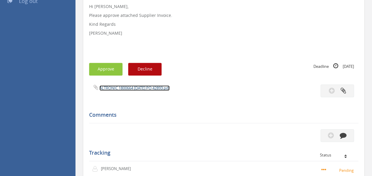
click at [136, 87] on link "ALTRONIC 1800664 [DATE] PO 42893.pdf" at bounding box center [134, 87] width 70 height 5
click at [103, 66] on button "Approve" at bounding box center [105, 69] width 33 height 13
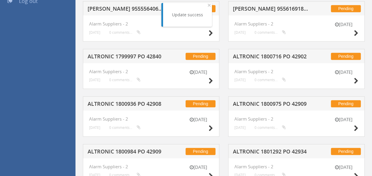
click at [133, 53] on h5 "ALTRONIC 1799997 PO 42840" at bounding box center [125, 56] width 76 height 7
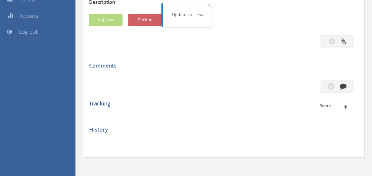
scroll to position [140, 0]
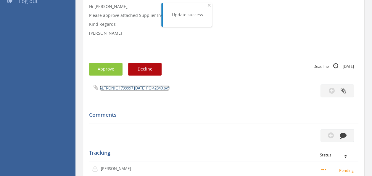
click at [132, 88] on link "ALTRONIC 1799997 [DATE] PO 42840.pdf" at bounding box center [134, 87] width 70 height 5
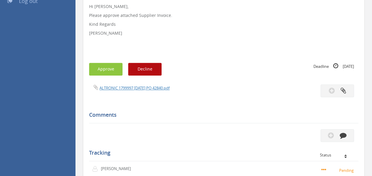
click at [103, 60] on div "Subject ALTRONIC 1799997 PO 42840 Description Hi [PERSON_NAME], Please approve …" at bounding box center [223, 91] width 269 height 288
click at [103, 64] on button "Approve" at bounding box center [105, 69] width 33 height 13
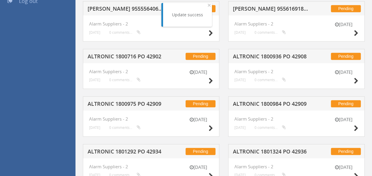
click at [124, 56] on h5 "ALTRONIC 1800716 PO 42902" at bounding box center [125, 56] width 76 height 7
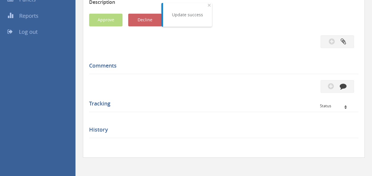
scroll to position [140, 0]
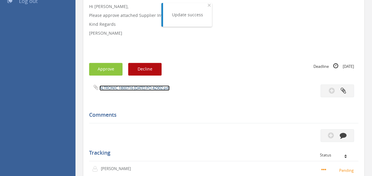
click at [138, 89] on link "ALTRONIC 1800716 [DATE] PO 42902.pdf" at bounding box center [134, 87] width 70 height 5
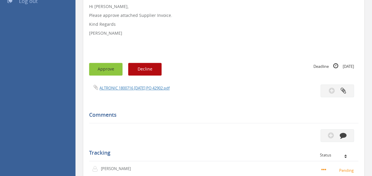
click at [105, 69] on button "Approve" at bounding box center [105, 69] width 33 height 13
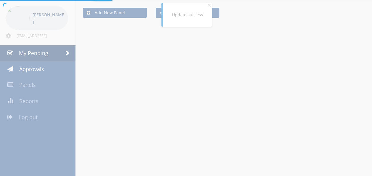
scroll to position [140, 0]
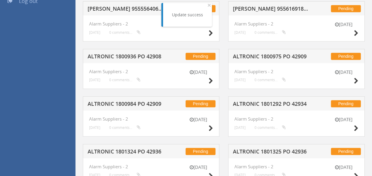
click at [140, 52] on div "Pending ALTRONIC 1800936 PO 42908" at bounding box center [151, 56] width 136 height 14
click at [127, 57] on h5 "ALTRONIC 1800936 PO 42908" at bounding box center [125, 56] width 76 height 7
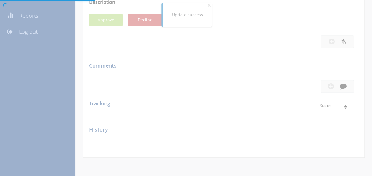
scroll to position [140, 0]
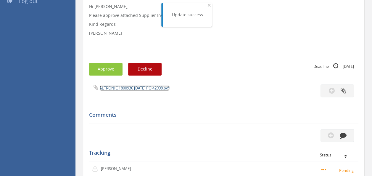
click at [129, 88] on link "ALTRONIC 1800936 [DATE] PO 42908.pdf" at bounding box center [134, 87] width 70 height 5
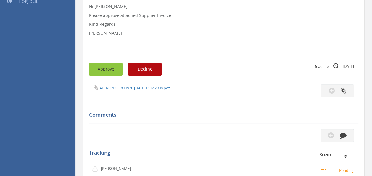
click at [108, 68] on button "Approve" at bounding box center [105, 69] width 33 height 13
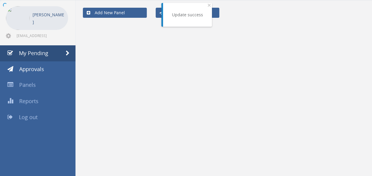
scroll to position [140, 0]
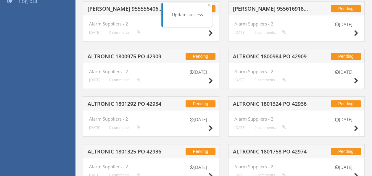
click at [248, 56] on h5 "ALTRONIC 1800984 PO 42909" at bounding box center [271, 56] width 76 height 7
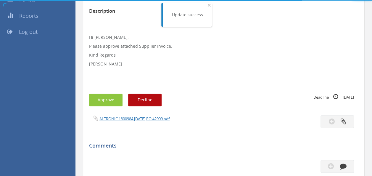
scroll to position [140, 0]
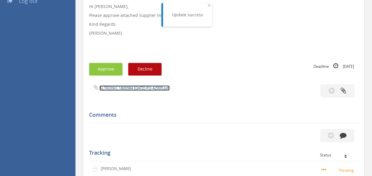
click at [126, 87] on link "ALTRONIC 1800984 [DATE] PO 42909.pdf" at bounding box center [134, 87] width 70 height 5
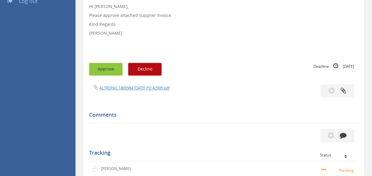
click at [108, 69] on button "Approve" at bounding box center [105, 69] width 33 height 13
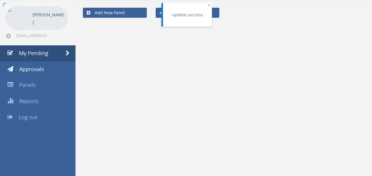
scroll to position [140, 0]
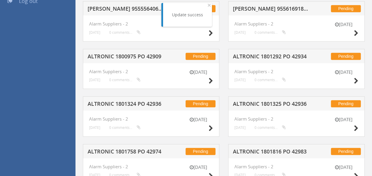
click at [279, 55] on h5 "ALTRONIC 1801292 PO 42934" at bounding box center [271, 56] width 76 height 7
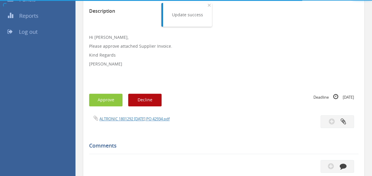
scroll to position [140, 0]
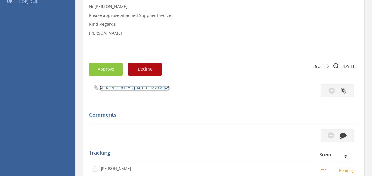
click at [159, 86] on link "ALTRONIC 1801292 [DATE] PO 42934.pdf" at bounding box center [134, 87] width 70 height 5
click at [109, 72] on button "Approve" at bounding box center [105, 69] width 33 height 13
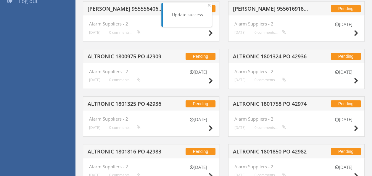
click at [142, 57] on h5 "ALTRONIC 1800975 PO 42909" at bounding box center [125, 56] width 76 height 7
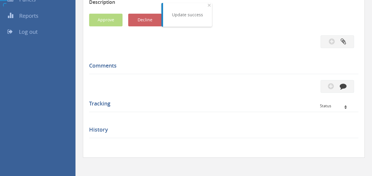
scroll to position [140, 0]
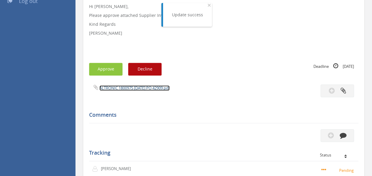
click at [134, 87] on link "ALTRONIC 1800975 [DATE] PO 42909.pdf" at bounding box center [134, 87] width 70 height 5
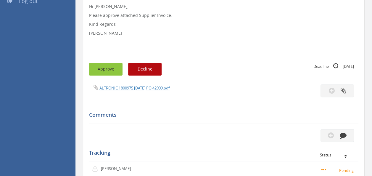
click at [106, 68] on button "Approve" at bounding box center [105, 69] width 33 height 13
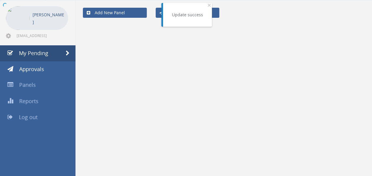
scroll to position [140, 0]
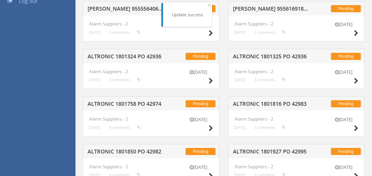
click at [132, 52] on div "Pending ALTRONIC 1801324 PO 42936" at bounding box center [151, 56] width 136 height 14
click at [127, 56] on h5 "ALTRONIC 1801324 PO 42936" at bounding box center [125, 56] width 76 height 7
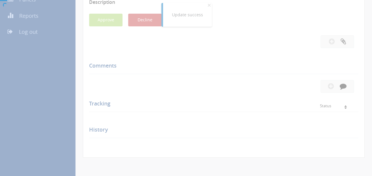
scroll to position [140, 0]
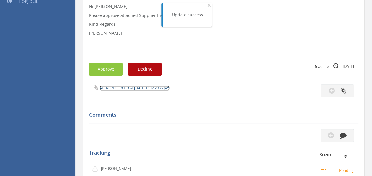
click at [145, 89] on link "ALTRONIC 1801324 [DATE] PO 42936.pdf" at bounding box center [134, 87] width 70 height 5
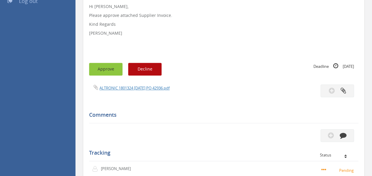
click at [108, 68] on button "Approve" at bounding box center [105, 69] width 33 height 13
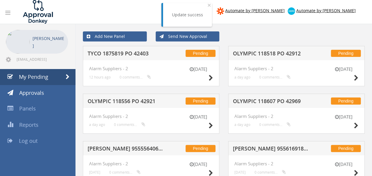
click at [285, 52] on h5 "OLYMPIC 118518 PO 42912" at bounding box center [271, 54] width 76 height 7
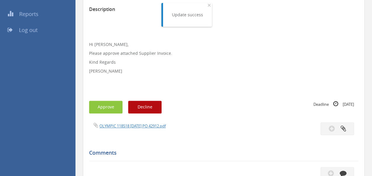
scroll to position [143, 0]
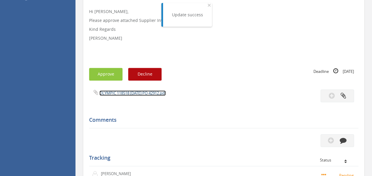
click at [143, 92] on link "OLYMPIC 118518 [DATE] PO 42912.pdf" at bounding box center [132, 92] width 66 height 5
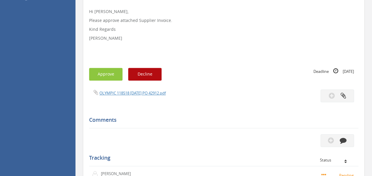
click at [108, 82] on div "Subject OLYMPIC 118518 PO 42912 Description Hi [PERSON_NAME], Please approve at…" at bounding box center [223, 92] width 269 height 297
click at [106, 76] on button "Approve" at bounding box center [105, 74] width 33 height 13
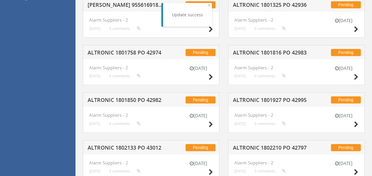
click at [280, 51] on h5 "ALTRONIC 1801816 PO 42983" at bounding box center [271, 53] width 76 height 7
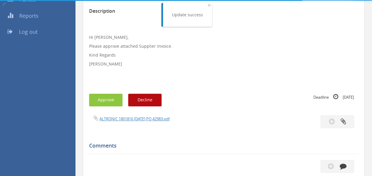
scroll to position [143, 0]
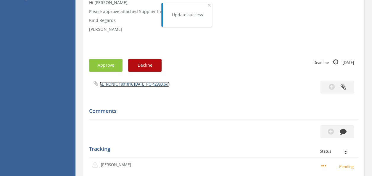
click at [140, 84] on link "ALTRONIC 1801816 [DATE] PO 42983.pdf" at bounding box center [134, 83] width 70 height 5
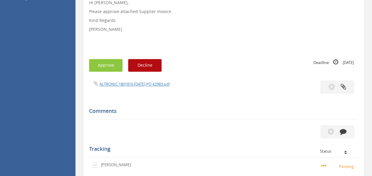
click at [116, 57] on div "Subject ALTRONIC 1801816 PO 42983 Description Hi [PERSON_NAME], Please approve …" at bounding box center [223, 88] width 269 height 288
click at [112, 59] on button "Approve" at bounding box center [105, 65] width 33 height 13
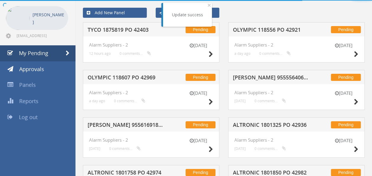
scroll to position [143, 0]
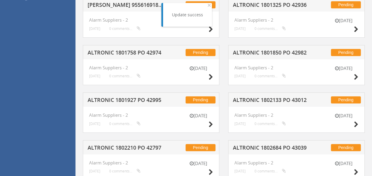
click at [265, 99] on h5 "ALTRONIC 1802133 PO 43012" at bounding box center [271, 100] width 76 height 7
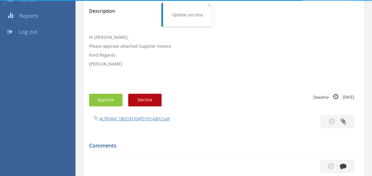
scroll to position [143, 0]
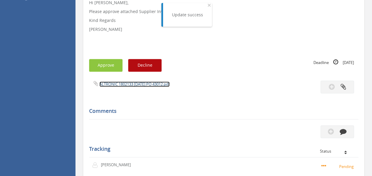
click at [147, 83] on link "ALTRONIC 1802133 [DATE] PO 43012.pdf" at bounding box center [134, 83] width 70 height 5
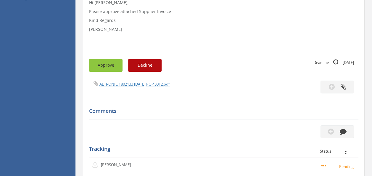
click at [110, 64] on button "Approve" at bounding box center [105, 65] width 33 height 13
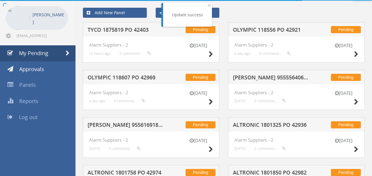
scroll to position [143, 0]
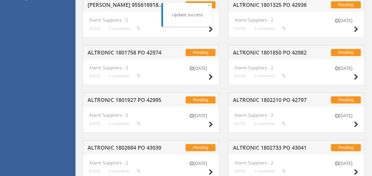
click at [288, 52] on h5 "ALTRONIC 1801850 PO 42982" at bounding box center [271, 53] width 76 height 7
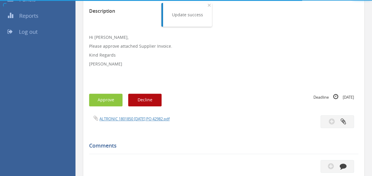
scroll to position [143, 0]
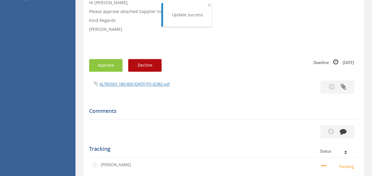
click at [137, 80] on div "Subject ALTRONIC 1801850 PO 42982 Description Hi [PERSON_NAME], Please approve …" at bounding box center [223, 88] width 269 height 288
click at [129, 84] on link "ALTRONIC 1801850 [DATE] PO 42982.pdf" at bounding box center [134, 83] width 70 height 5
click at [100, 68] on button "Approve" at bounding box center [105, 65] width 33 height 13
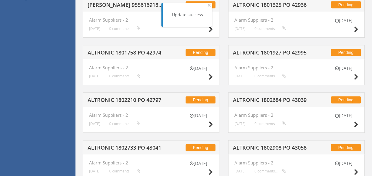
click at [257, 52] on h5 "ALTRONIC 1801927 PO 42995" at bounding box center [271, 53] width 76 height 7
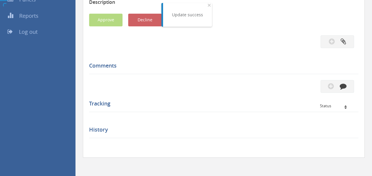
scroll to position [143, 0]
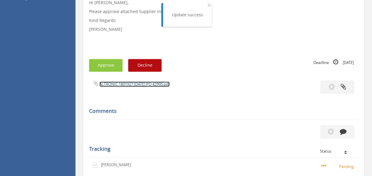
click at [134, 82] on link "ALTRONIC 1801927 [DATE] PO 42995.pdf" at bounding box center [134, 83] width 70 height 5
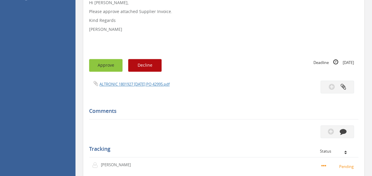
click at [106, 70] on button "Approve" at bounding box center [105, 65] width 33 height 13
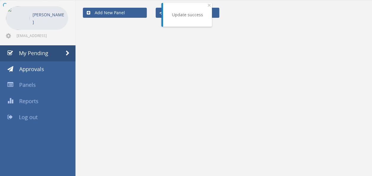
scroll to position [143, 0]
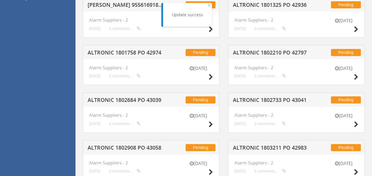
click at [249, 54] on h5 "ALTRONIC 1802210 PO 42797" at bounding box center [271, 53] width 76 height 7
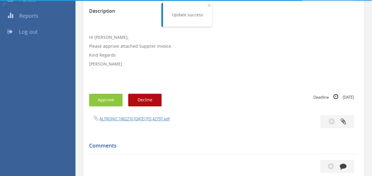
scroll to position [143, 0]
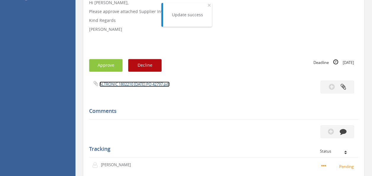
click at [130, 84] on link "ALTRONIC 1802210 [DATE] PO 42797.pdf" at bounding box center [134, 83] width 70 height 5
click at [110, 60] on button "Approve" at bounding box center [105, 65] width 33 height 13
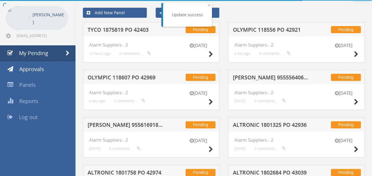
scroll to position [143, 0]
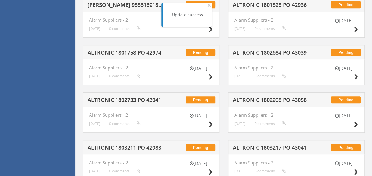
click at [264, 53] on h5 "ALTRONIC 1802684 PO 43039" at bounding box center [271, 53] width 76 height 7
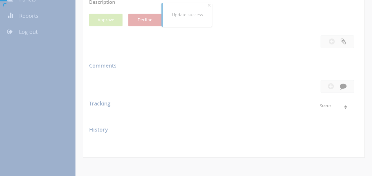
scroll to position [143, 0]
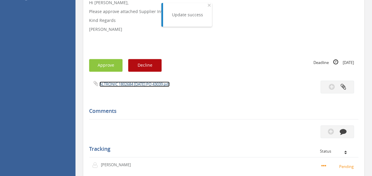
click at [124, 84] on link "ALTRONIC 1802684 [DATE] PO 43039.pdf" at bounding box center [134, 83] width 70 height 5
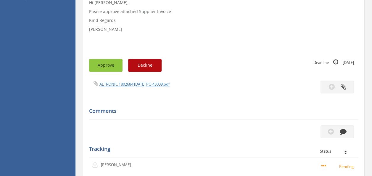
click at [109, 67] on button "Approve" at bounding box center [105, 65] width 33 height 13
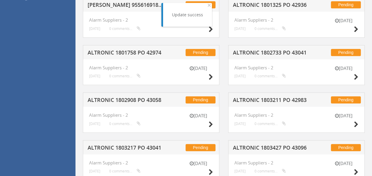
click at [257, 56] on h5 "ALTRONIC 1802733 PO 43041" at bounding box center [271, 53] width 76 height 7
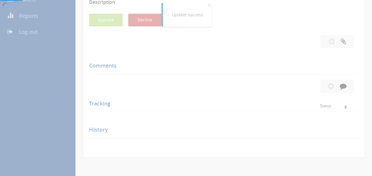
scroll to position [143, 0]
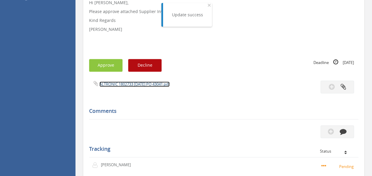
click at [146, 82] on link "ALTRONIC 1802733 [DATE] PO 43041.pdf" at bounding box center [134, 83] width 70 height 5
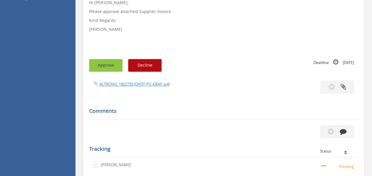
click at [106, 63] on button "Approve" at bounding box center [105, 65] width 33 height 13
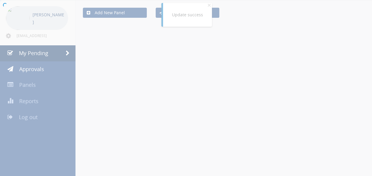
scroll to position [143, 0]
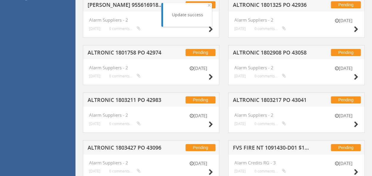
click at [275, 53] on h5 "ALTRONIC 1802908 PO 43058" at bounding box center [271, 53] width 76 height 7
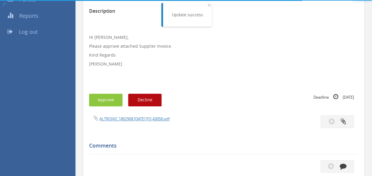
scroll to position [143, 0]
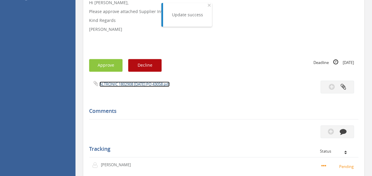
click at [155, 86] on link "ALTRONIC 1802908 [DATE] PO 43058.pdf" at bounding box center [134, 83] width 70 height 5
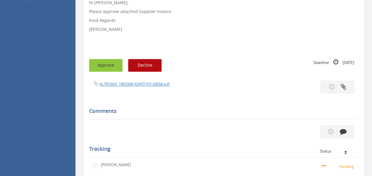
click at [104, 66] on button "Approve" at bounding box center [105, 65] width 33 height 13
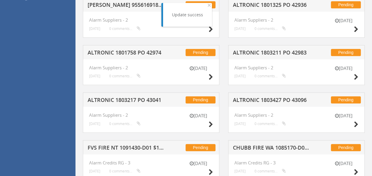
click at [138, 52] on h5 "ALTRONIC 1801758 PO 42974" at bounding box center [125, 53] width 76 height 7
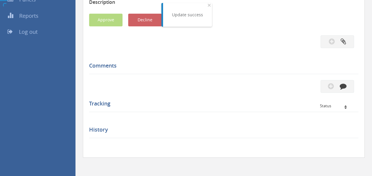
scroll to position [143, 0]
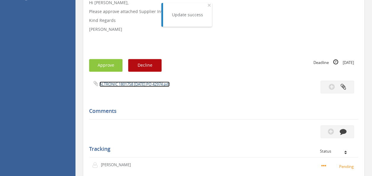
click at [134, 85] on link "ALTRONIC 1801758 [DATE] PO 42974.pdf" at bounding box center [134, 83] width 70 height 5
click at [104, 64] on button "Approve" at bounding box center [105, 65] width 33 height 13
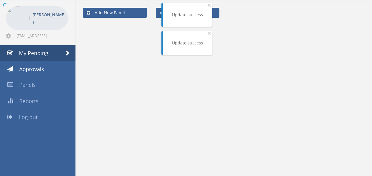
scroll to position [143, 0]
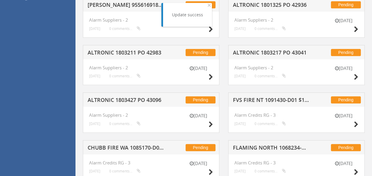
click at [256, 55] on h5 "ALTRONIC 1803217 PO 43041" at bounding box center [271, 53] width 76 height 7
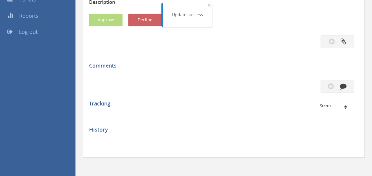
scroll to position [143, 0]
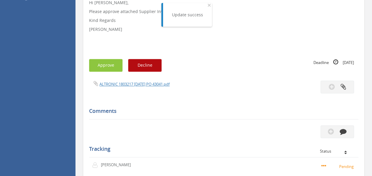
click at [137, 80] on div "ALTRONIC 1803217 [DATE] PO 43041.pdf" at bounding box center [154, 83] width 139 height 7
click at [129, 85] on link "ALTRONIC 1803217 [DATE] PO 43041.pdf" at bounding box center [134, 83] width 70 height 5
click at [104, 64] on button "Approve" at bounding box center [105, 65] width 33 height 13
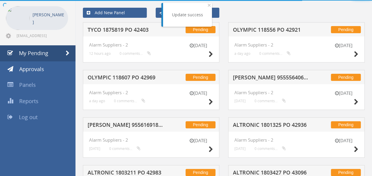
scroll to position [143, 0]
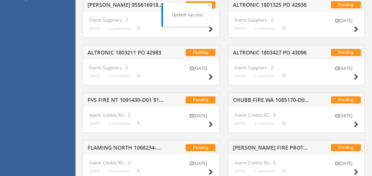
click at [137, 97] on h5 "FVS FIRE NT 1091430-D01 $110.00" at bounding box center [125, 100] width 76 height 7
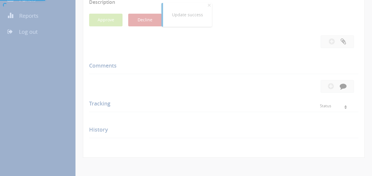
scroll to position [143, 0]
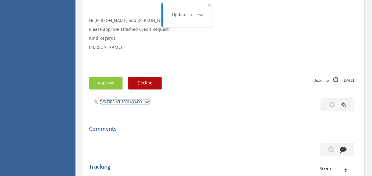
click at [119, 100] on link "FVS FIRE NT 1091430-D01.pdf" at bounding box center [124, 101] width 51 height 5
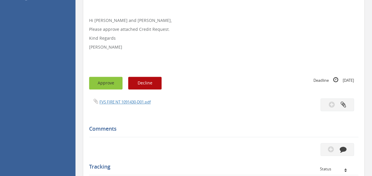
click at [105, 79] on button "Approve" at bounding box center [105, 83] width 33 height 13
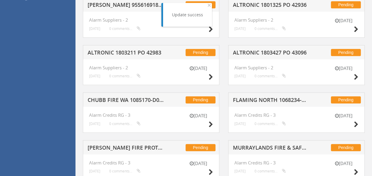
click at [129, 50] on h5 "ALTRONIC 1803211 PO 42983" at bounding box center [125, 53] width 76 height 7
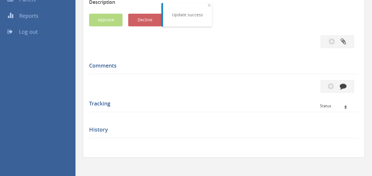
scroll to position [143, 0]
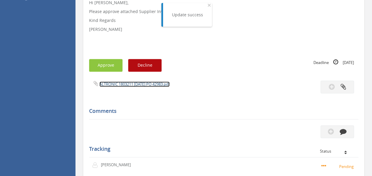
click at [126, 82] on link "ALTRONIC 1803211 [DATE] PO 42983.pdf" at bounding box center [134, 83] width 70 height 5
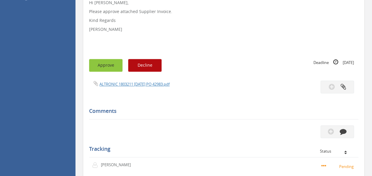
click at [108, 65] on button "Approve" at bounding box center [105, 65] width 33 height 13
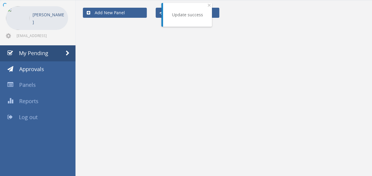
scroll to position [143, 0]
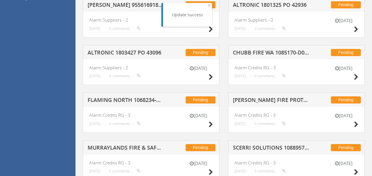
click at [134, 57] on div "Pending ALTRONIC 1803427 PO 43096" at bounding box center [151, 52] width 136 height 14
click at [125, 53] on h5 "ALTRONIC 1803427 PO 43096" at bounding box center [125, 53] width 76 height 7
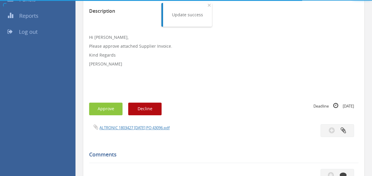
scroll to position [143, 0]
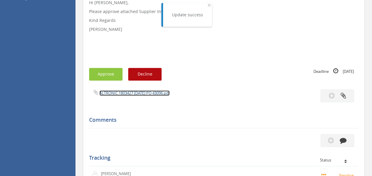
click at [132, 90] on link "ALTRONIC 1803427 [DATE] PO 43096.pdf" at bounding box center [134, 92] width 70 height 5
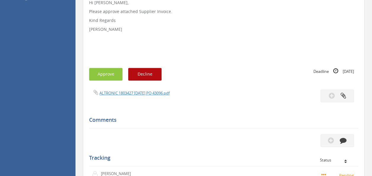
click at [106, 87] on div "Subject ALTRONIC 1803427 PO 43096 Description Hi [PERSON_NAME], Please approve …" at bounding box center [223, 92] width 269 height 297
click at [105, 77] on button "Approve" at bounding box center [105, 74] width 33 height 13
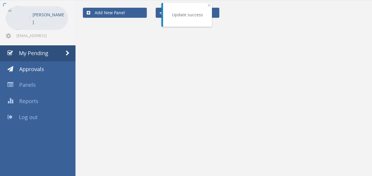
scroll to position [143, 0]
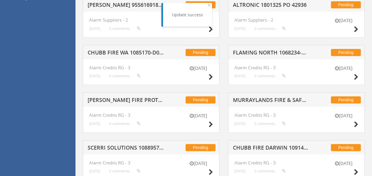
click at [252, 51] on h5 "FLAMING NORTH 1068234-D02 $39.40" at bounding box center [271, 53] width 76 height 7
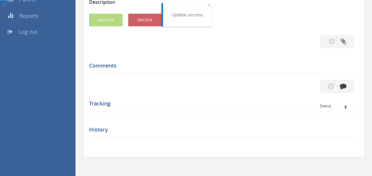
scroll to position [143, 0]
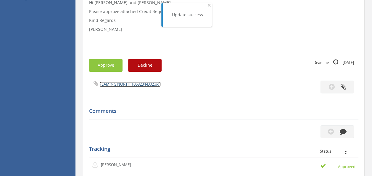
click at [119, 84] on link "FLAMING NORTH 1068234-D02.pdf" at bounding box center [129, 83] width 61 height 5
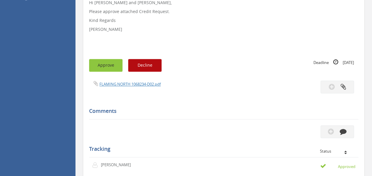
click at [99, 69] on button "Approve" at bounding box center [105, 65] width 33 height 13
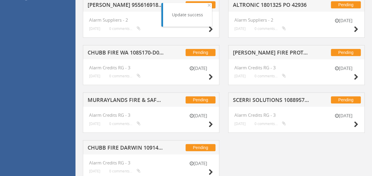
click at [126, 53] on h5 "CHUBB FIRE WA 1085170-D01 $926.97" at bounding box center [125, 53] width 76 height 7
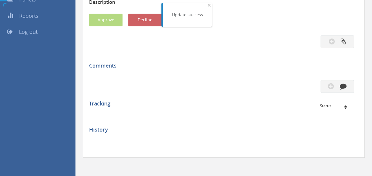
scroll to position [143, 0]
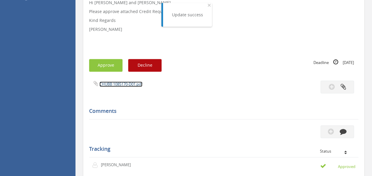
click at [117, 81] on link "CHUBB 1085170-D01.pdf" at bounding box center [120, 83] width 43 height 5
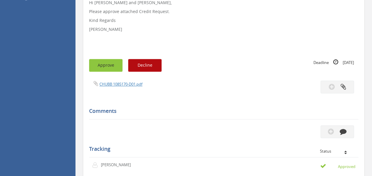
click at [111, 62] on button "Approve" at bounding box center [105, 65] width 33 height 13
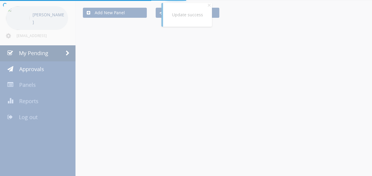
scroll to position [118, 0]
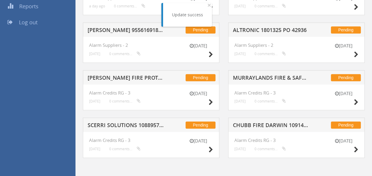
click at [259, 77] on h5 "MURRAYLANDS FIRE & SAFETY 1084075-D01 $142.56" at bounding box center [271, 78] width 76 height 7
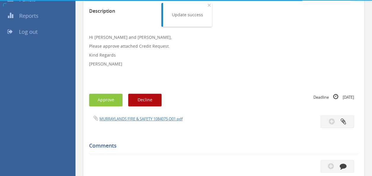
scroll to position [143, 0]
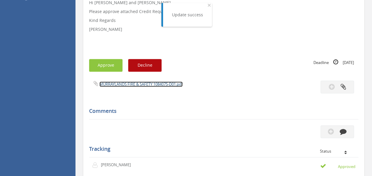
click at [148, 82] on link "MURRAYLANDS FIRE & SAFETY 1084075-D01.pdf" at bounding box center [140, 83] width 83 height 5
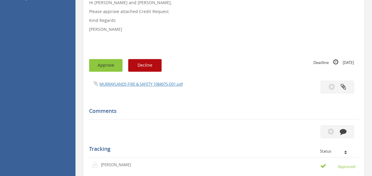
click at [103, 63] on button "Approve" at bounding box center [105, 65] width 33 height 13
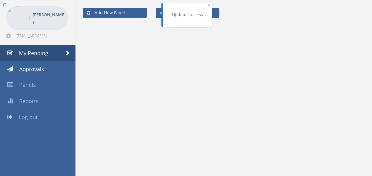
scroll to position [118, 0]
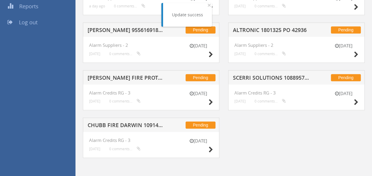
click at [288, 80] on h5 "SCERRI SOLUTIONS 1088957-D01 $1,708.48" at bounding box center [271, 78] width 76 height 7
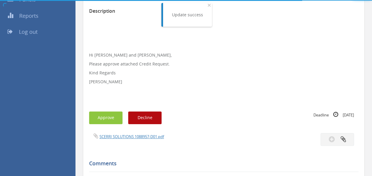
scroll to position [143, 0]
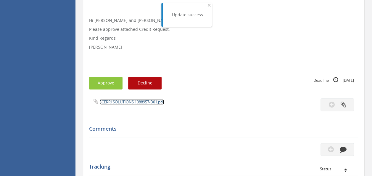
click at [130, 99] on link "SCERRI SOLUTIONS 1088957-D01.pdf" at bounding box center [131, 101] width 64 height 5
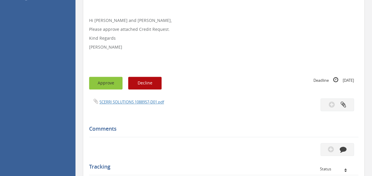
click at [104, 83] on button "Approve" at bounding box center [105, 83] width 33 height 13
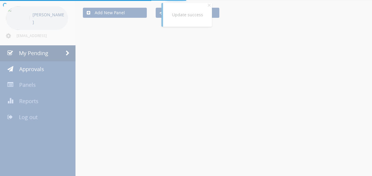
scroll to position [71, 0]
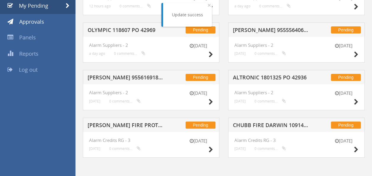
click at [297, 79] on h5 "ALTRONIC 1801325 PO 42936" at bounding box center [271, 77] width 76 height 7
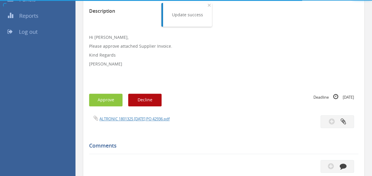
scroll to position [143, 0]
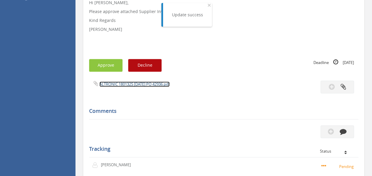
click at [123, 82] on link "ALTRONIC 1801325 [DATE] PO 42936.pdf" at bounding box center [134, 83] width 70 height 5
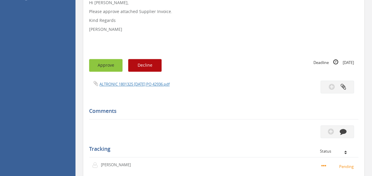
click at [102, 64] on button "Approve" at bounding box center [105, 65] width 33 height 13
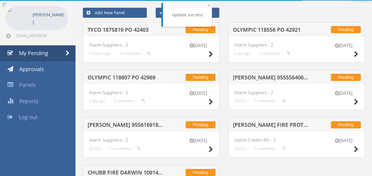
scroll to position [71, 0]
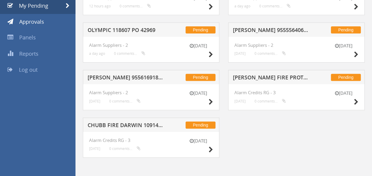
click at [123, 77] on h5 "[PERSON_NAME] 955616918 PO 42591" at bounding box center [125, 77] width 76 height 7
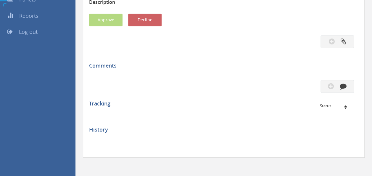
scroll to position [143, 0]
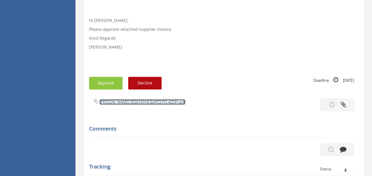
click at [134, 101] on link "[PERSON_NAME] 955616918 [DATE] PO 42591.pdf" at bounding box center [142, 101] width 86 height 5
click at [108, 80] on button "Approve" at bounding box center [105, 83] width 33 height 13
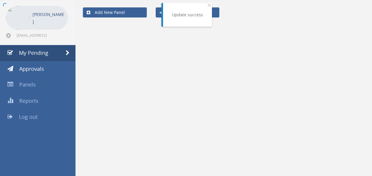
scroll to position [24, 0]
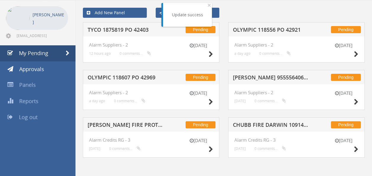
click at [251, 30] on h5 "OLYMPIC 118556 PO 42921" at bounding box center [271, 30] width 76 height 7
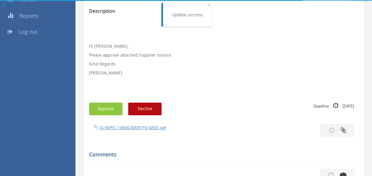
scroll to position [143, 0]
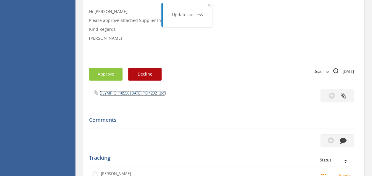
click at [130, 94] on link "OLYMPIC 118556 [DATE] PO 42921.pdf" at bounding box center [132, 92] width 66 height 5
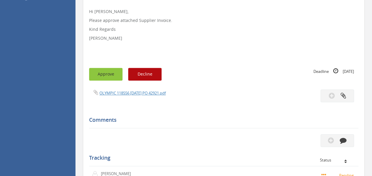
click at [108, 72] on button "Approve" at bounding box center [105, 74] width 33 height 13
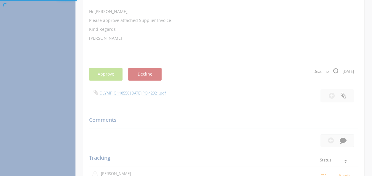
scroll to position [24, 0]
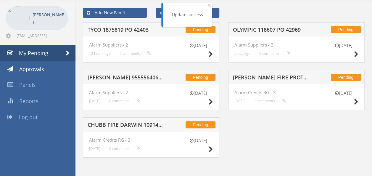
click at [249, 74] on h5 "[PERSON_NAME] FIRE PROTECTION 1089933-D01 $106.16" at bounding box center [271, 77] width 76 height 7
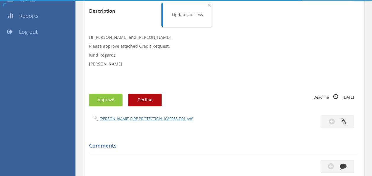
scroll to position [143, 0]
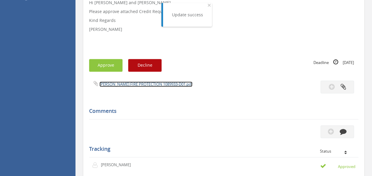
click at [135, 84] on link "[PERSON_NAME] FIRE PROTECTION 1089933-D01.pdf" at bounding box center [145, 83] width 93 height 5
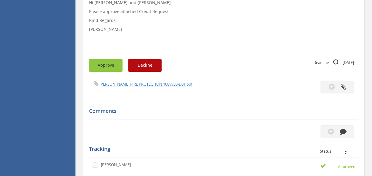
click at [104, 63] on button "Approve" at bounding box center [105, 65] width 33 height 13
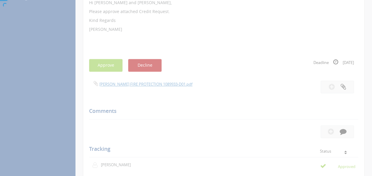
scroll to position [24, 0]
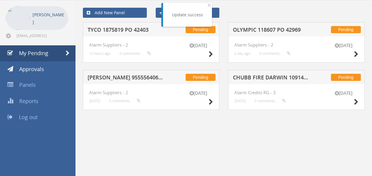
click at [288, 31] on h5 "OLYMPIC 118607 PO 42969" at bounding box center [271, 30] width 76 height 7
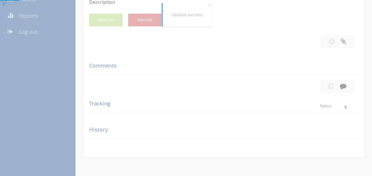
scroll to position [143, 0]
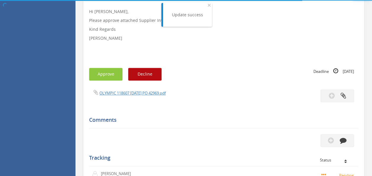
click at [135, 97] on div "OLYMPIC 118607 [DATE] PO 42969.pdf" at bounding box center [224, 95] width 278 height 13
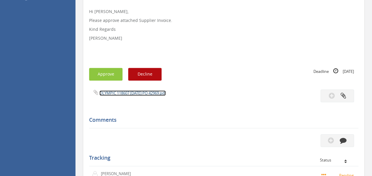
click at [131, 93] on link "OLYMPIC 118607 [DATE] PO 42969.pdf" at bounding box center [132, 92] width 66 height 5
click at [106, 72] on button "Approve" at bounding box center [105, 74] width 33 height 13
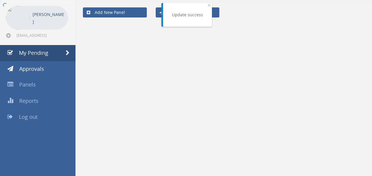
scroll to position [24, 0]
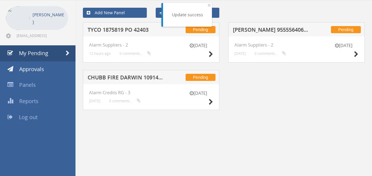
click at [277, 28] on h5 "[PERSON_NAME] 9555564061 PO 42869" at bounding box center [271, 30] width 76 height 7
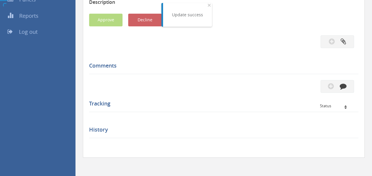
scroll to position [143, 0]
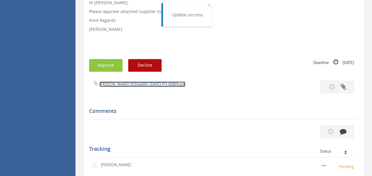
click at [142, 84] on link "[PERSON_NAME] 955564061 [DATE] PO 42869.pdf" at bounding box center [142, 83] width 86 height 5
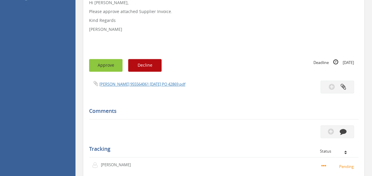
click at [110, 64] on button "Approve" at bounding box center [105, 65] width 33 height 13
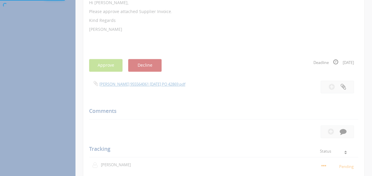
scroll to position [24, 0]
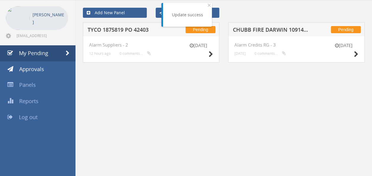
click at [273, 28] on h5 "CHUBB FIRE DARWIN 1091461-D01 $154.00" at bounding box center [271, 30] width 76 height 7
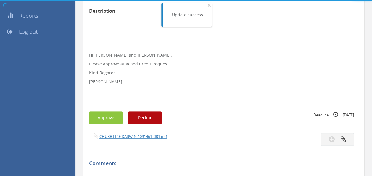
scroll to position [143, 0]
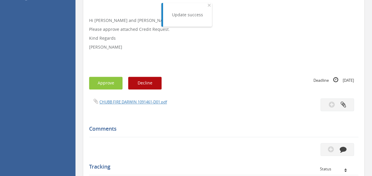
click at [135, 98] on div "CHUBB FIRE DARWIN 1091461-D01.pdf" at bounding box center [154, 101] width 139 height 7
click at [128, 100] on link "CHUBB FIRE DARWIN 1091461-D01.pdf" at bounding box center [132, 101] width 67 height 5
click at [101, 83] on button "Approve" at bounding box center [105, 83] width 33 height 13
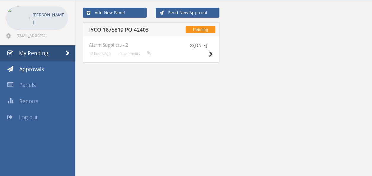
click at [131, 29] on h5 "TYCO 1875819 PO 42403" at bounding box center [125, 30] width 76 height 7
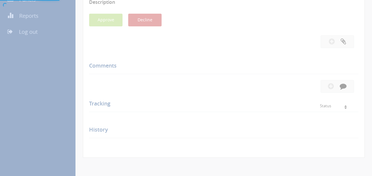
scroll to position [143, 0]
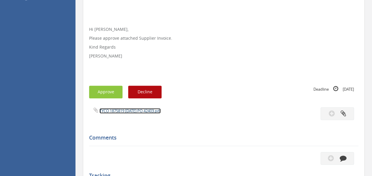
click at [126, 112] on link "TYCO 1875819 [DATE] PO 42403.pdf" at bounding box center [129, 110] width 61 height 5
click at [110, 100] on div "Subject TYCO 1875819 PO 42403 Description Hi [PERSON_NAME], Please approve atta…" at bounding box center [223, 101] width 269 height 314
click at [109, 94] on button "Approve" at bounding box center [105, 91] width 33 height 13
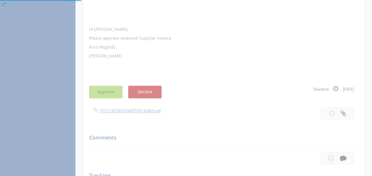
scroll to position [24, 0]
